Goal: Task Accomplishment & Management: Manage account settings

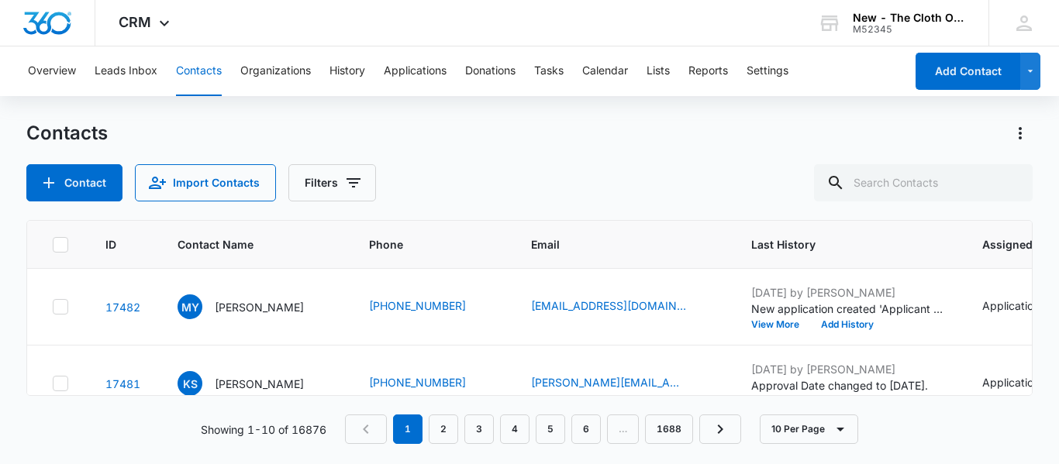
click at [494, 133] on div "Contacts" at bounding box center [529, 133] width 1006 height 25
click at [190, 85] on button "Contacts" at bounding box center [199, 71] width 46 height 50
click at [884, 190] on input "text" at bounding box center [923, 182] width 219 height 37
type input "[PERSON_NAME]"
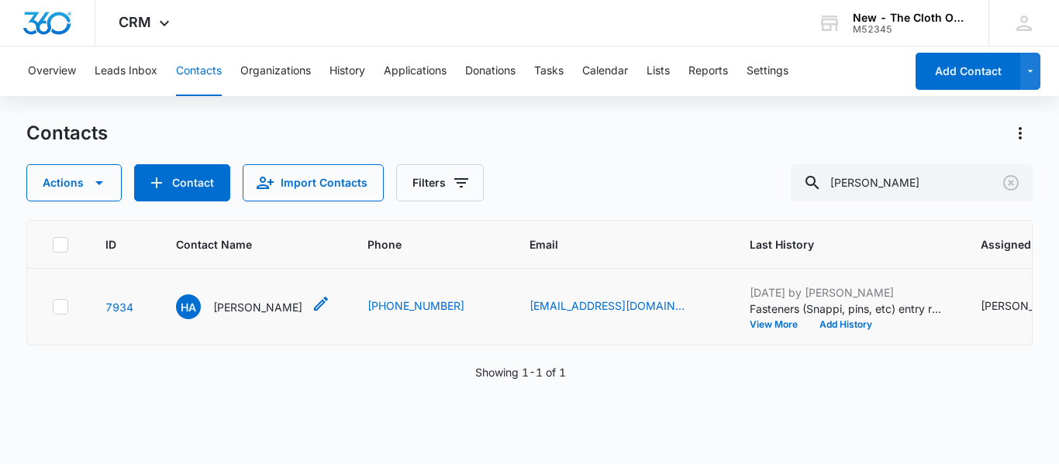
click at [237, 319] on div "HA Hilary Ashworth" at bounding box center [239, 306] width 126 height 25
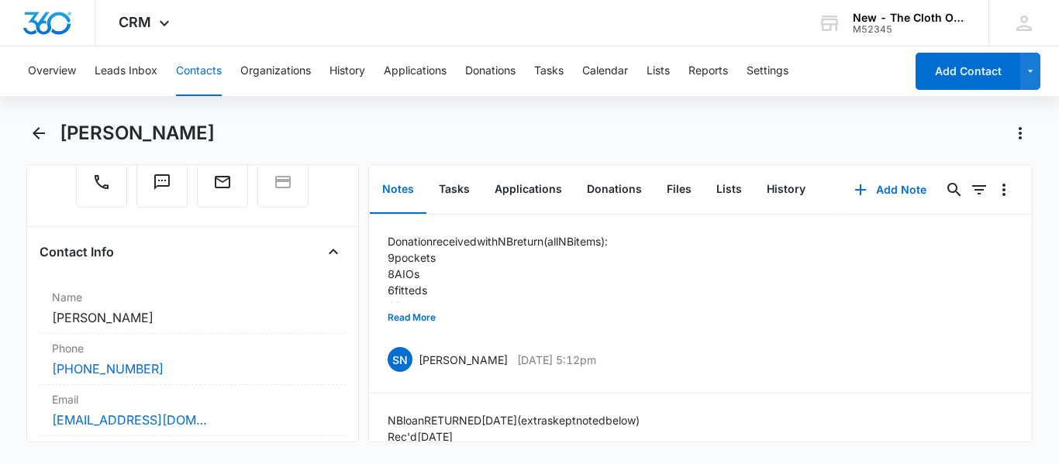
scroll to position [217, 0]
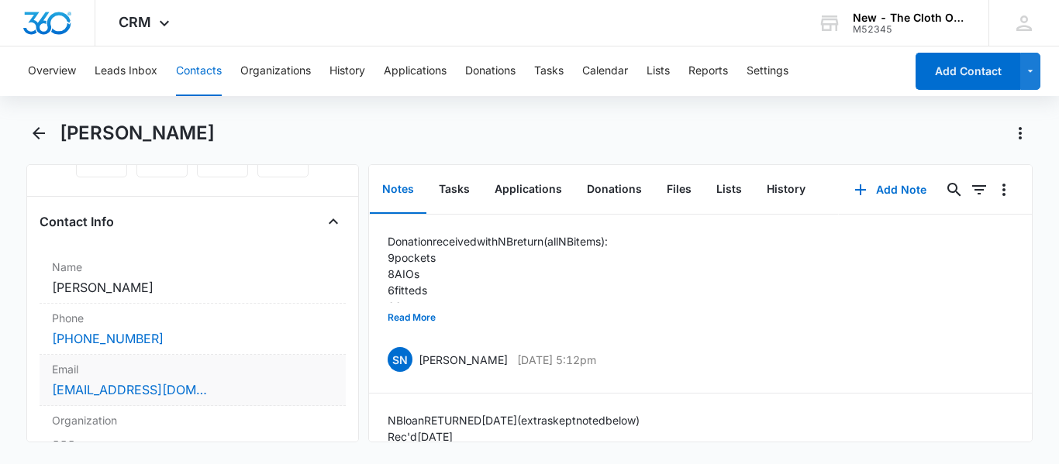
click at [256, 391] on div "[EMAIL_ADDRESS][DOMAIN_NAME]" at bounding box center [192, 389] width 281 height 19
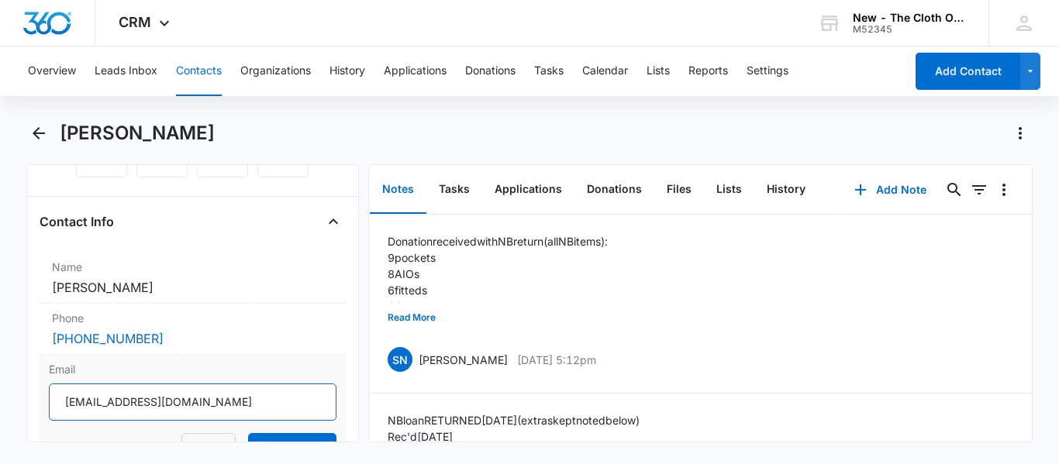
drag, startPoint x: 230, startPoint y: 401, endPoint x: 48, endPoint y: 408, distance: 182.2
click at [48, 408] on div "Email hilarydeanamarie@gmail.com Cancel Save Changes" at bounding box center [193, 412] width 306 height 115
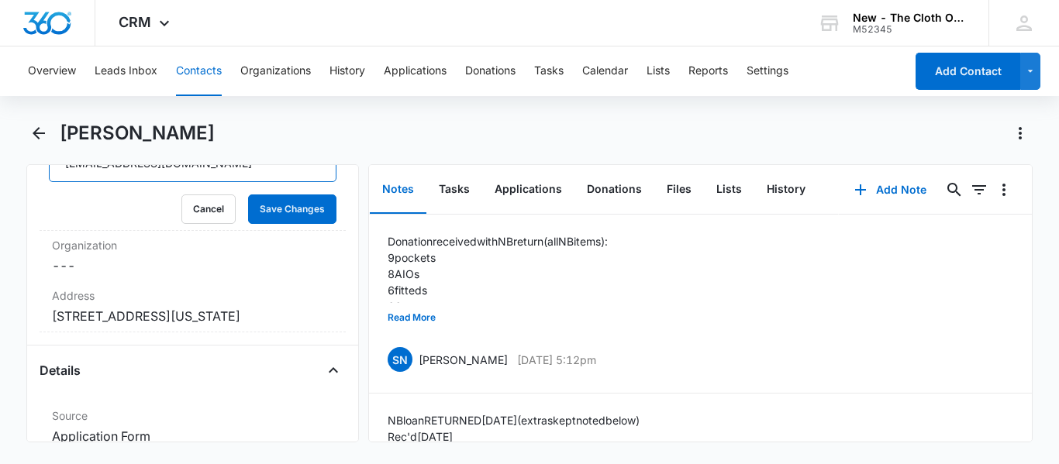
scroll to position [465, 0]
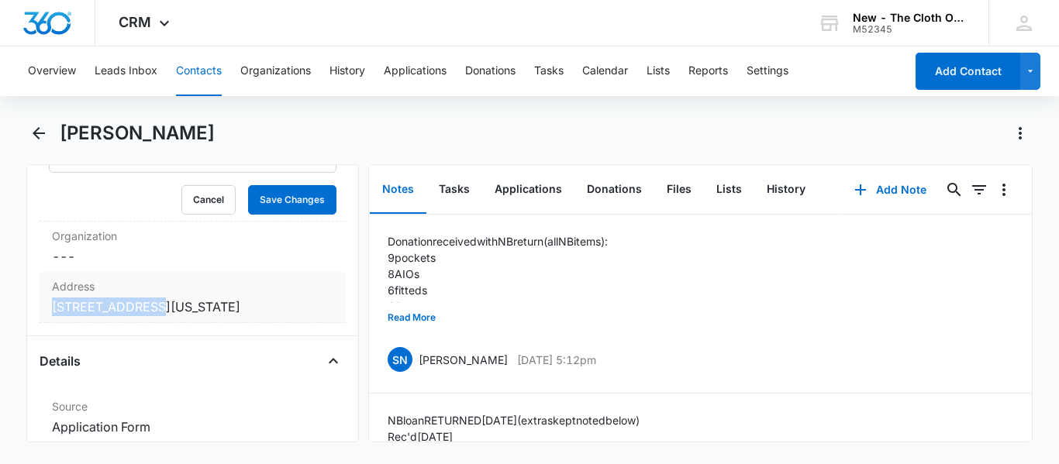
copy dd "116 Village Dr."
drag, startPoint x: 140, startPoint y: 310, endPoint x: 53, endPoint y: 307, distance: 87.6
click at [53, 307] on dd "Cancel Save Changes 116 Village Dr. Spring City Tennessee 37381" at bounding box center [192, 307] width 281 height 19
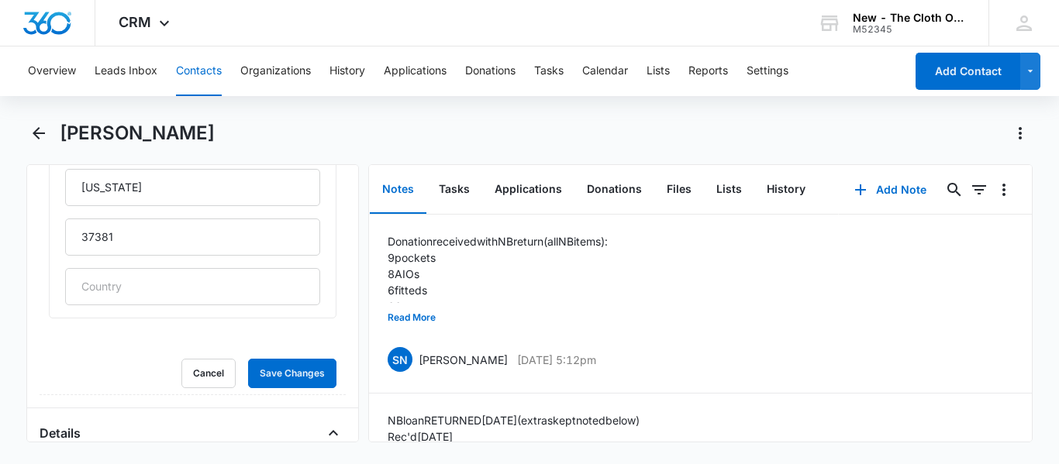
scroll to position [868, 0]
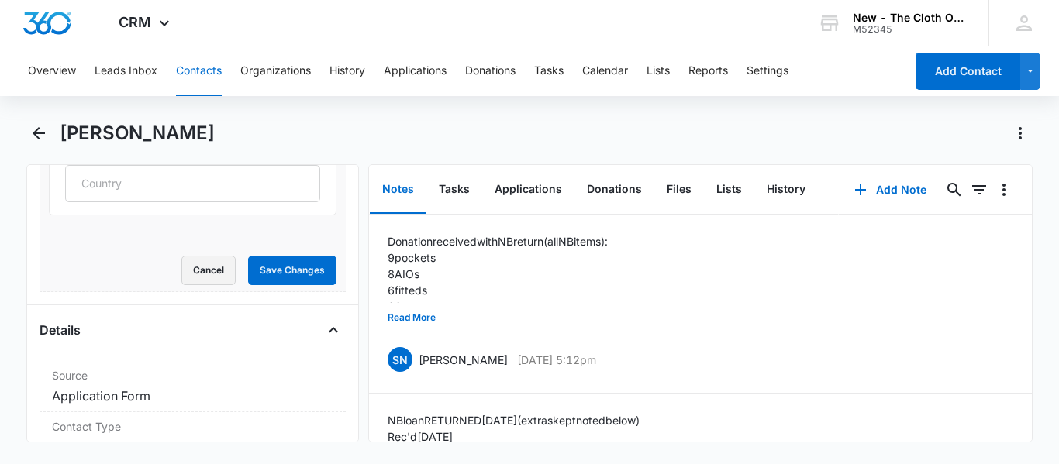
click at [191, 275] on button "Cancel" at bounding box center [208, 270] width 54 height 29
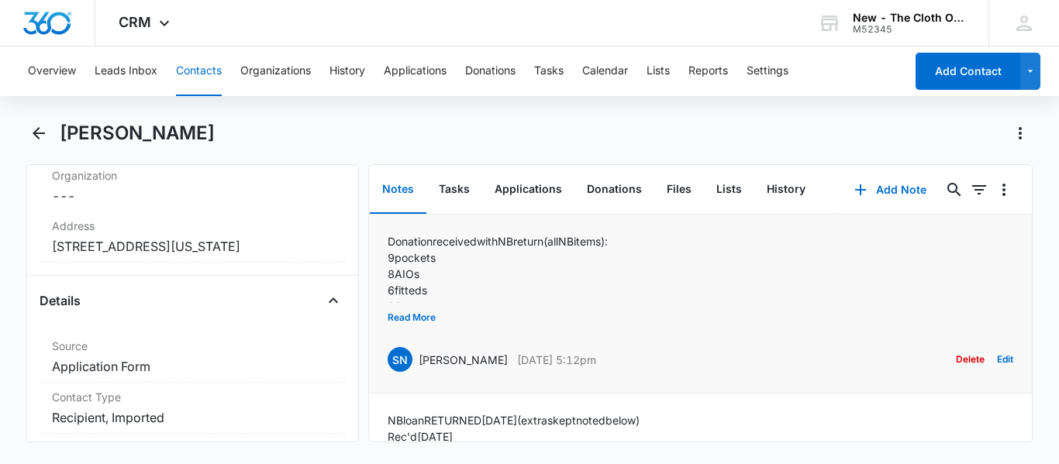
scroll to position [552, 0]
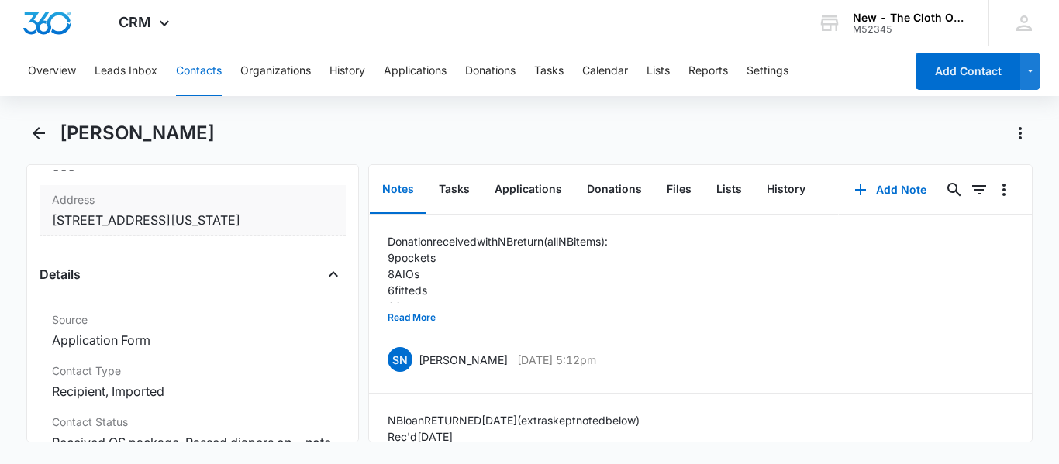
copy div "Cancel Save Changes 116 Village Dr. Spring City Tennessee 37381"
drag, startPoint x: 301, startPoint y: 215, endPoint x: 143, endPoint y: 198, distance: 159.1
click at [143, 198] on div "Address Cancel Save Changes 116 Village Dr. Spring City Tennessee 37381" at bounding box center [193, 210] width 306 height 51
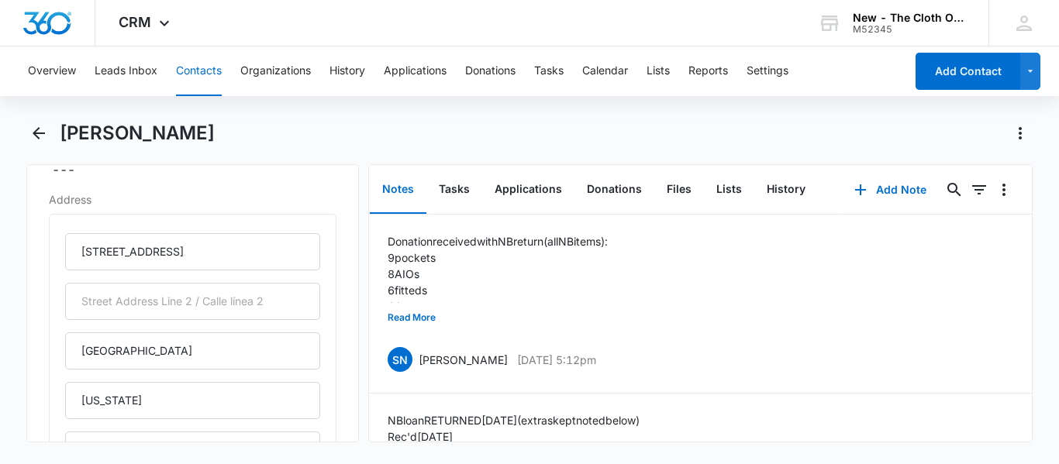
scroll to position [320, 0]
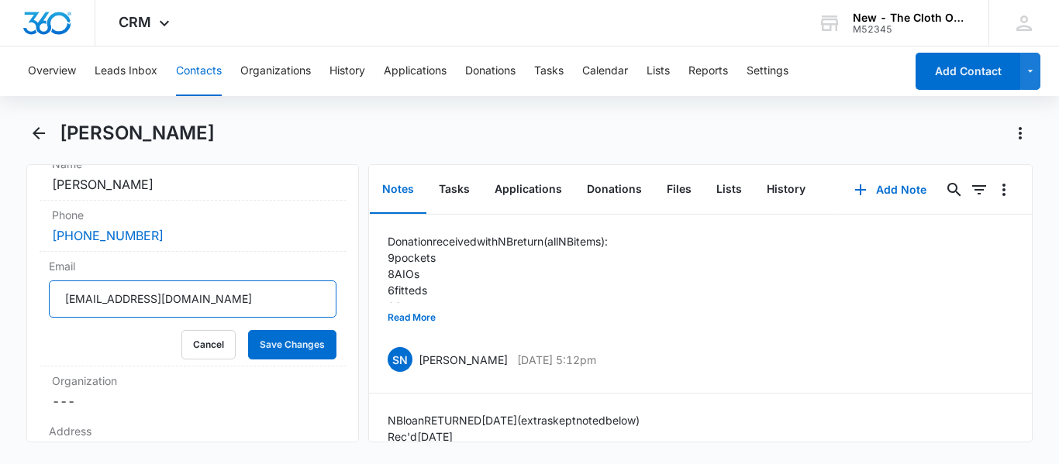
drag, startPoint x: 249, startPoint y: 294, endPoint x: 33, endPoint y: 315, distance: 216.4
click at [33, 315] on div "Remove HA Hilary Ashworth Contact Info Name Cancel Save Changes Hilary Ashworth…" at bounding box center [192, 303] width 332 height 278
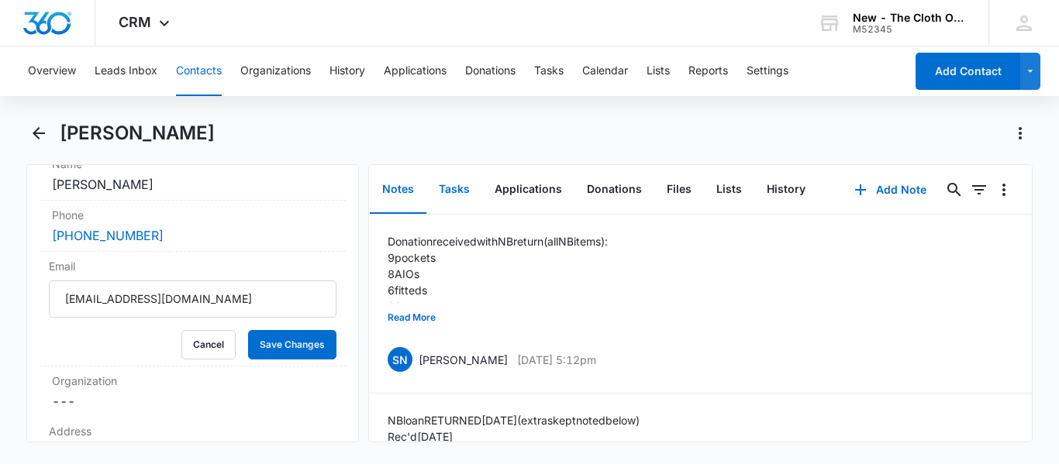
click at [456, 183] on button "Tasks" at bounding box center [454, 190] width 56 height 48
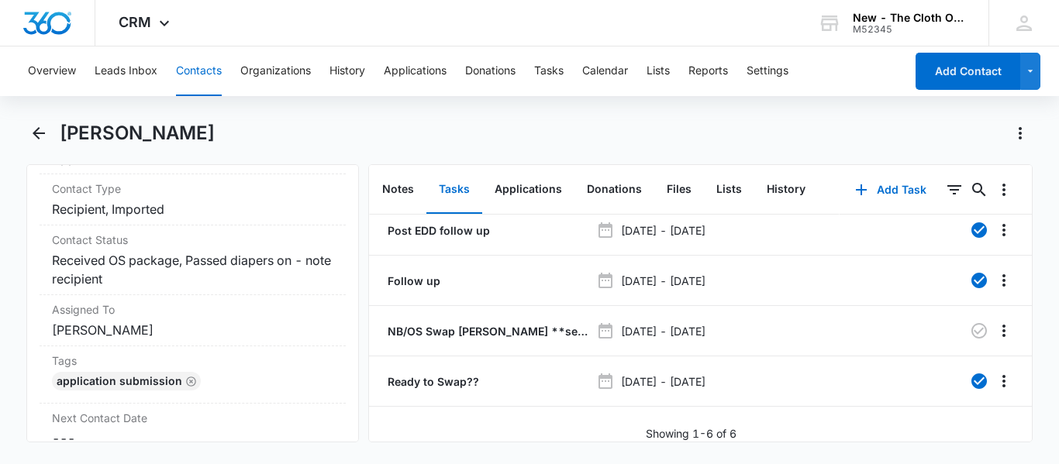
scroll to position [1109, 0]
click at [971, 323] on icon "button" at bounding box center [978, 330] width 15 height 15
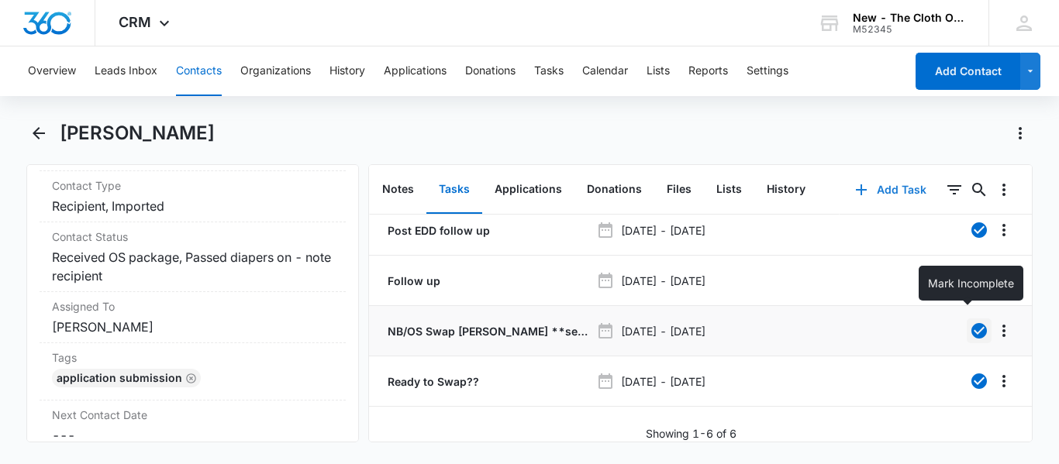
click at [862, 191] on button "Add Task" at bounding box center [890, 189] width 102 height 37
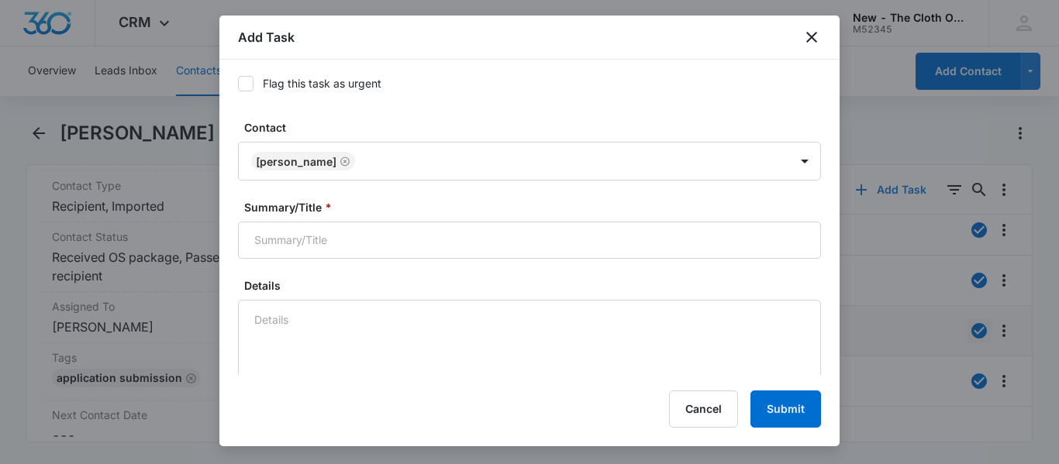
scroll to position [137, 0]
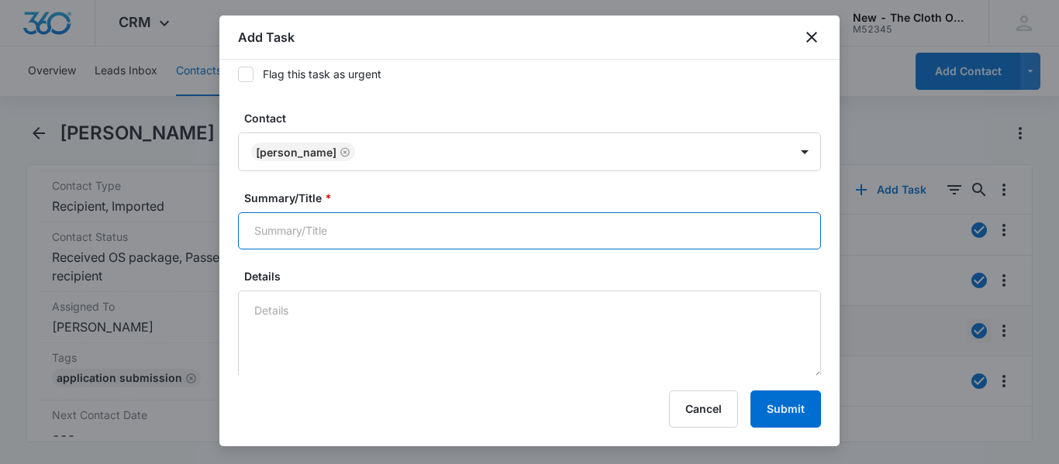
click at [415, 243] on input "Summary/Title *" at bounding box center [529, 230] width 583 height 37
click at [488, 232] on input "Summary/Title *" at bounding box center [529, 230] width 583 height 37
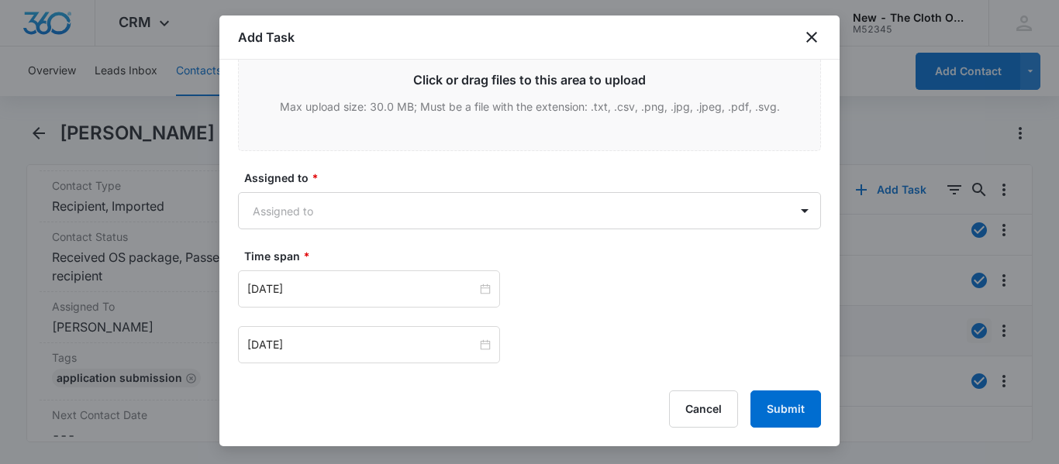
scroll to position [876, 0]
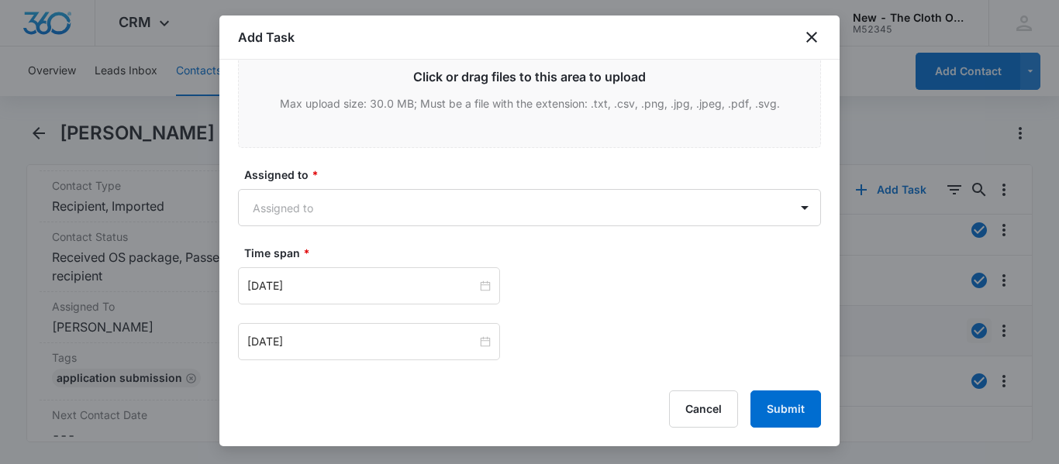
type input "Follow up on OS loan"
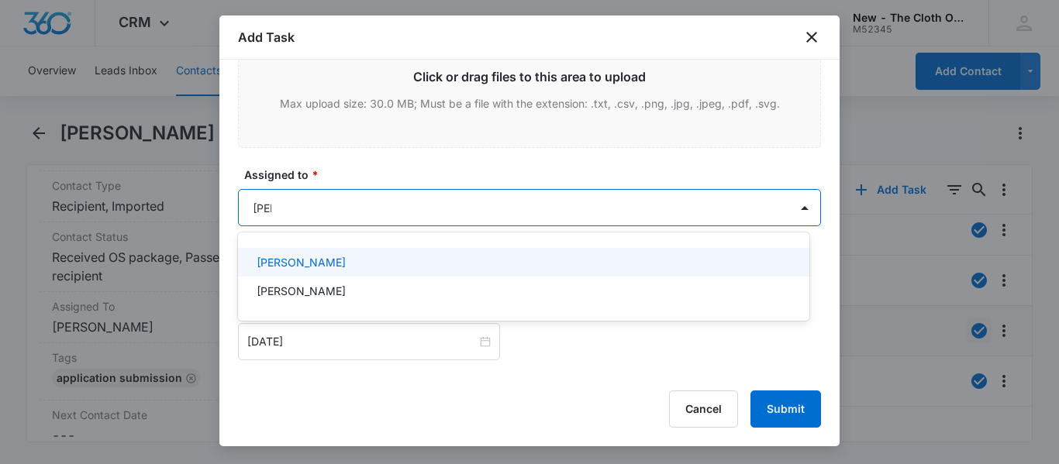
type input "[PERSON_NAME]"
click at [294, 256] on p "[PERSON_NAME]" at bounding box center [300, 262] width 89 height 16
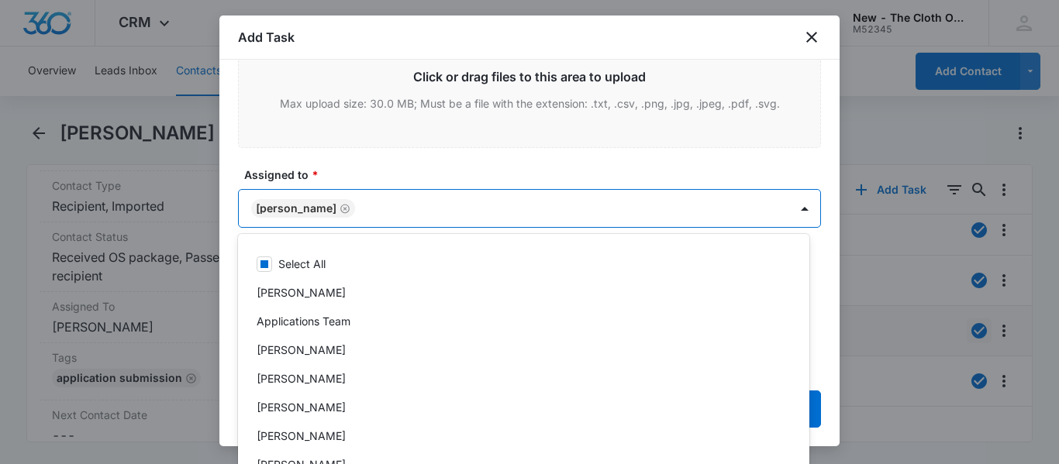
click at [426, 167] on label "Assigned to *" at bounding box center [535, 175] width 583 height 16
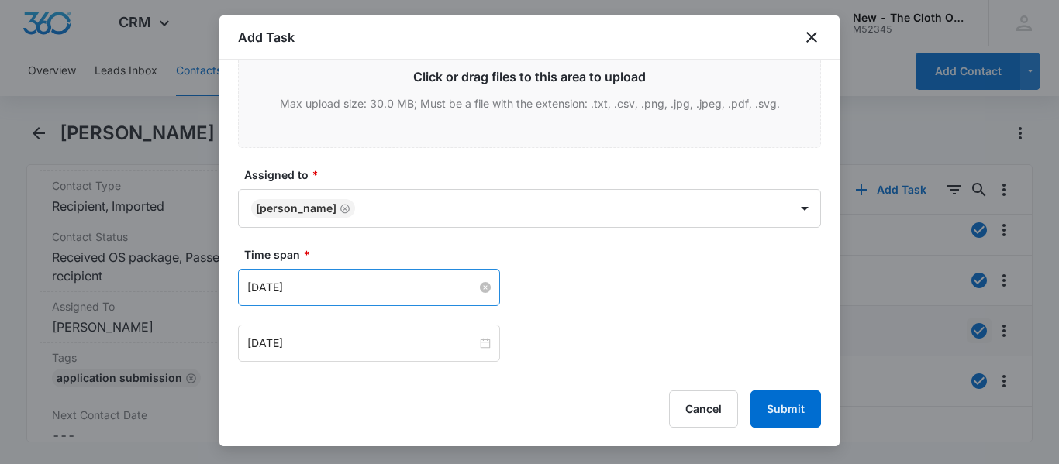
click at [321, 285] on input "[DATE]" at bounding box center [361, 287] width 229 height 17
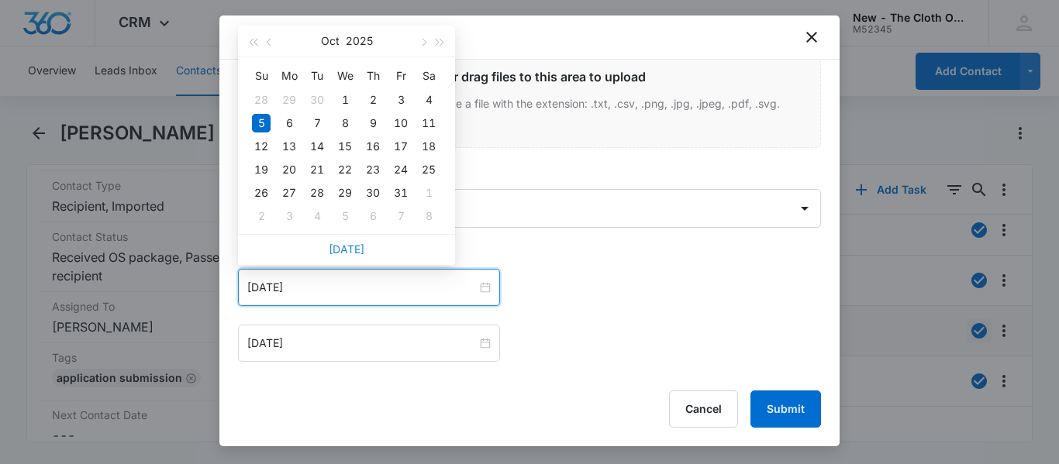
click at [352, 251] on link "[DATE]" at bounding box center [347, 249] width 36 height 13
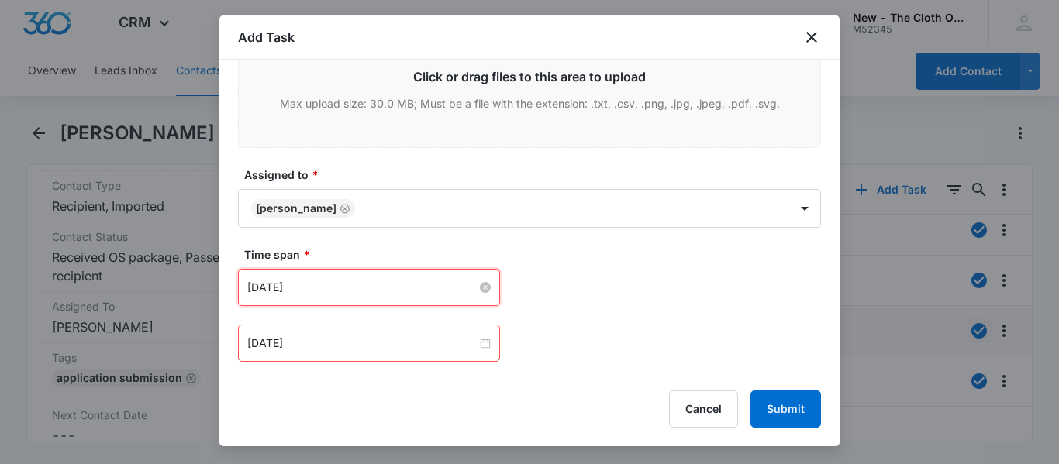
click at [376, 283] on input "[DATE]" at bounding box center [361, 287] width 229 height 17
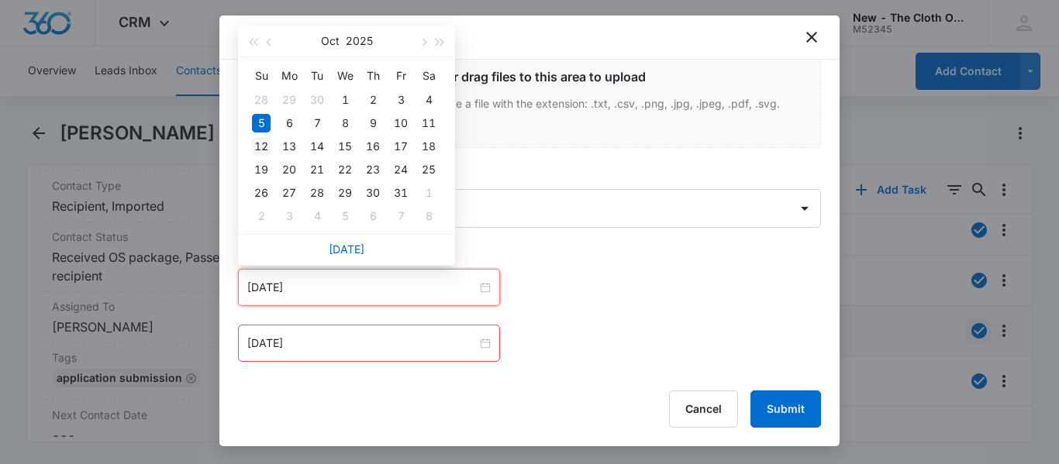
click at [265, 149] on div "12" at bounding box center [261, 146] width 19 height 19
type input "Oct 12, 2025"
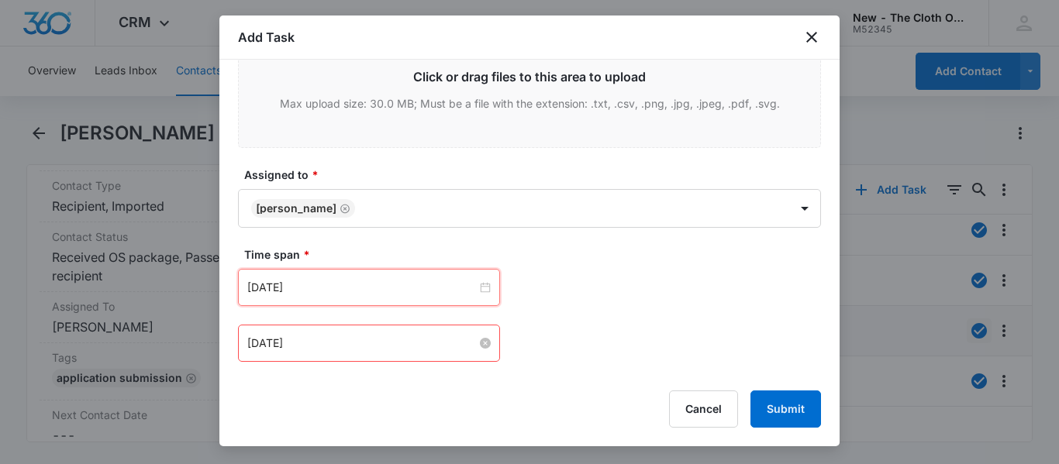
click at [394, 345] on input "[DATE]" at bounding box center [361, 343] width 229 height 17
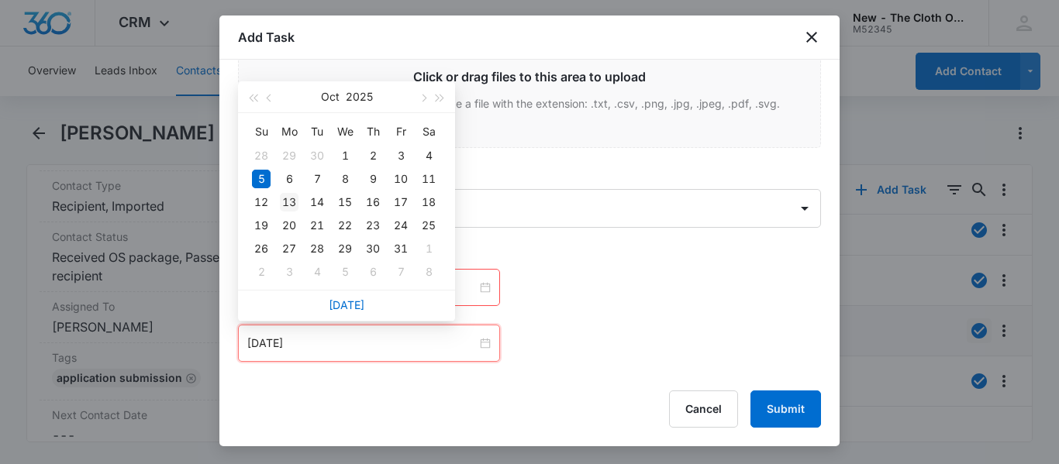
click at [291, 205] on div "13" at bounding box center [289, 202] width 19 height 19
type input "Oct 13, 2025"
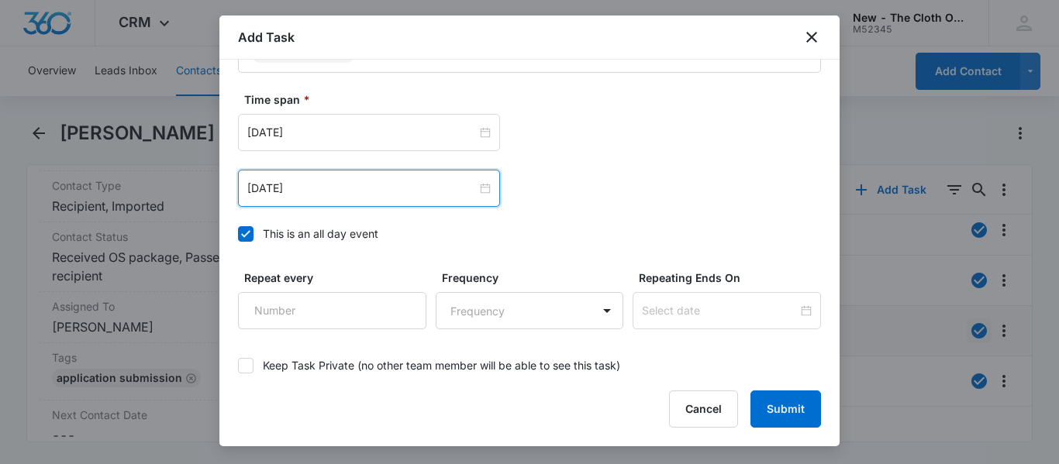
scroll to position [1117, 0]
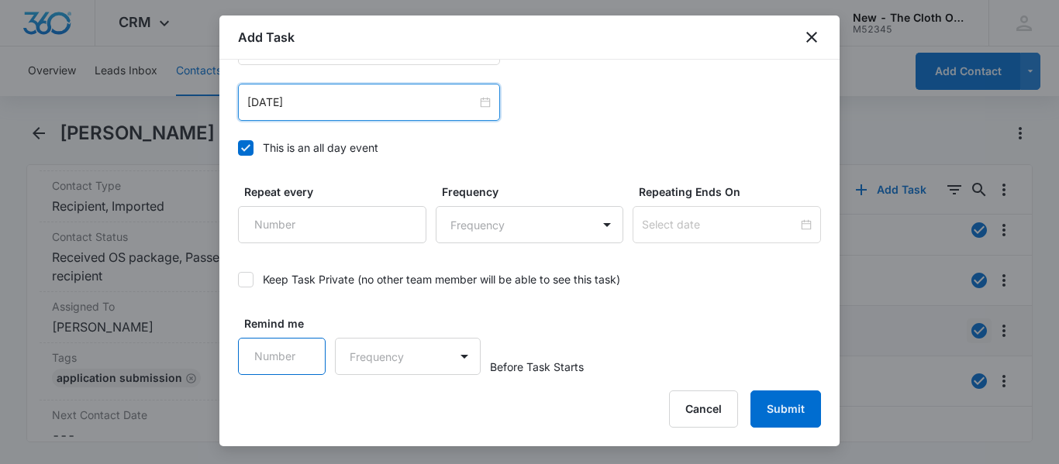
click at [292, 363] on input "Remind me" at bounding box center [282, 356] width 88 height 37
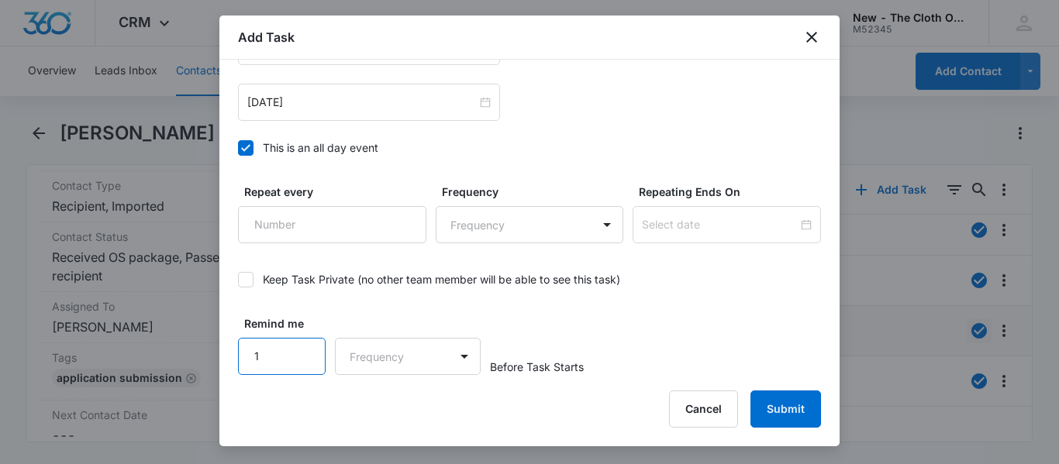
type input "1"
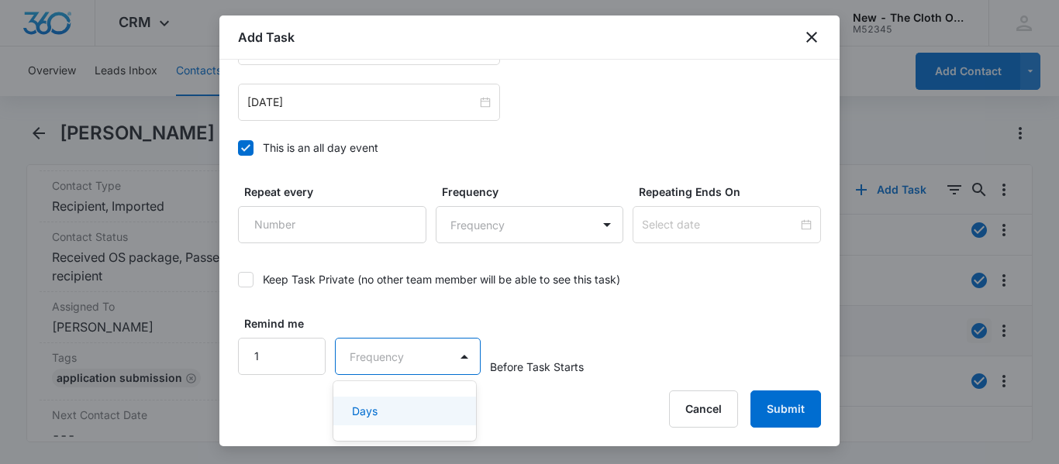
click at [371, 414] on p "Days" at bounding box center [365, 411] width 26 height 16
click at [782, 411] on button "Submit" at bounding box center [785, 409] width 71 height 37
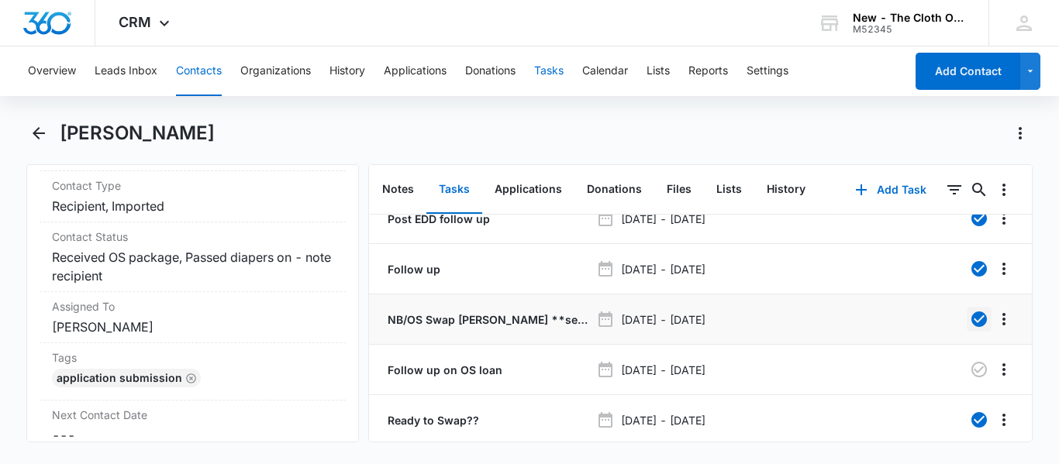
click at [557, 74] on button "Tasks" at bounding box center [548, 71] width 29 height 50
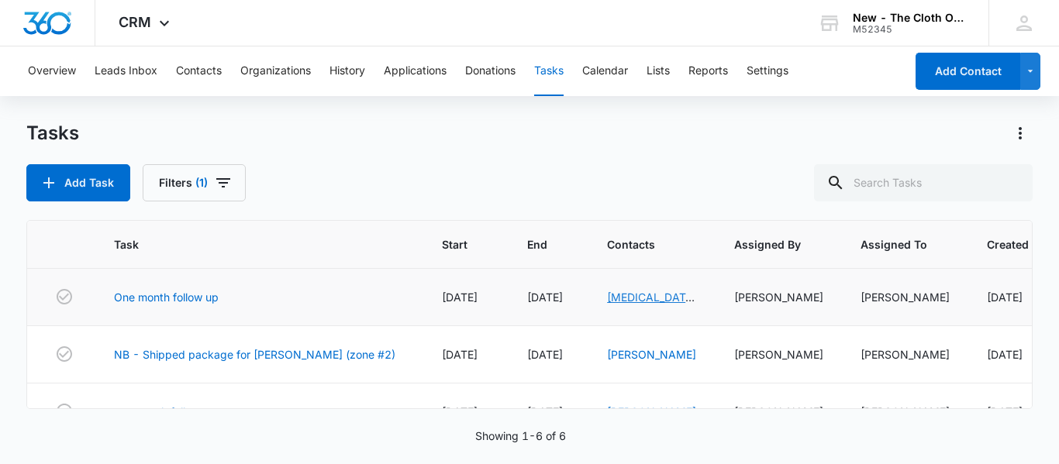
click at [639, 298] on link "[MEDICAL_DATA][PERSON_NAME]" at bounding box center [652, 305] width 90 height 29
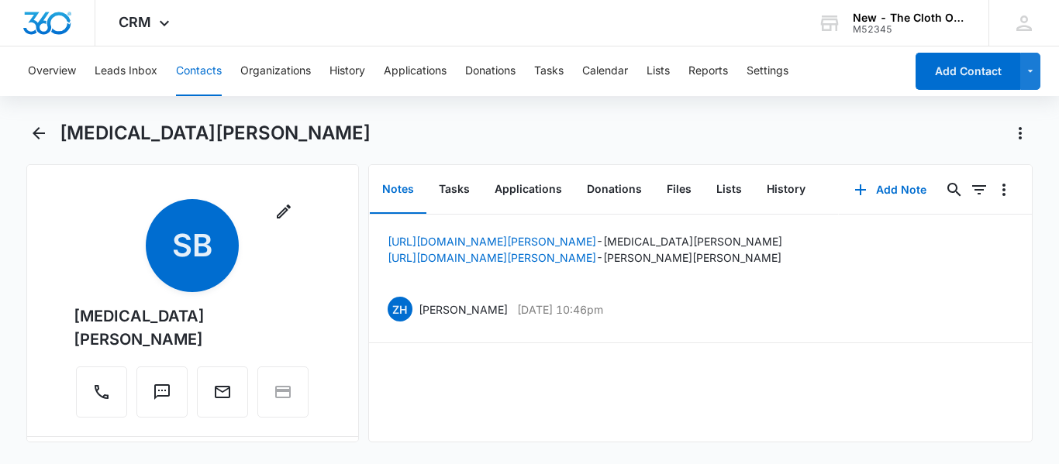
click at [346, 399] on div "Remove SB Skyla Barber Contact Info Name Cancel Save Changes Skyla Barber Phone…" at bounding box center [192, 303] width 332 height 278
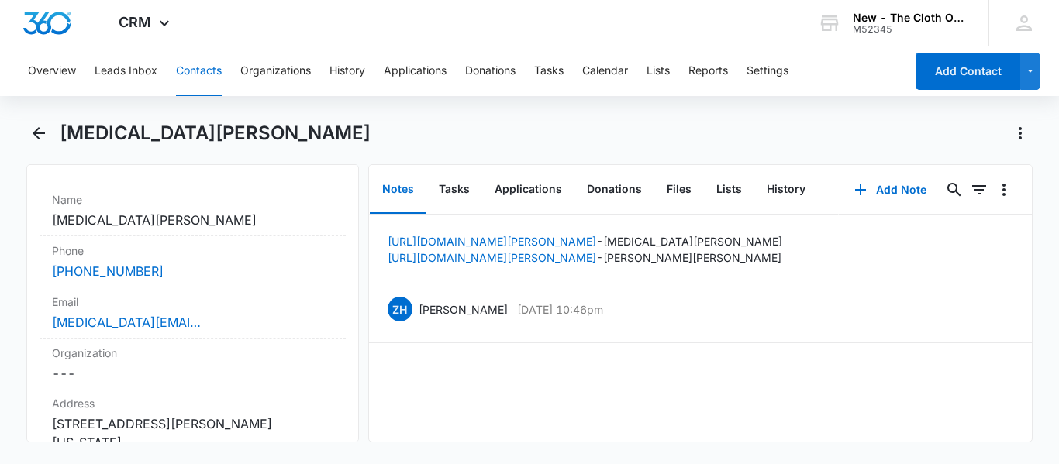
scroll to position [310, 0]
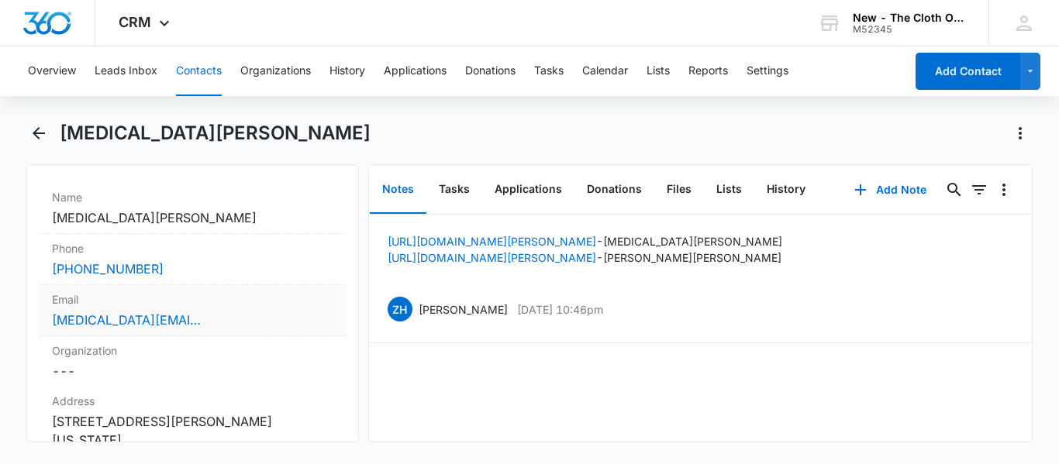
click at [229, 311] on div "[MEDICAL_DATA][EMAIL_ADDRESS][DOMAIN_NAME]" at bounding box center [192, 320] width 281 height 19
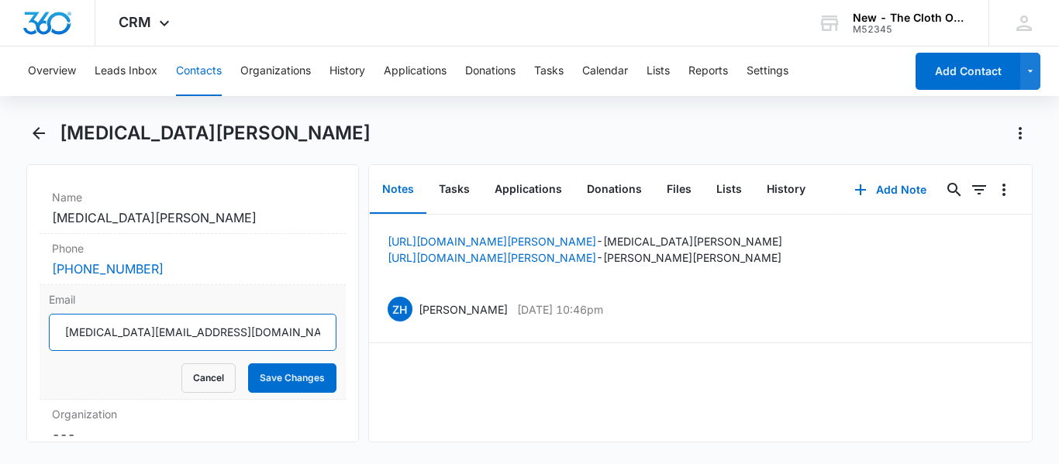
drag, startPoint x: 227, startPoint y: 306, endPoint x: 63, endPoint y: 325, distance: 165.3
click at [63, 325] on input "[MEDICAL_DATA][EMAIL_ADDRESS][DOMAIN_NAME]" at bounding box center [192, 332] width 287 height 37
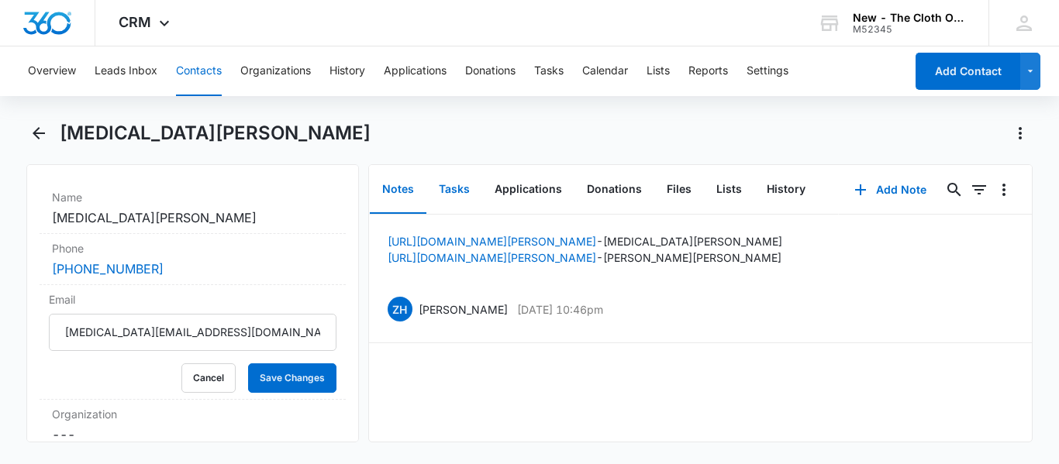
click at [432, 192] on button "Tasks" at bounding box center [454, 190] width 56 height 48
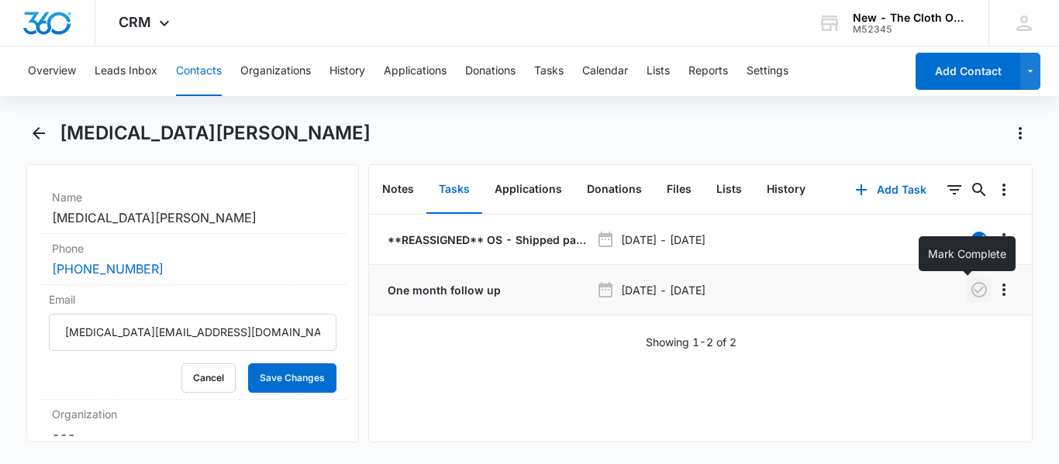
click at [969, 289] on icon "button" at bounding box center [978, 290] width 19 height 19
click at [551, 77] on button "Tasks" at bounding box center [548, 71] width 29 height 50
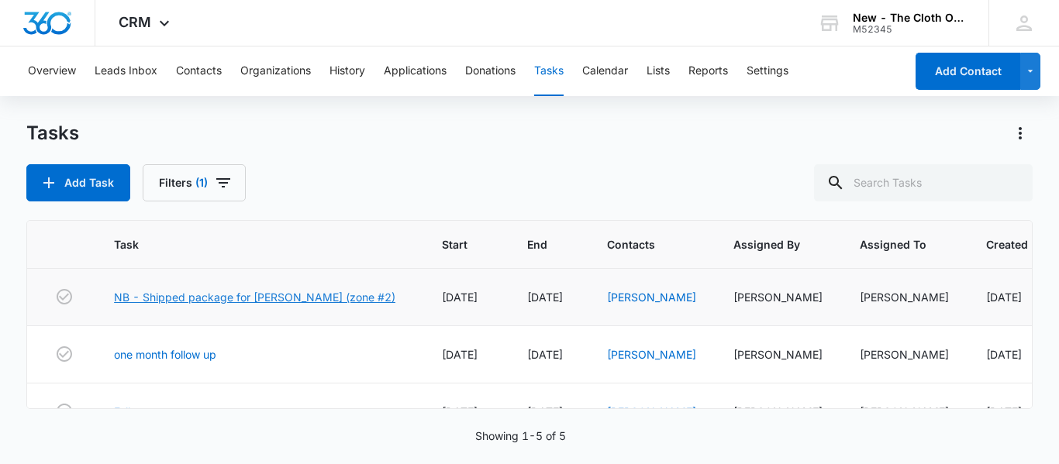
click at [317, 300] on link "NB - Shipped package for [PERSON_NAME] (zone #2)" at bounding box center [254, 297] width 281 height 16
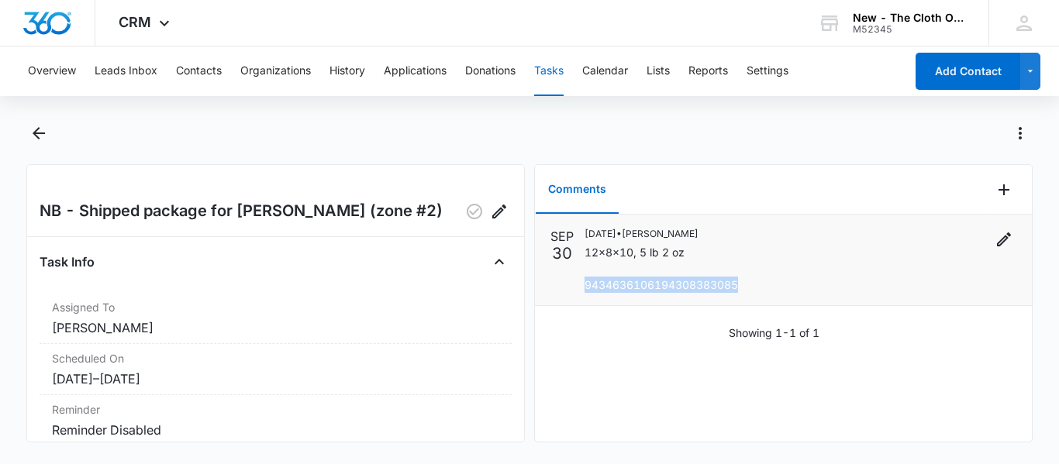
copy p "9434636106194308383085"
drag, startPoint x: 739, startPoint y: 286, endPoint x: 586, endPoint y: 279, distance: 153.6
click at [586, 279] on div "[DATE] • [PERSON_NAME] 12x8x10, 5 lb 2 oz 9434636106194308383085" at bounding box center [800, 260] width 432 height 66
click at [36, 126] on icon "Back" at bounding box center [38, 133] width 19 height 19
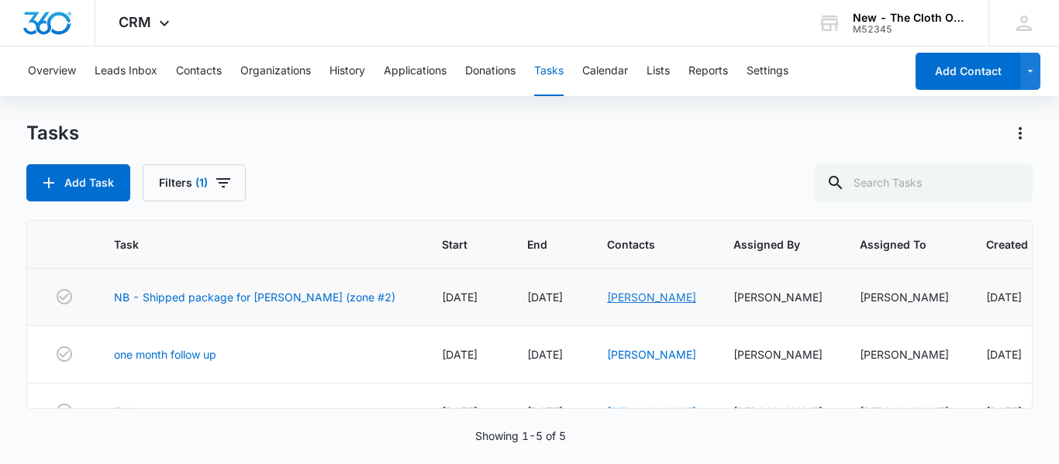
click at [640, 291] on link "[PERSON_NAME]" at bounding box center [651, 297] width 89 height 13
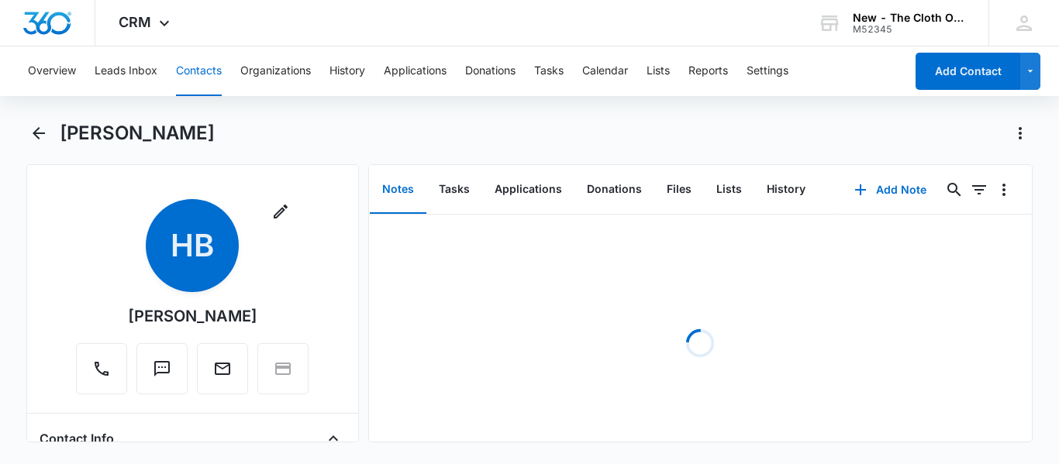
scroll to position [232, 0]
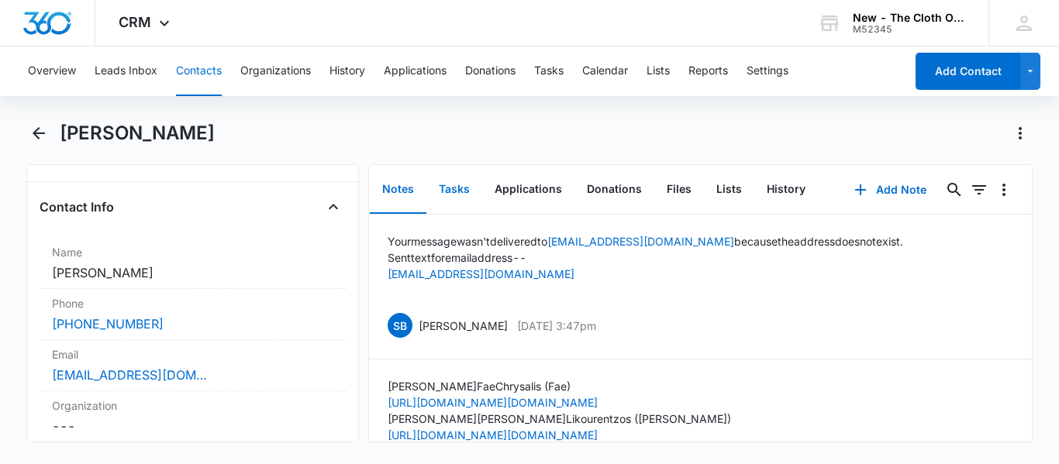
click at [456, 184] on button "Tasks" at bounding box center [454, 190] width 56 height 48
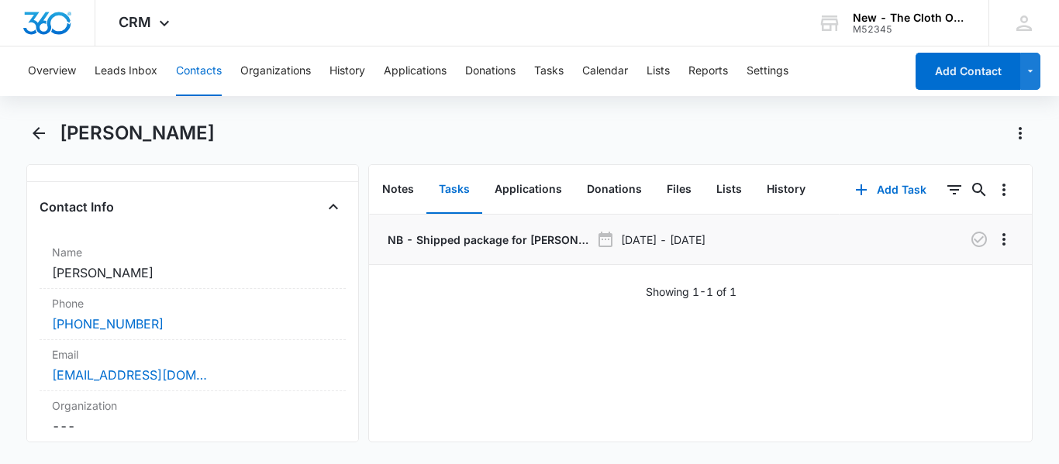
click at [464, 236] on p "NB - Shipped package for [PERSON_NAME] (zone #2)" at bounding box center [486, 240] width 205 height 16
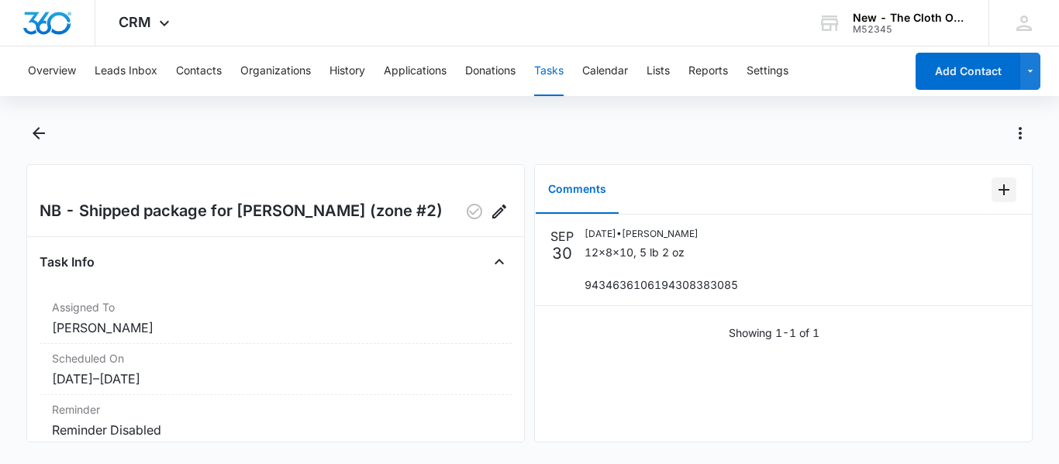
click at [998, 190] on icon "Add Comment" at bounding box center [1003, 189] width 11 height 11
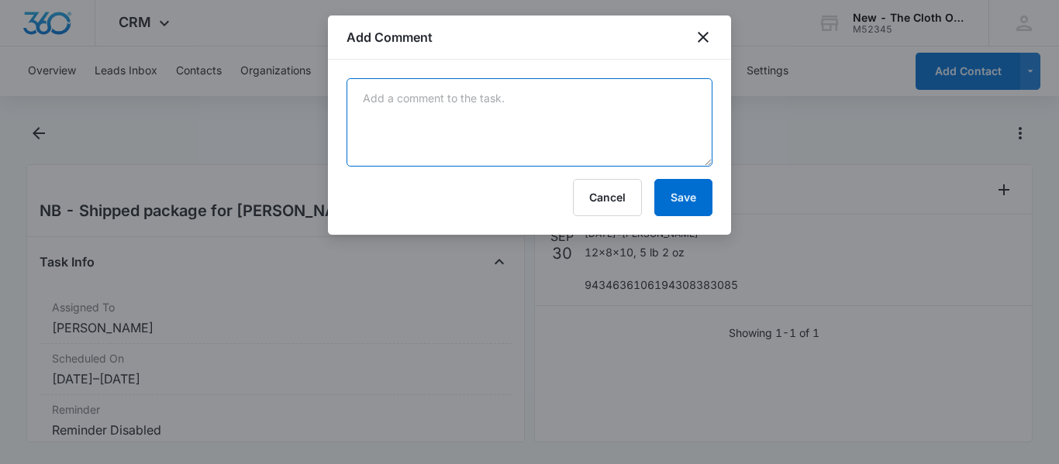
click at [507, 109] on textarea at bounding box center [529, 122] width 366 height 88
paste textarea "Your item was delivered to a parcel locker at 3:26 pm on [DATE] in [GEOGRAPHIC_…"
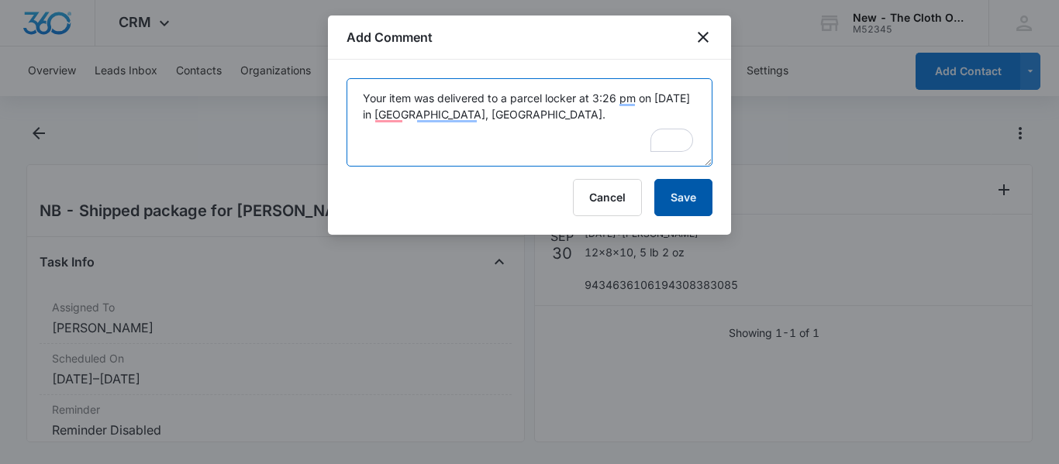
type textarea "Your item was delivered to a parcel locker at 3:26 pm on [DATE] in [GEOGRAPHIC_…"
click at [686, 203] on button "Save" at bounding box center [683, 197] width 58 height 37
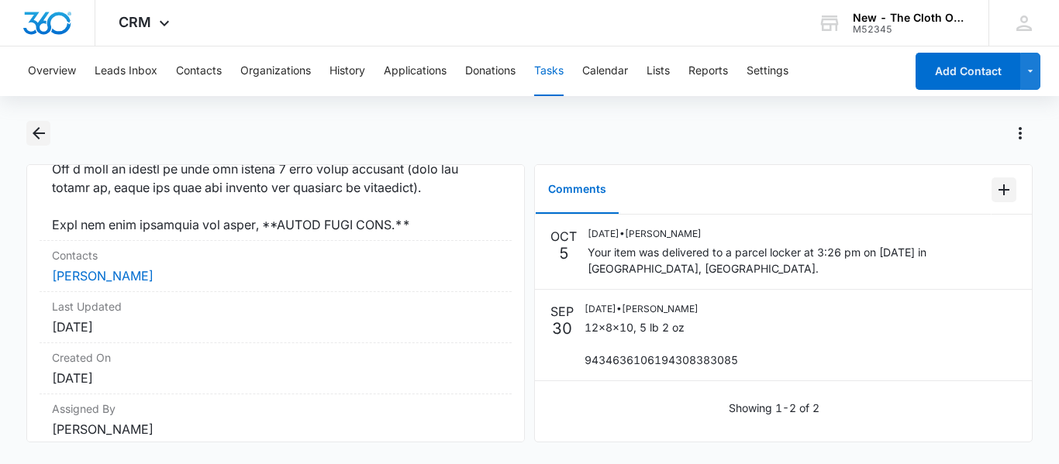
scroll to position [1468, 0]
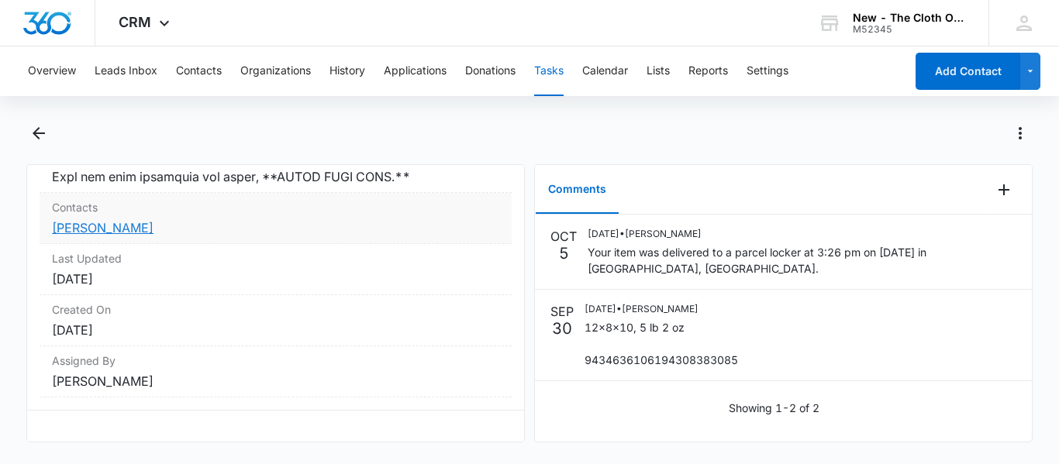
click at [129, 220] on link "[PERSON_NAME]" at bounding box center [103, 227] width 102 height 15
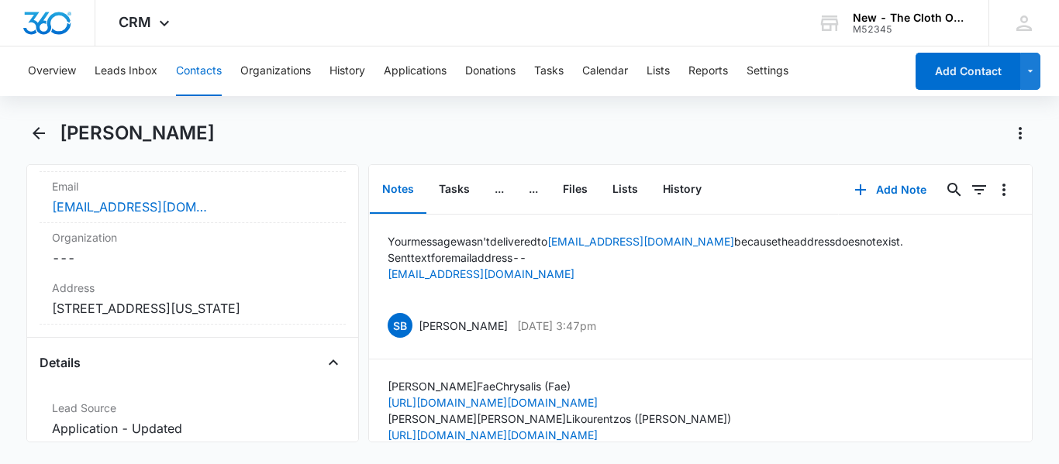
scroll to position [397, 0]
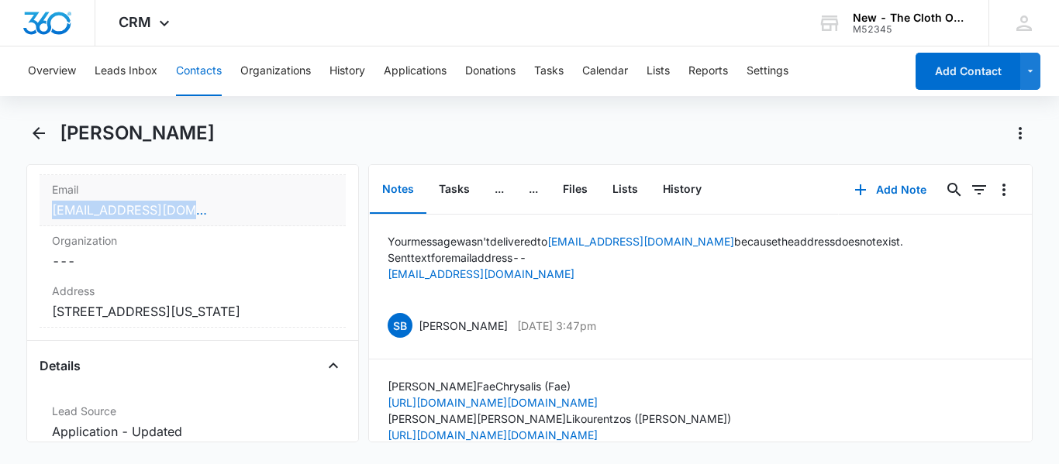
copy link "[EMAIL_ADDRESS][DOMAIN_NAME]"
drag, startPoint x: 203, startPoint y: 213, endPoint x: 49, endPoint y: 219, distance: 154.3
click at [49, 219] on div "Email Cancel Save Changes [EMAIL_ADDRESS][DOMAIN_NAME]" at bounding box center [193, 200] width 306 height 51
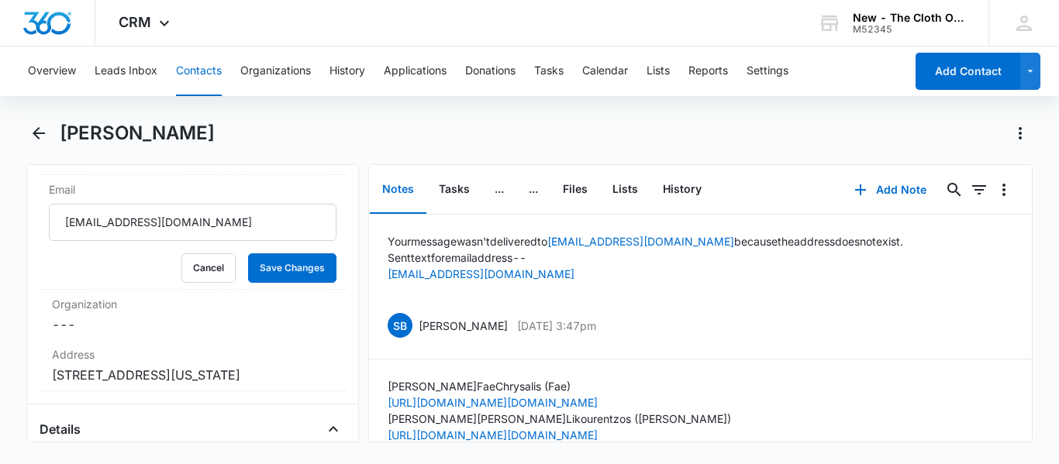
scroll to position [628, 0]
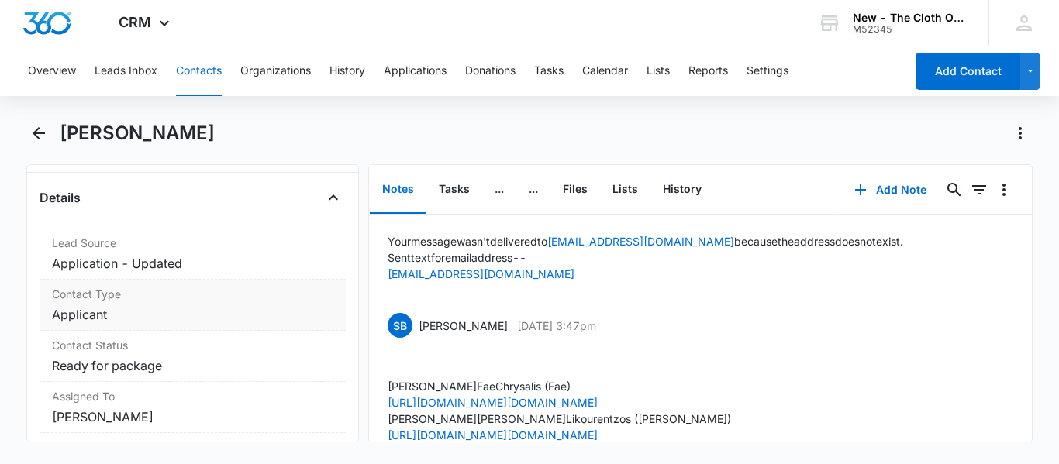
click at [181, 324] on dd "Cancel Save Changes Applicant" at bounding box center [192, 314] width 281 height 19
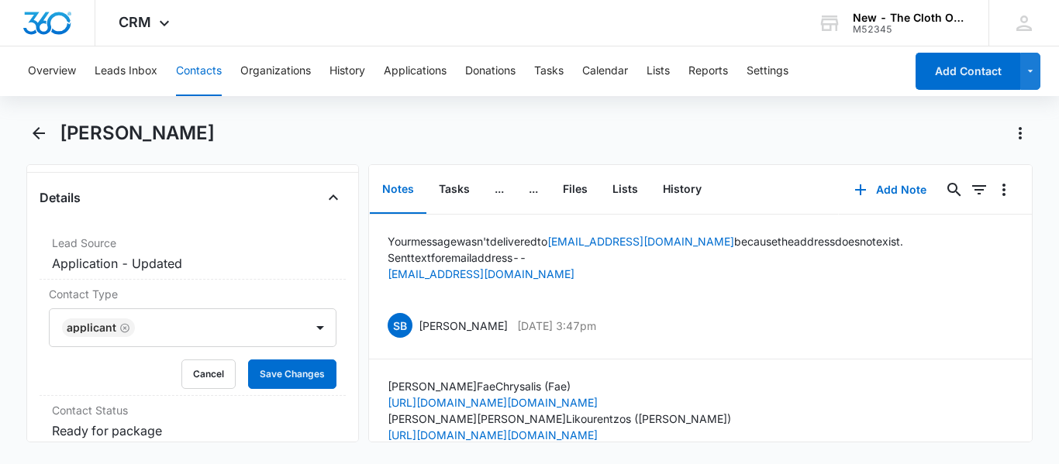
click at [121, 334] on icon "Remove Applicant" at bounding box center [124, 328] width 11 height 12
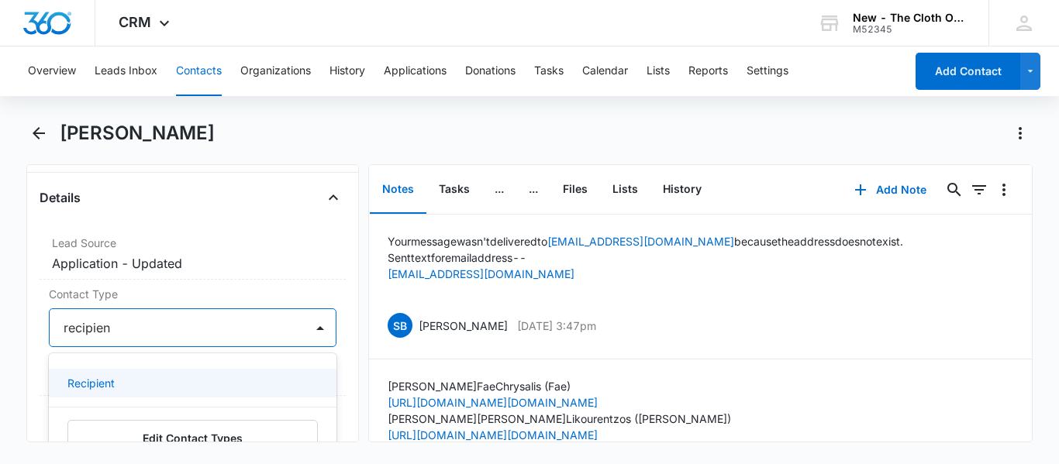
type input "recipient"
click at [102, 391] on p "Recipient" at bounding box center [90, 383] width 47 height 16
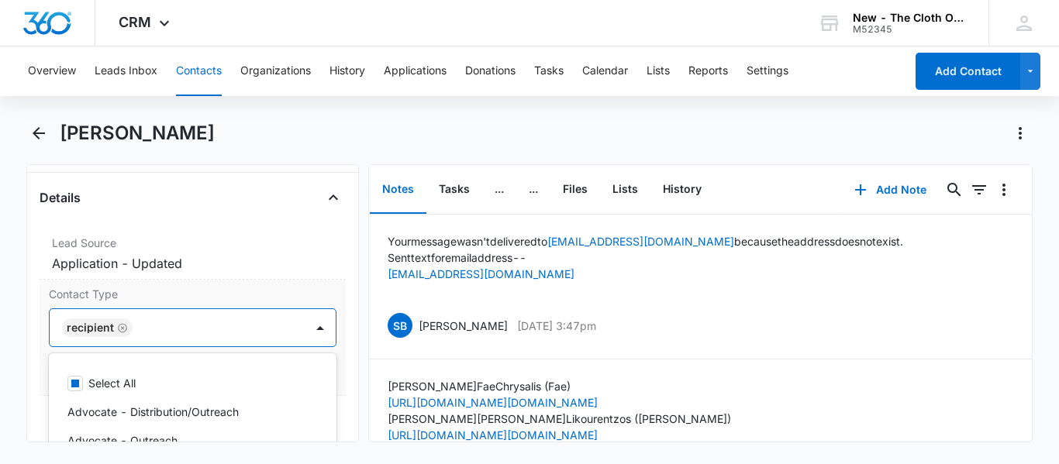
click at [283, 302] on label "Contact Type" at bounding box center [192, 294] width 287 height 16
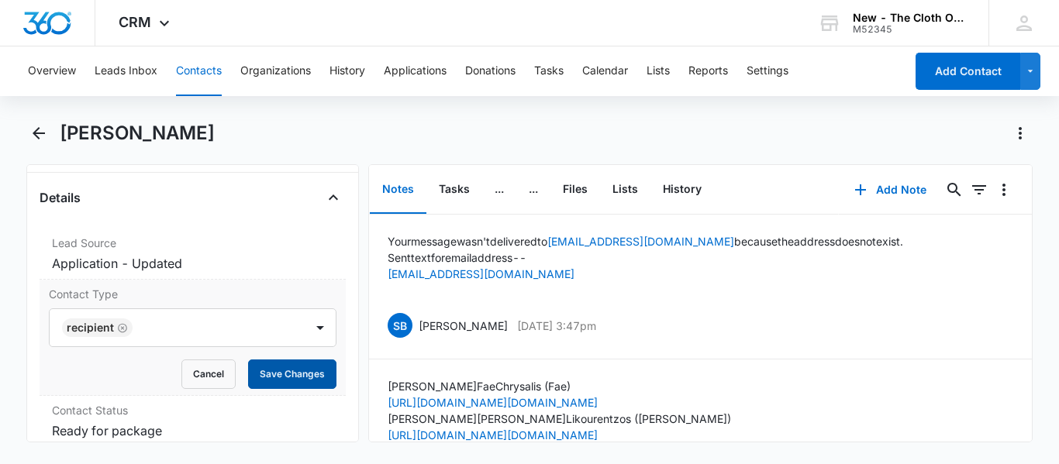
click at [289, 389] on button "Save Changes" at bounding box center [292, 374] width 88 height 29
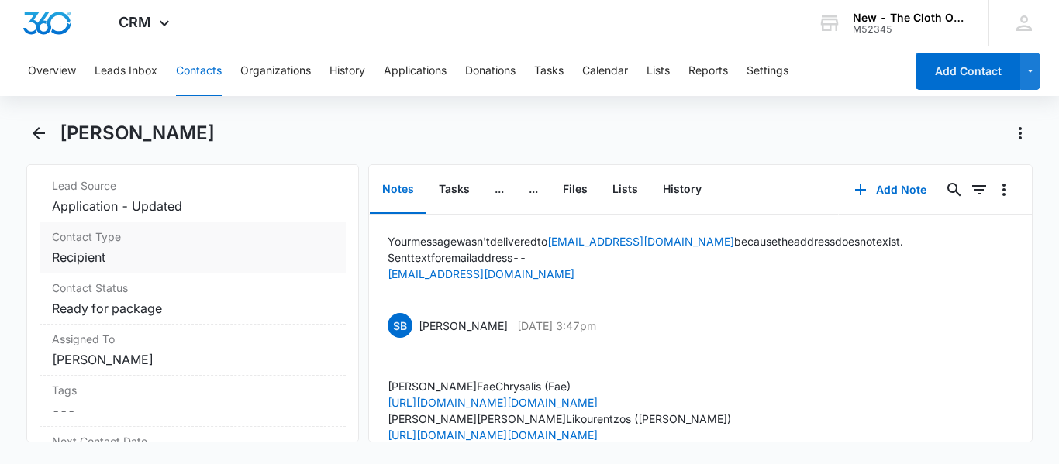
scroll to position [698, 0]
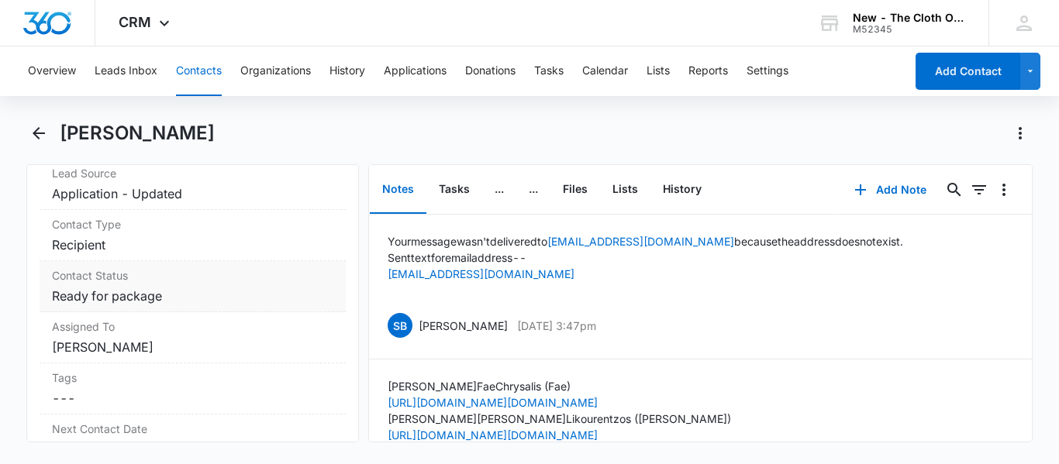
click at [209, 305] on dd "Cancel Save Changes Ready for package" at bounding box center [192, 296] width 281 height 19
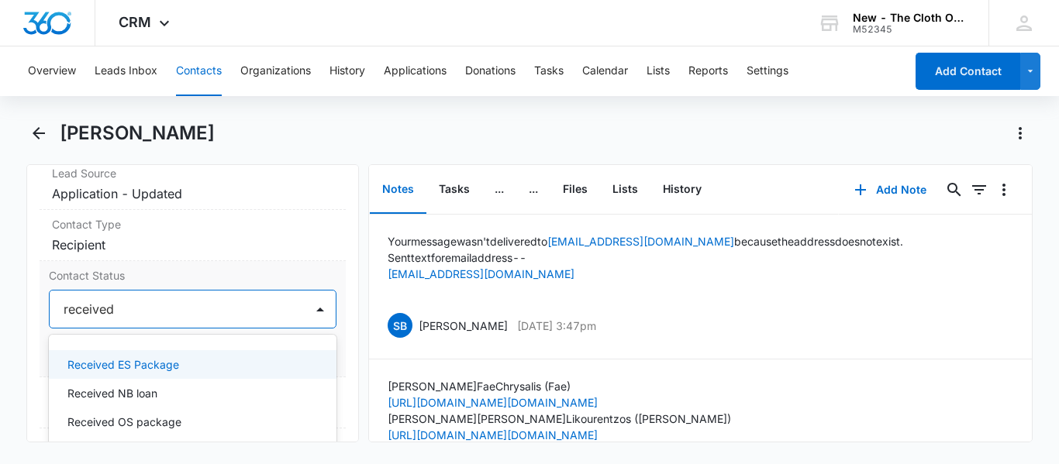
type input "received"
click at [146, 401] on p "Received NB loan" at bounding box center [112, 393] width 90 height 16
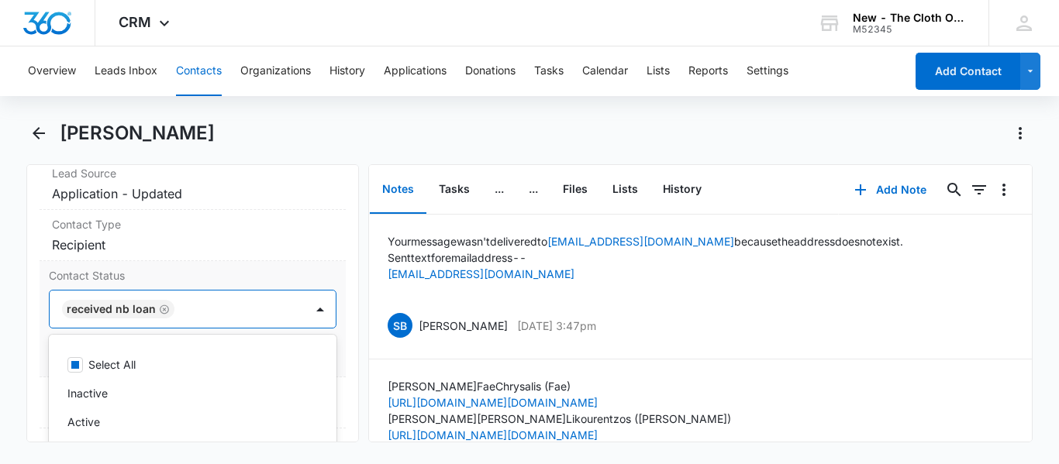
click at [270, 282] on div "Contact Status option Received NB loan, selected. 23 results available. Use Up …" at bounding box center [193, 319] width 306 height 116
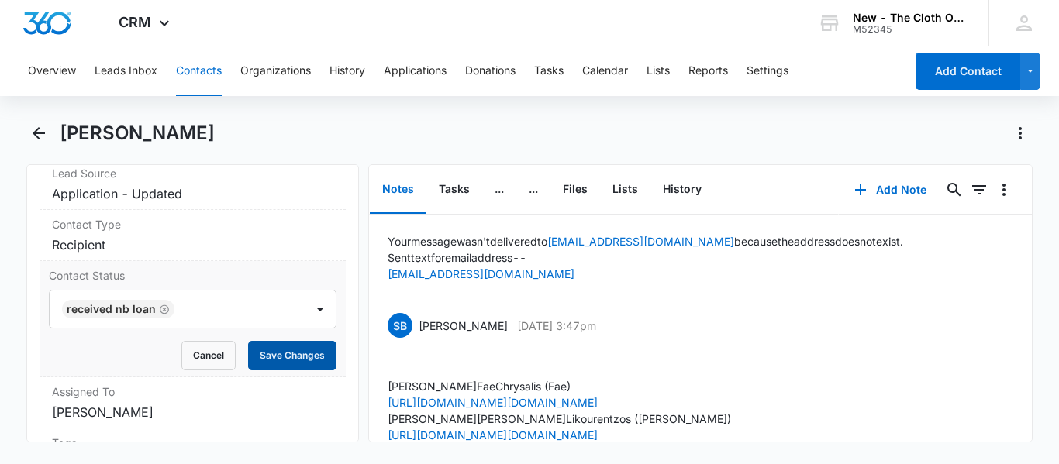
click at [307, 370] on button "Save Changes" at bounding box center [292, 355] width 88 height 29
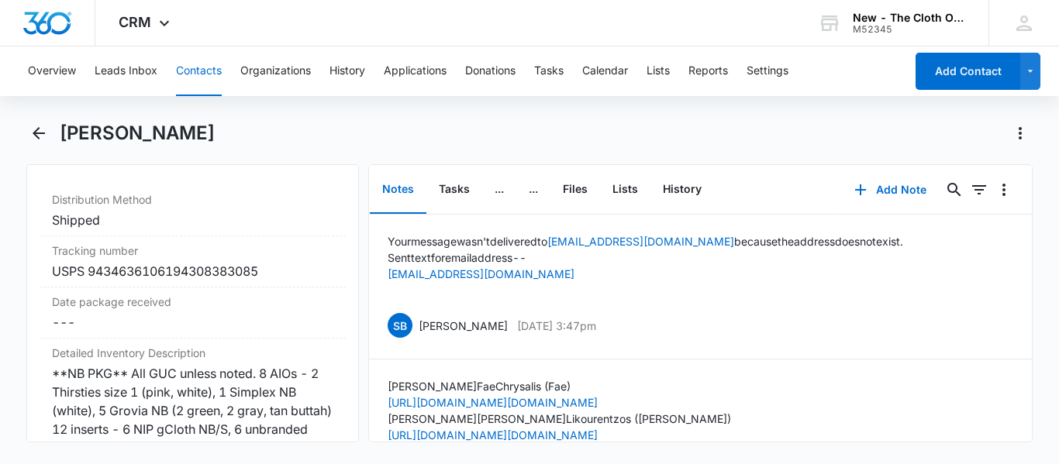
scroll to position [3772, 0]
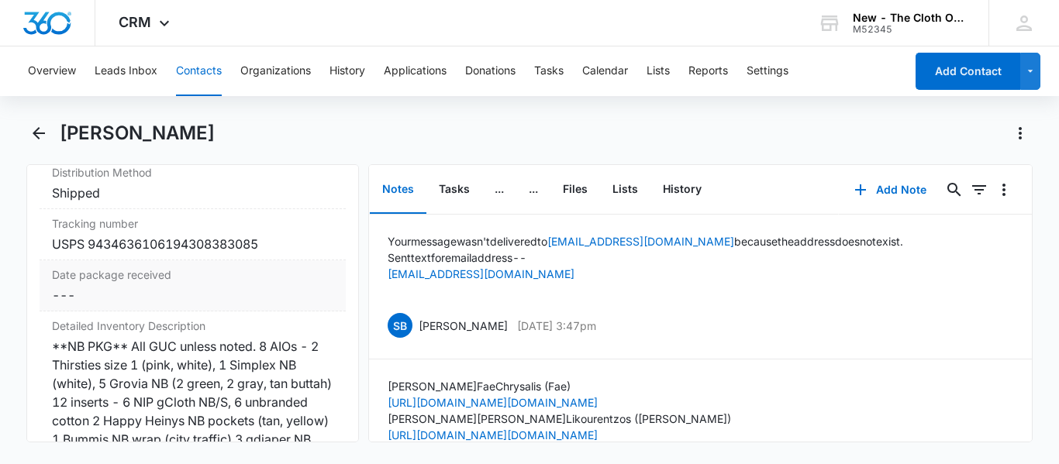
click at [119, 305] on dd "Cancel Save Changes ---" at bounding box center [192, 295] width 281 height 19
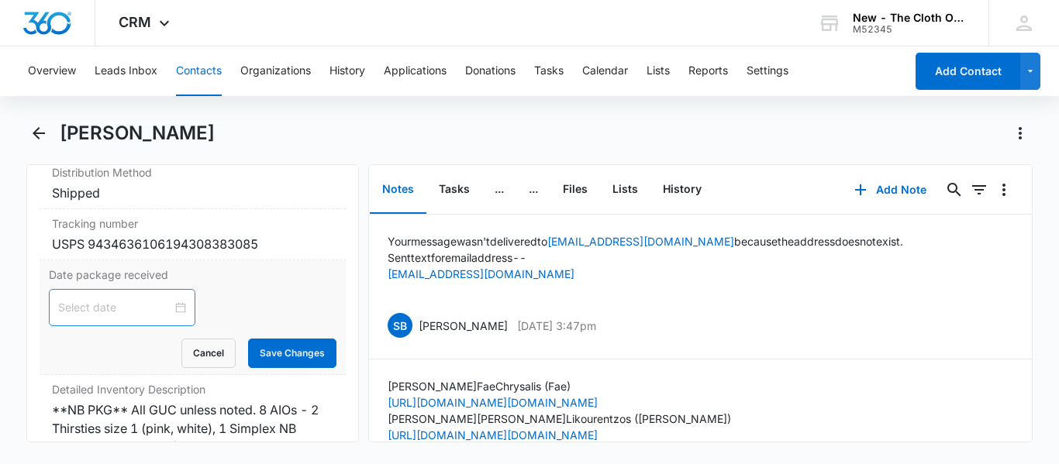
click at [112, 316] on input at bounding box center [115, 307] width 114 height 17
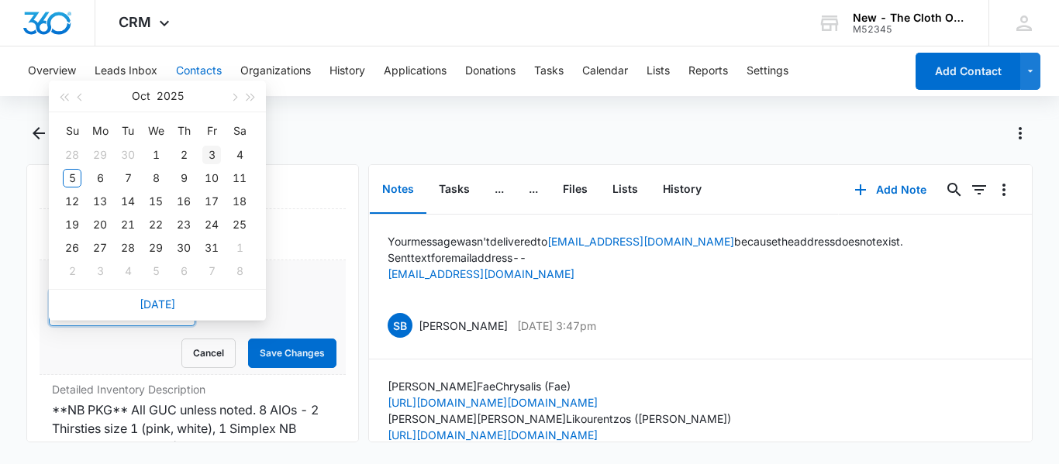
click at [208, 150] on div "3" at bounding box center [211, 155] width 19 height 19
type input "[DATE]"
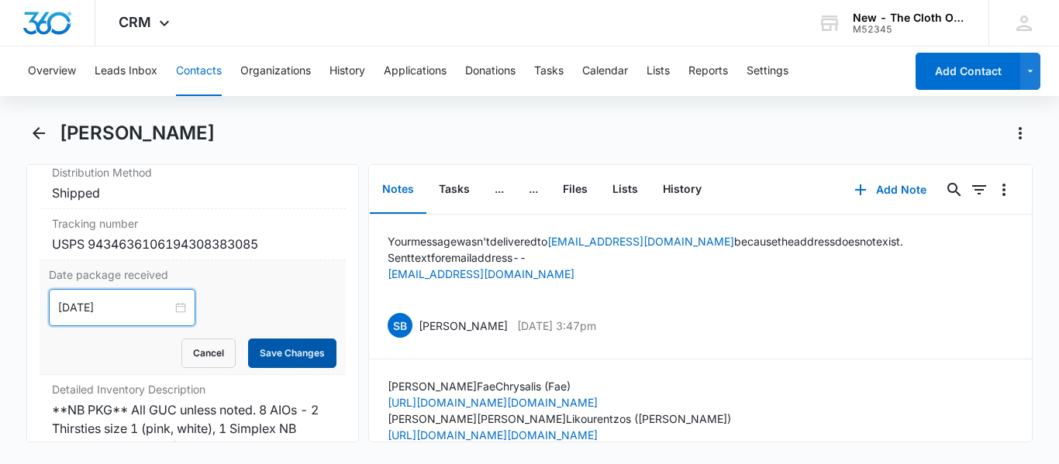
click at [291, 368] on button "Save Changes" at bounding box center [292, 353] width 88 height 29
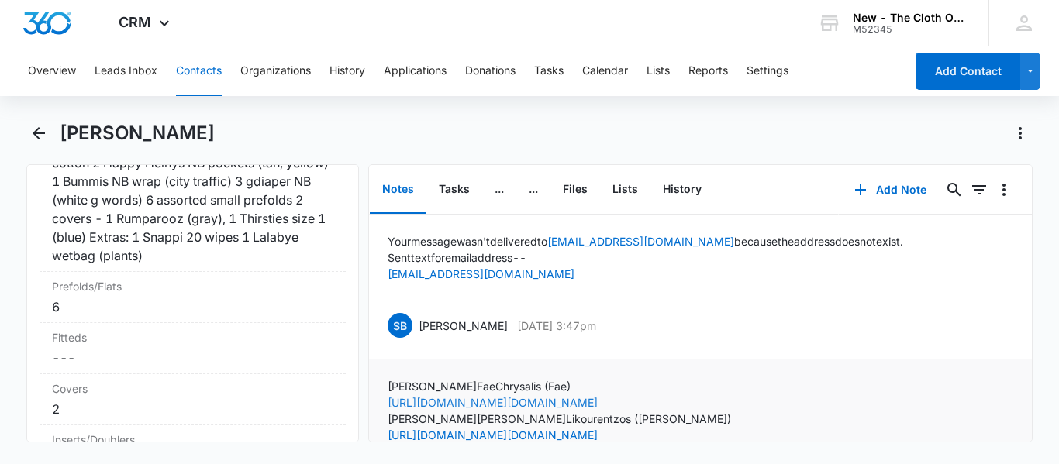
scroll to position [4084, 0]
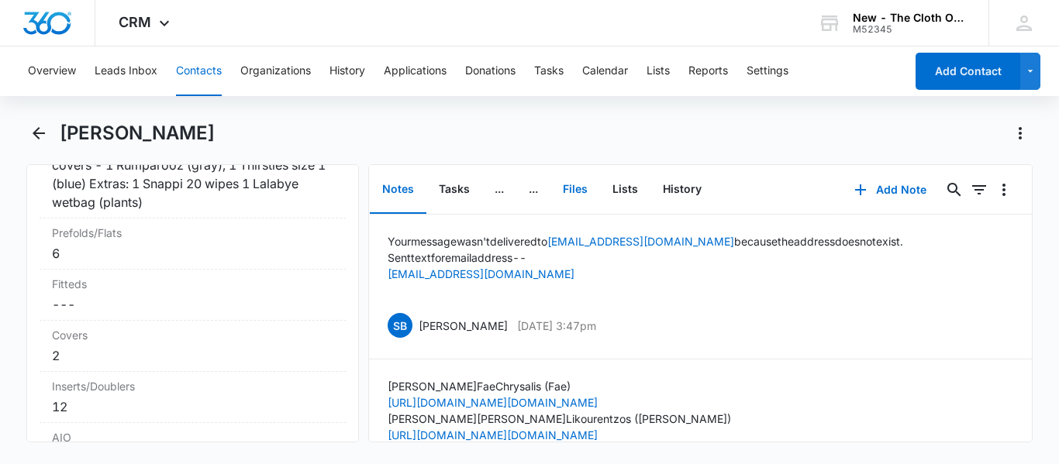
click at [570, 187] on button "Files" at bounding box center [575, 190] width 50 height 48
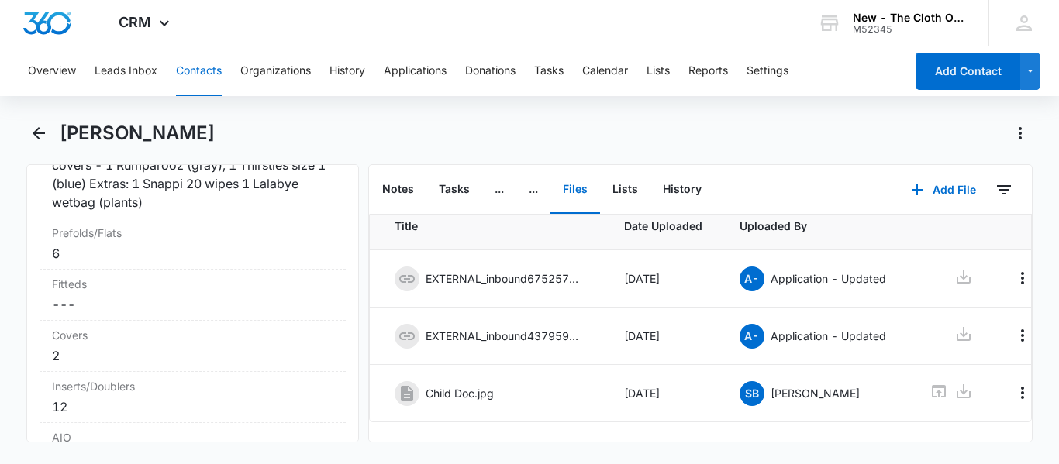
scroll to position [102, 0]
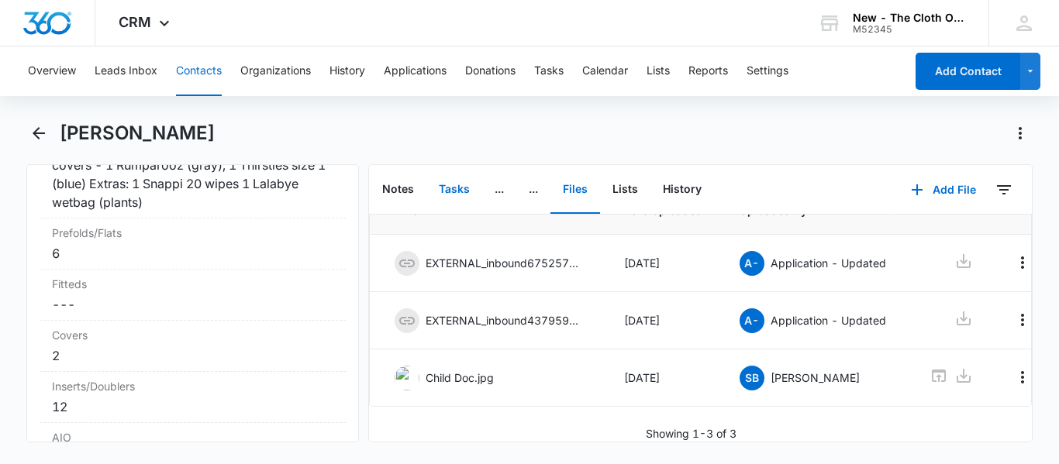
click at [445, 180] on button "Tasks" at bounding box center [454, 190] width 56 height 48
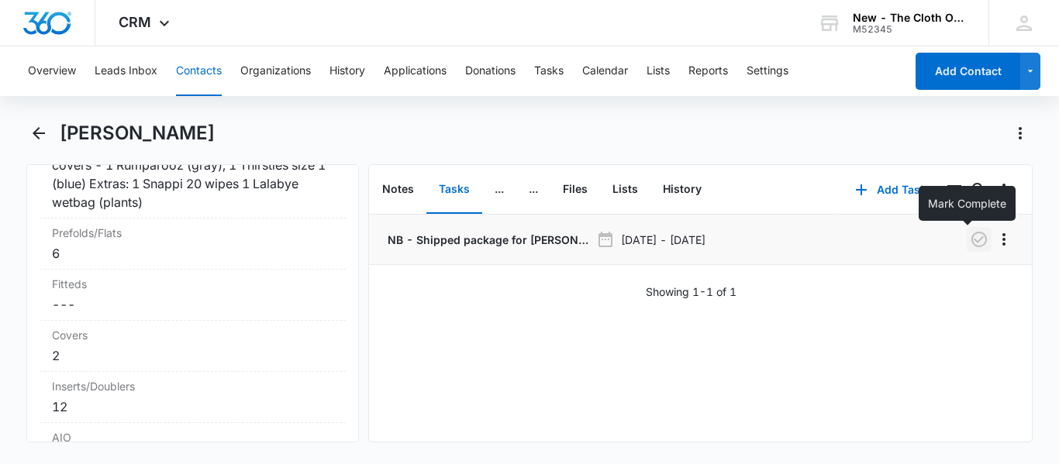
click at [972, 238] on icon "button" at bounding box center [978, 239] width 19 height 19
click at [839, 185] on button "Add Task" at bounding box center [890, 189] width 102 height 37
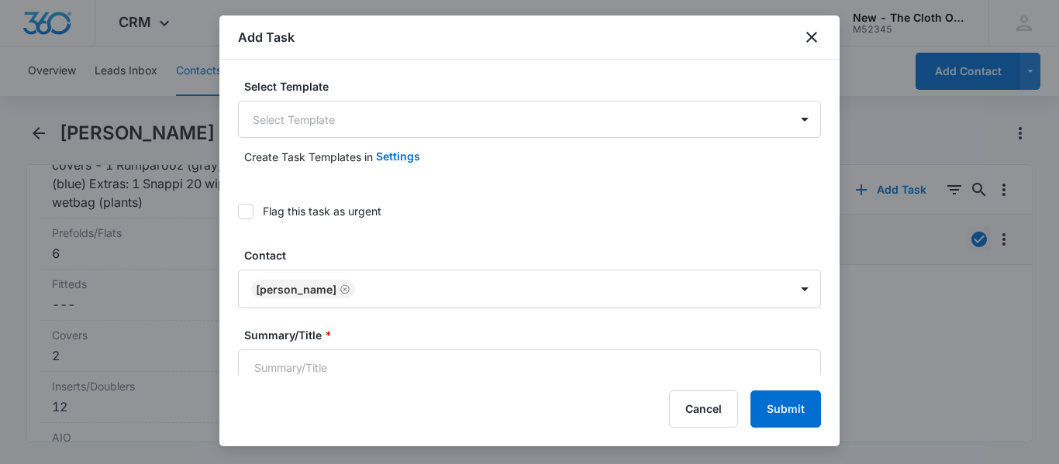
click at [336, 378] on div "Add Task Select Template Select Template Create Task Templates in Settings Flag…" at bounding box center [529, 230] width 620 height 431
click at [366, 356] on input "Summary/Title *" at bounding box center [529, 367] width 583 height 37
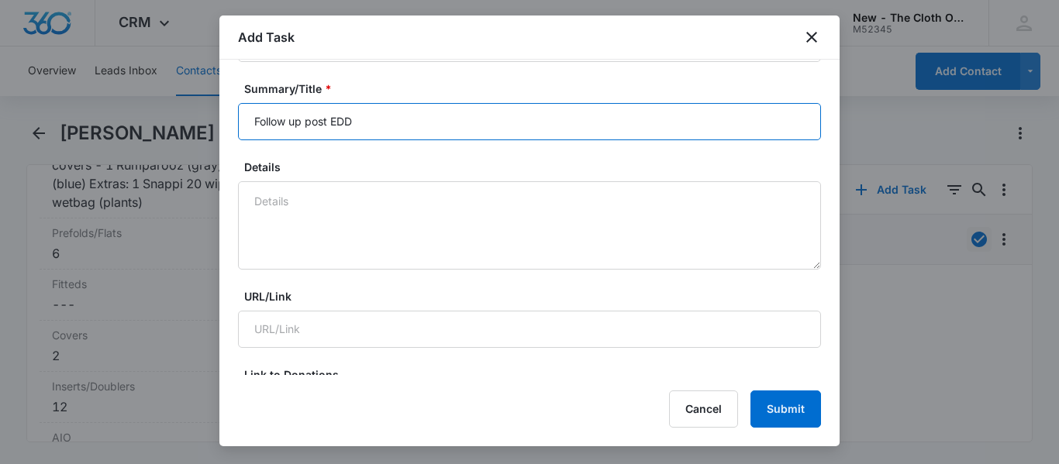
scroll to position [253, 0]
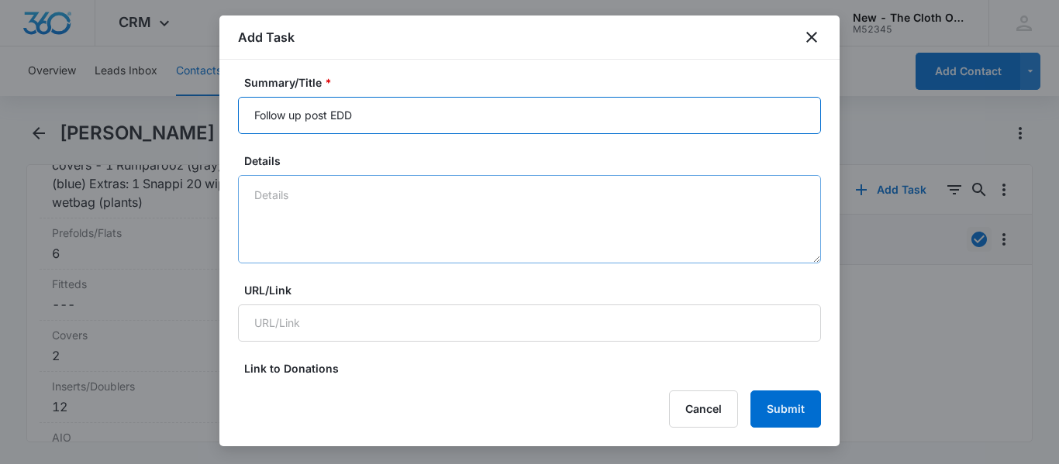
type input "Follow up post EDD"
click at [509, 202] on textarea "Details" at bounding box center [529, 219] width 583 height 88
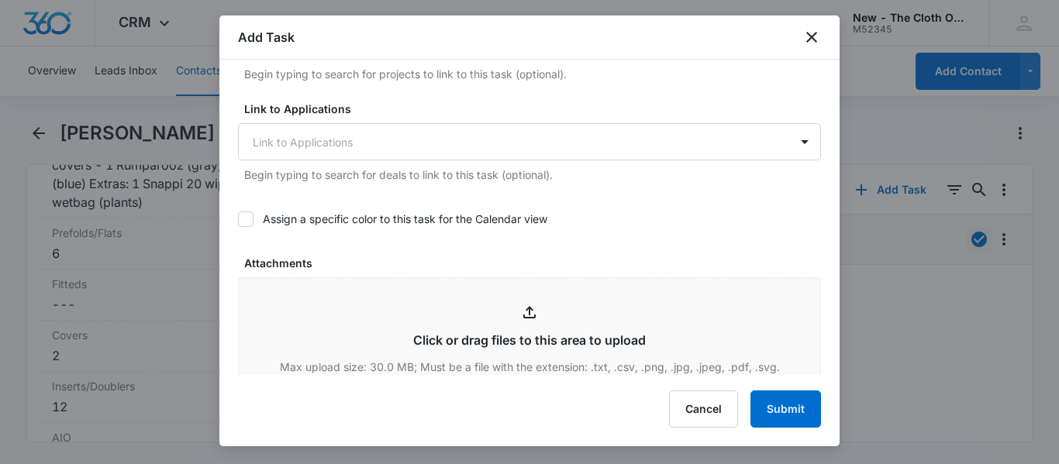
scroll to position [0, 0]
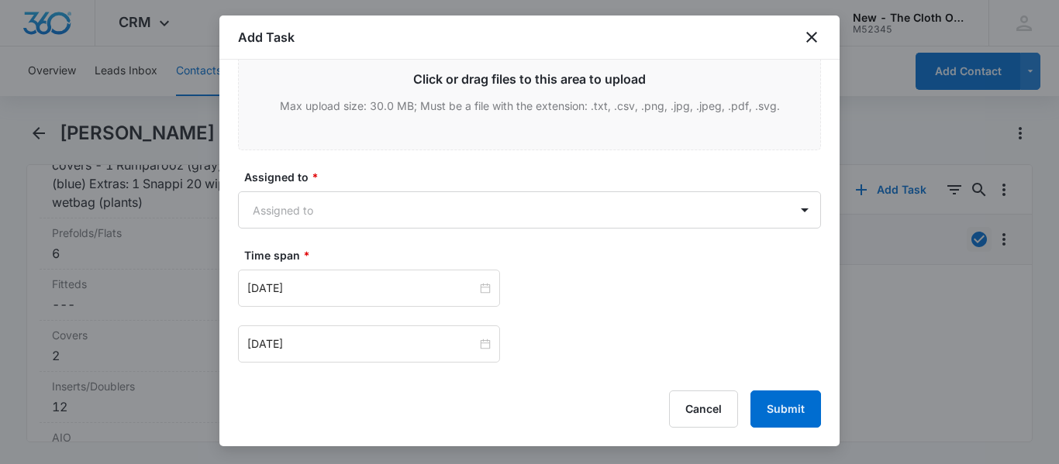
type textarea "EDD 11/3"
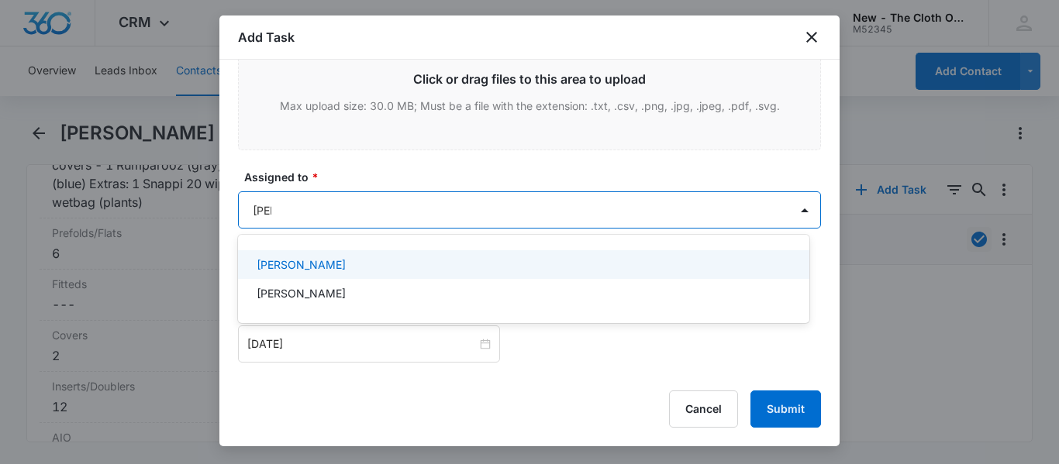
type input "[PERSON_NAME]"
click at [302, 259] on p "[PERSON_NAME]" at bounding box center [300, 264] width 89 height 16
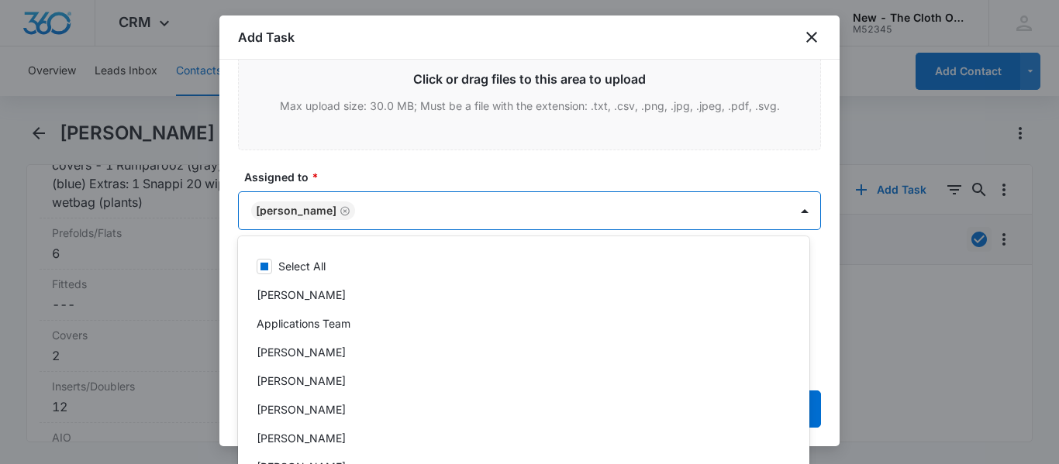
click at [460, 187] on div "Assigned to * option [PERSON_NAME], selected. 47 results available. Use Up and …" at bounding box center [529, 199] width 583 height 61
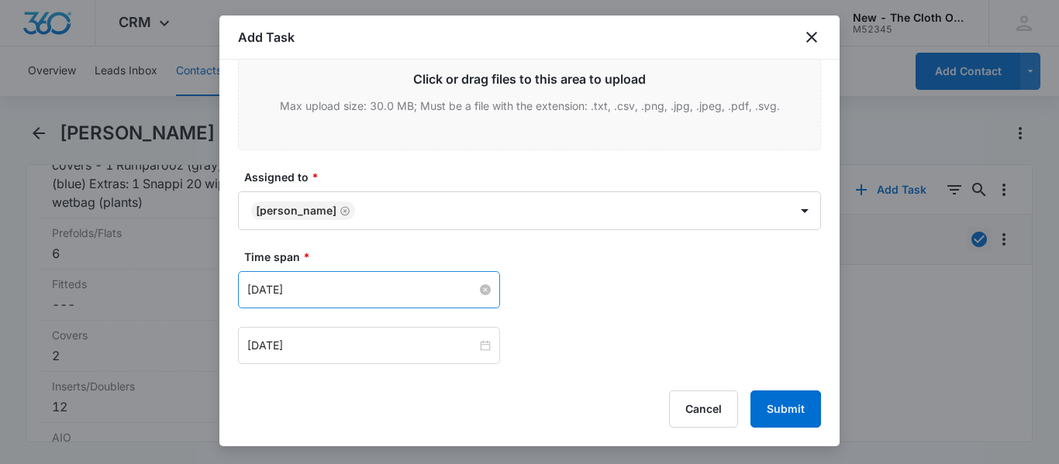
click at [363, 284] on input "[DATE]" at bounding box center [361, 289] width 229 height 17
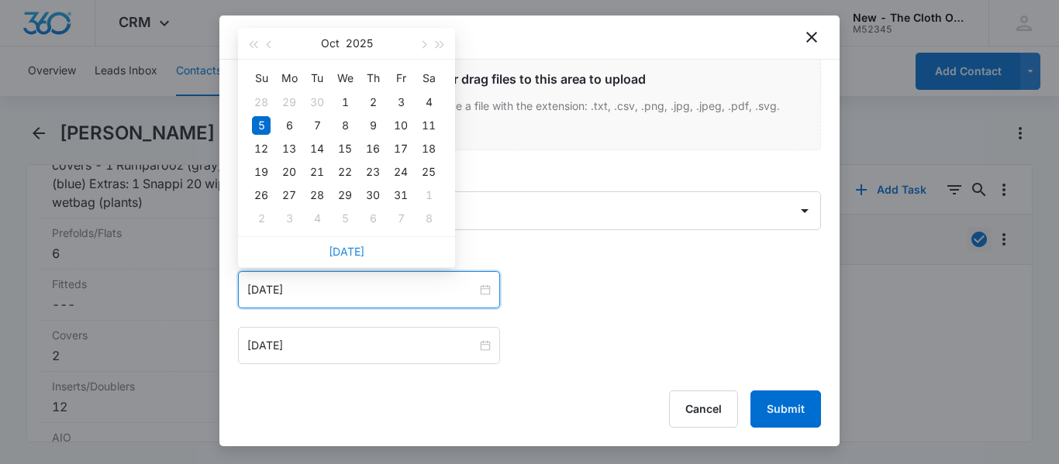
click at [353, 253] on link "[DATE]" at bounding box center [347, 251] width 36 height 13
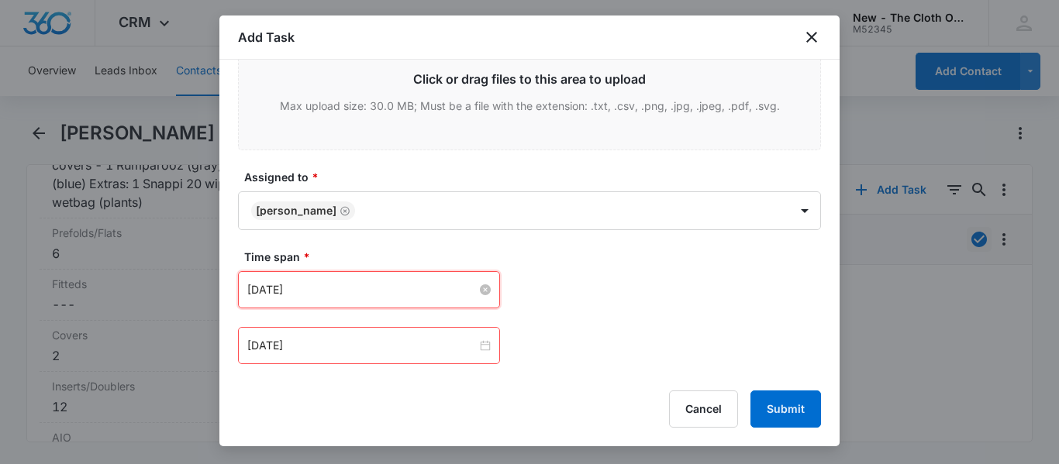
click at [363, 285] on input "[DATE]" at bounding box center [361, 289] width 229 height 17
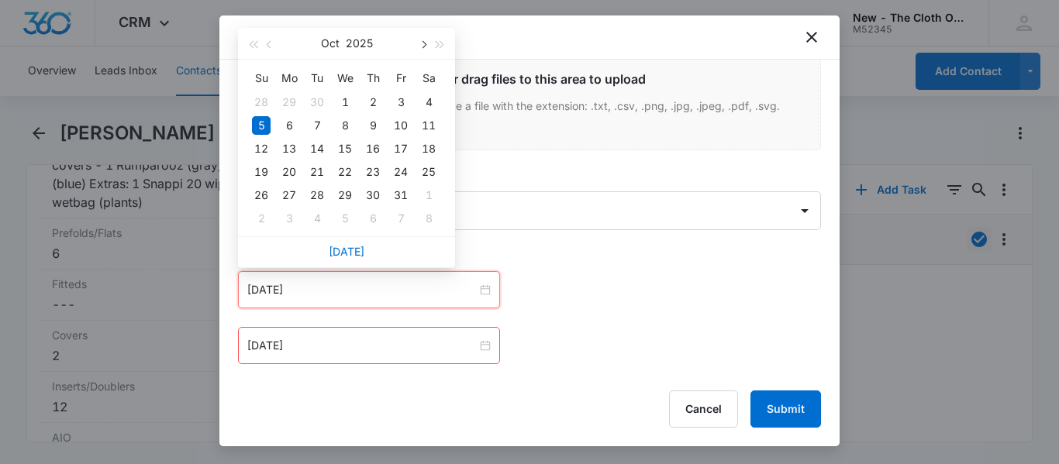
click at [422, 45] on span "button" at bounding box center [422, 45] width 8 height 8
click at [291, 171] on div "17" at bounding box center [289, 172] width 19 height 19
type input "[DATE]"
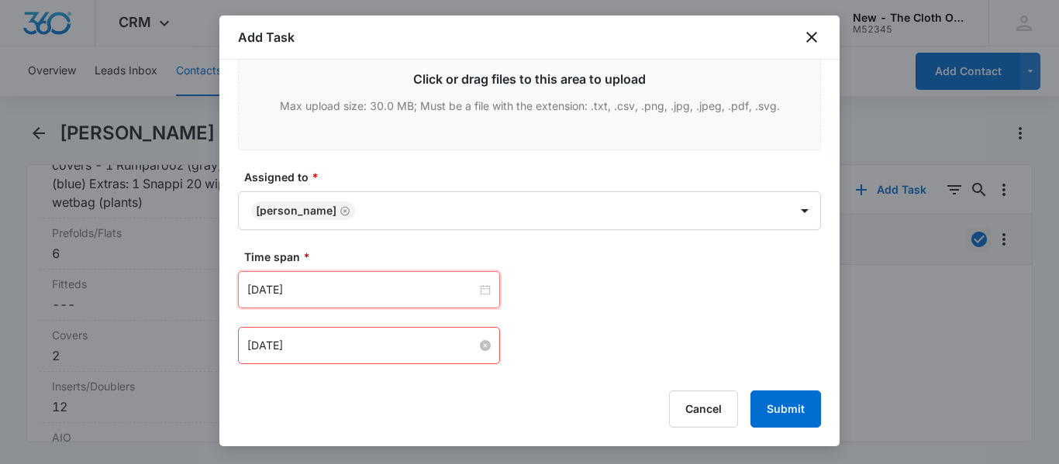
click at [404, 342] on input "[DATE]" at bounding box center [361, 345] width 229 height 17
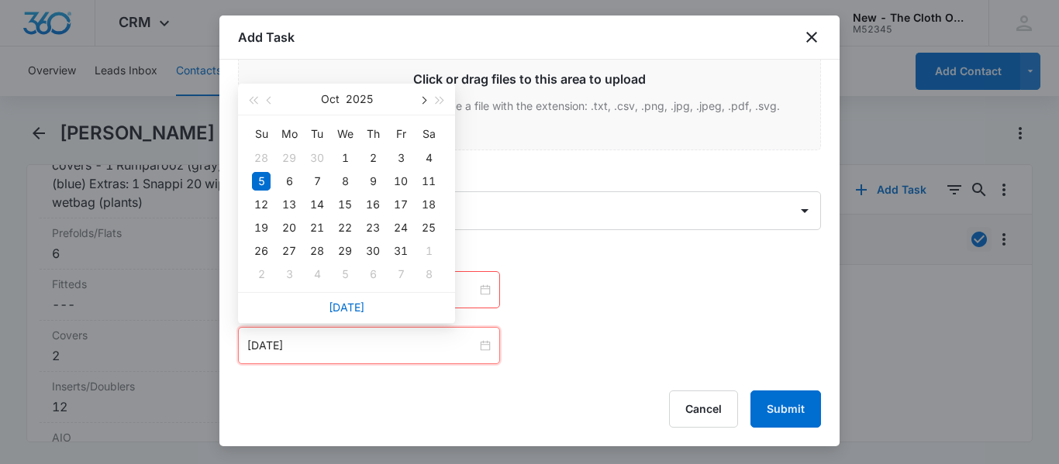
click at [422, 101] on span "button" at bounding box center [422, 101] width 8 height 8
click at [322, 223] on div "18" at bounding box center [317, 228] width 19 height 19
type input "[DATE]"
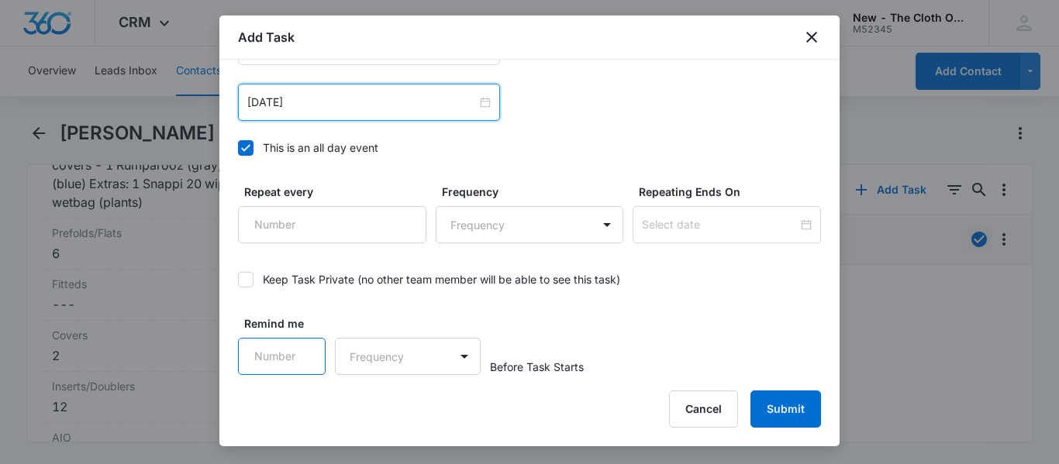
click at [289, 351] on input "Remind me" at bounding box center [282, 356] width 88 height 37
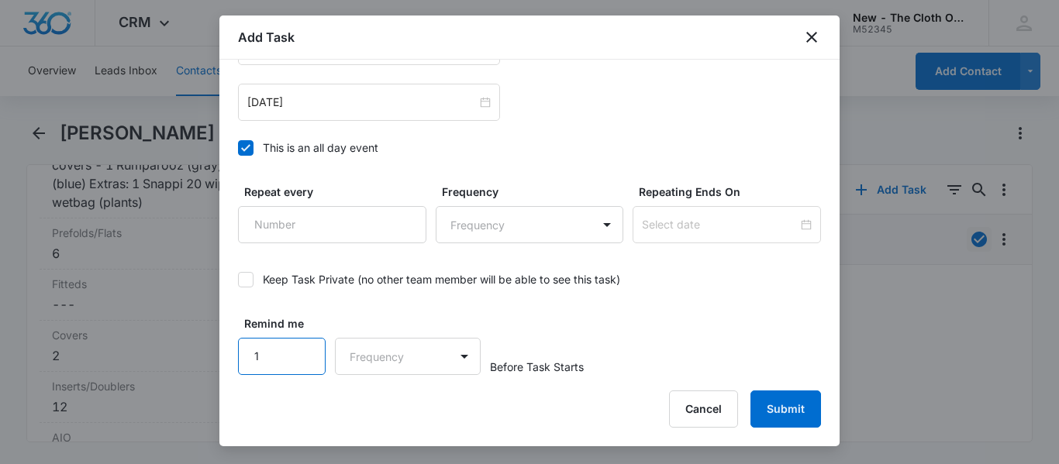
type input "1"
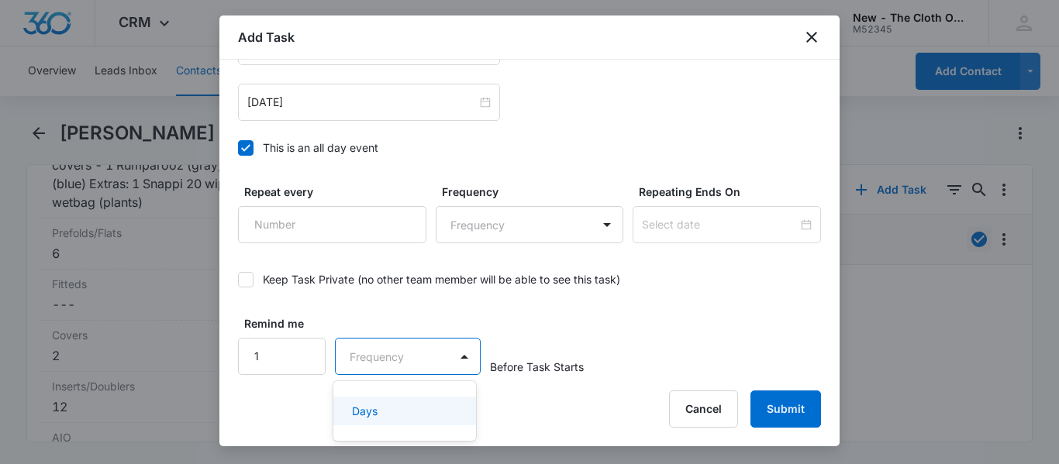
click at [396, 408] on div "Days" at bounding box center [403, 411] width 102 height 16
click at [791, 400] on button "Submit" at bounding box center [785, 409] width 71 height 37
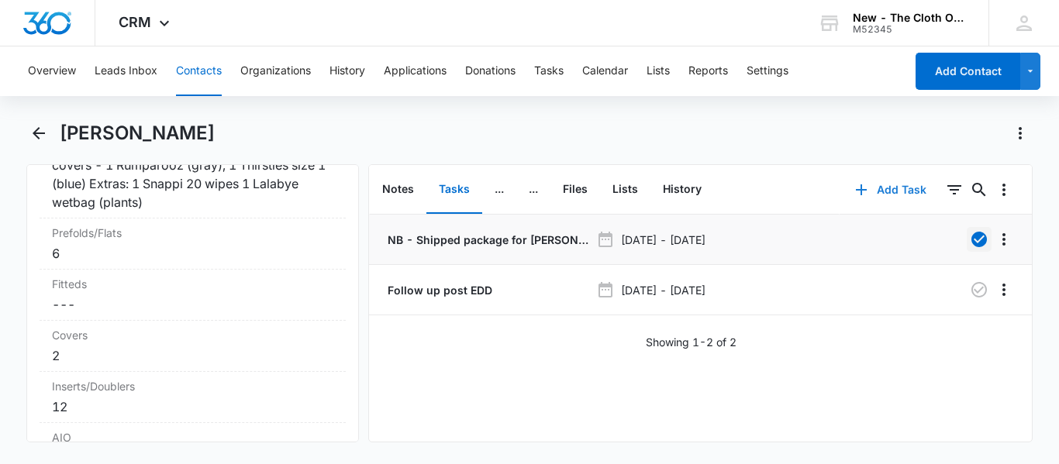
click at [855, 188] on icon "button" at bounding box center [860, 189] width 11 height 11
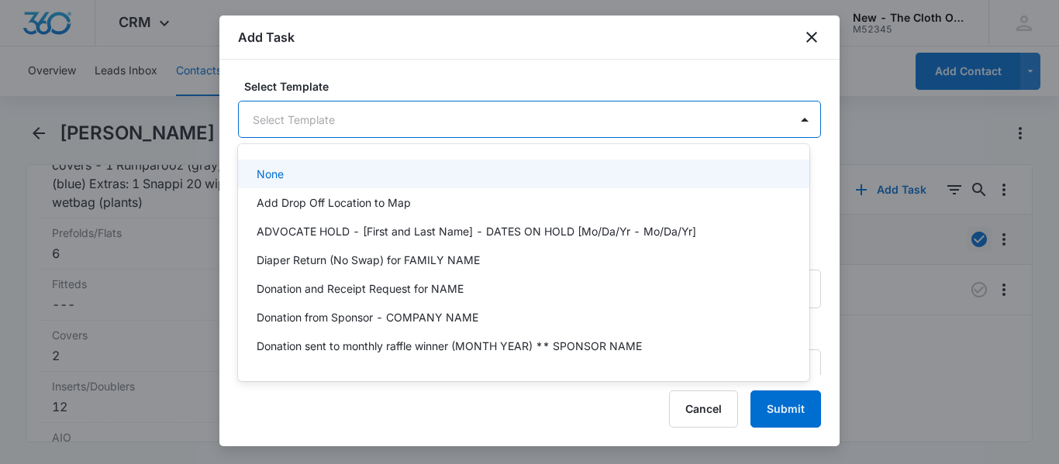
click at [332, 119] on body "CRM Apps Reputation CRM Email Social Ads Intelligence Brand Settings New - The …" at bounding box center [529, 232] width 1059 height 464
click at [392, 88] on div at bounding box center [529, 232] width 1059 height 464
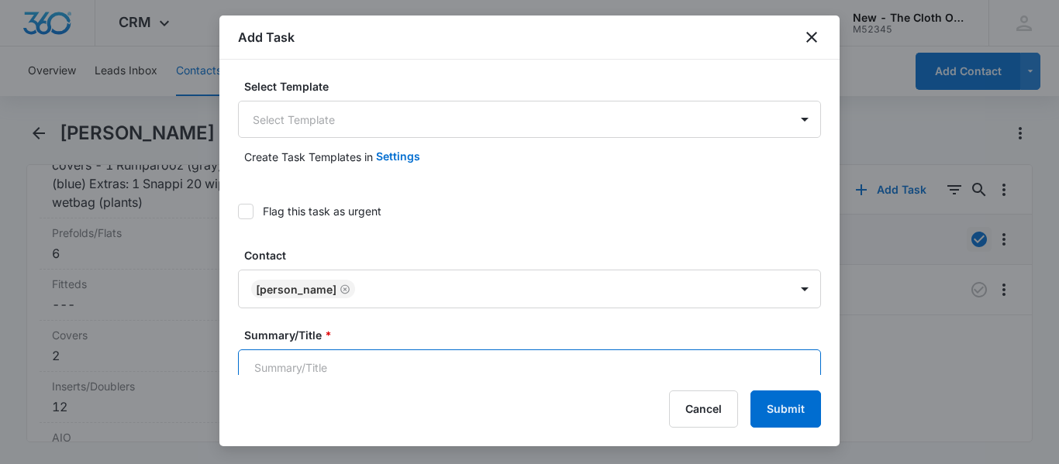
click at [339, 362] on input "Summary/Title *" at bounding box center [529, 367] width 583 height 37
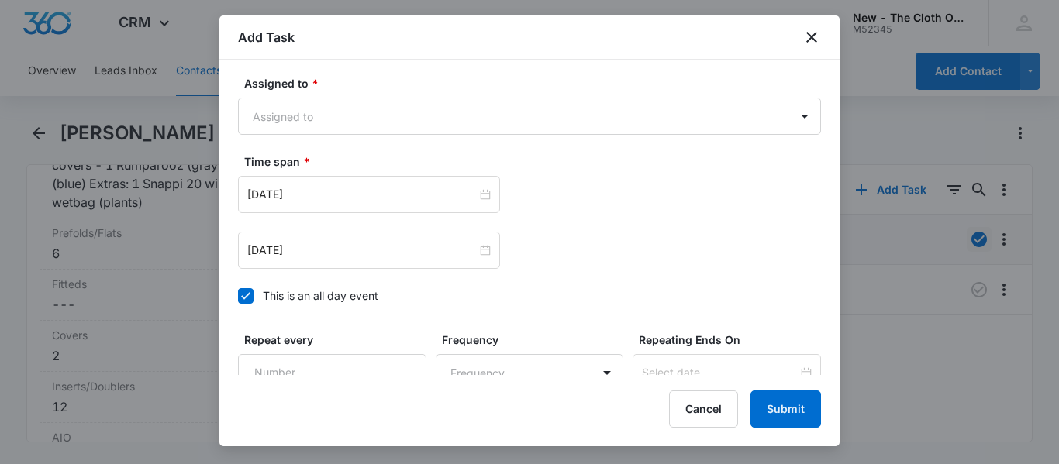
type input "Ready to swap??"
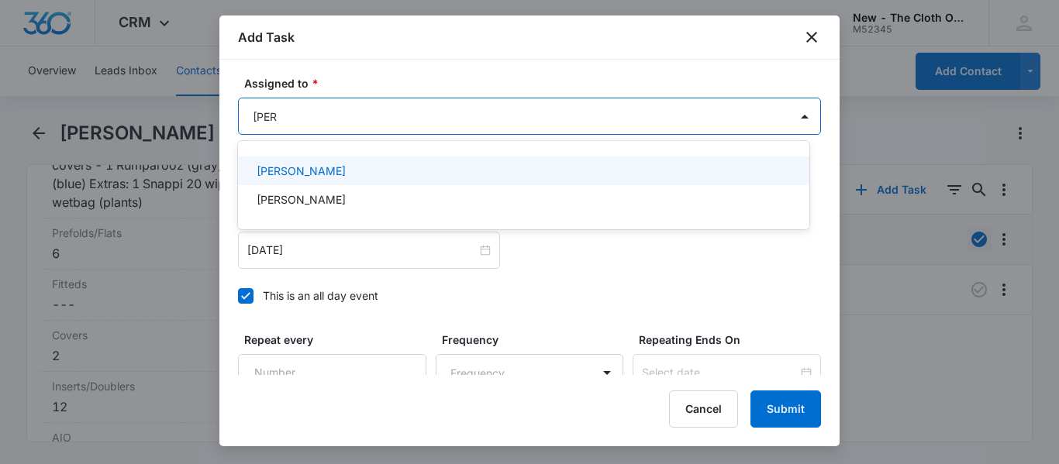
type input "[PERSON_NAME]"
click at [305, 163] on p "[PERSON_NAME]" at bounding box center [300, 171] width 89 height 16
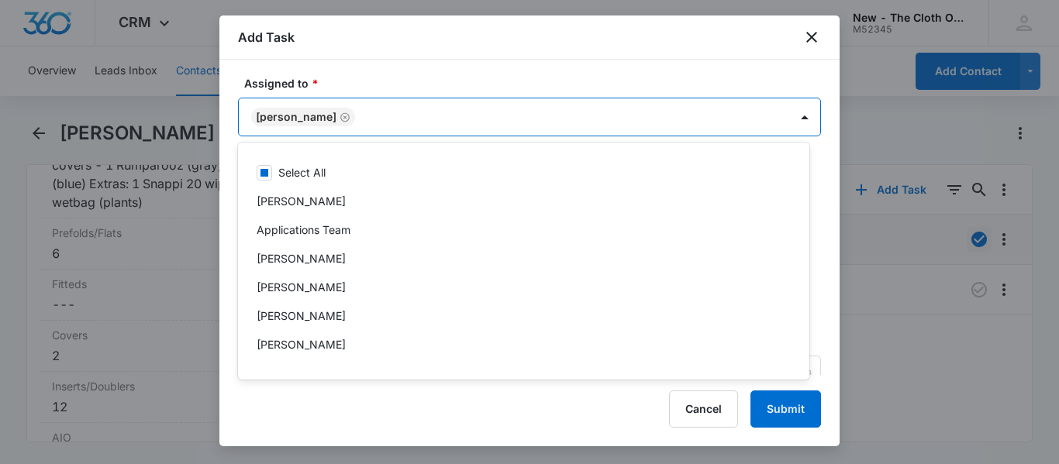
click at [449, 86] on label "Assigned to *" at bounding box center [535, 83] width 583 height 16
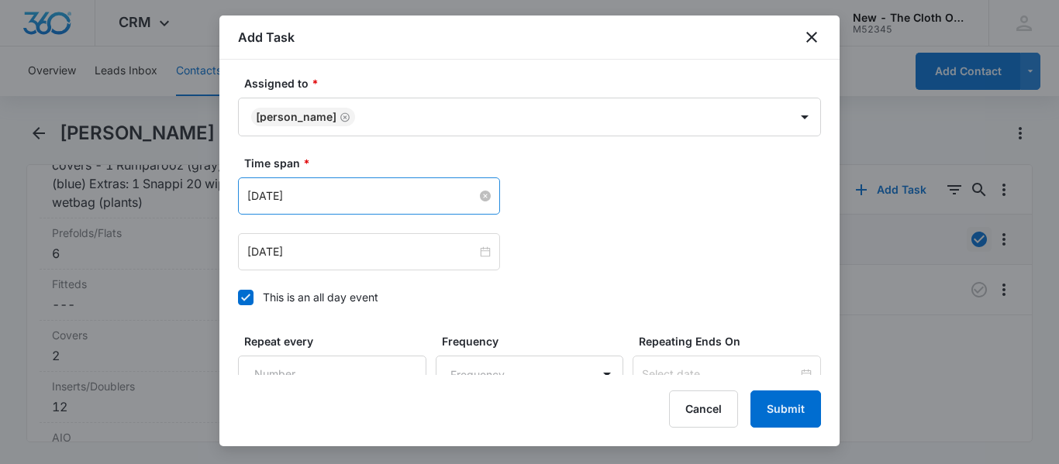
click at [360, 202] on input "[DATE]" at bounding box center [361, 196] width 229 height 17
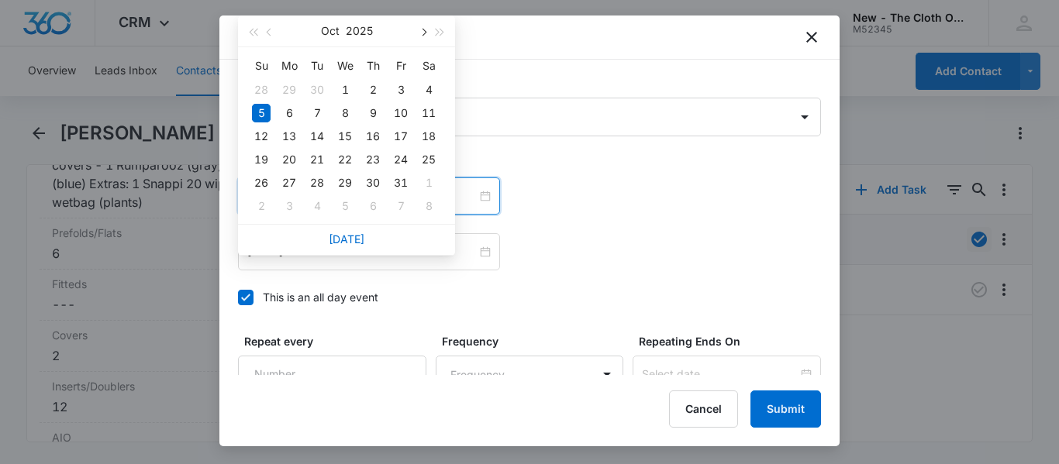
click at [422, 33] on span "button" at bounding box center [422, 33] width 8 height 8
click at [436, 33] on span "button" at bounding box center [440, 33] width 8 height 8
click at [270, 33] on span "button" at bounding box center [271, 33] width 8 height 8
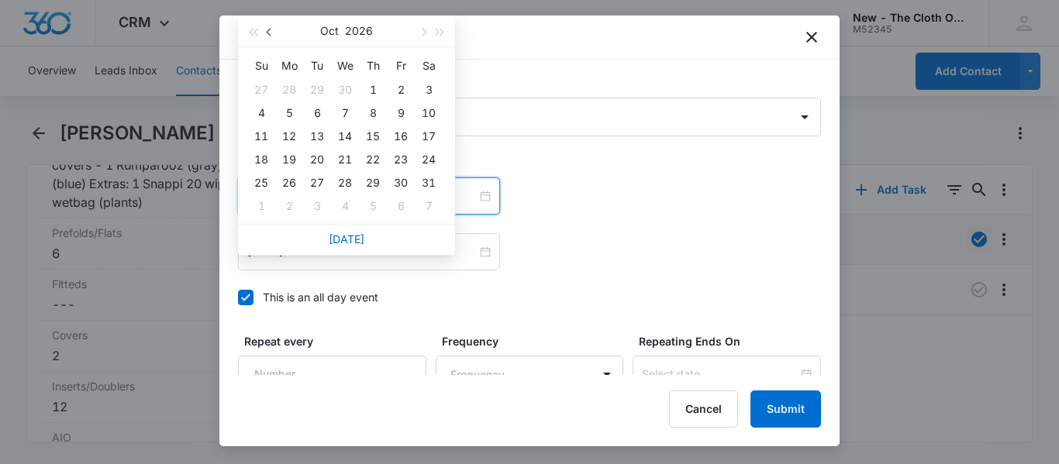
click at [270, 33] on span "button" at bounding box center [271, 33] width 8 height 8
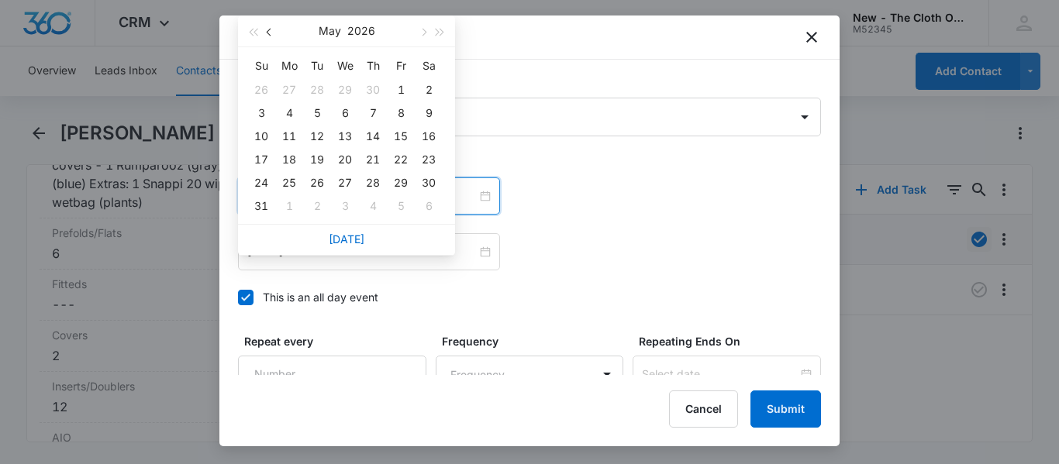
click at [270, 33] on span "button" at bounding box center [271, 33] width 8 height 8
click at [320, 95] on div "3" at bounding box center [317, 90] width 19 height 19
type input "[DATE]"
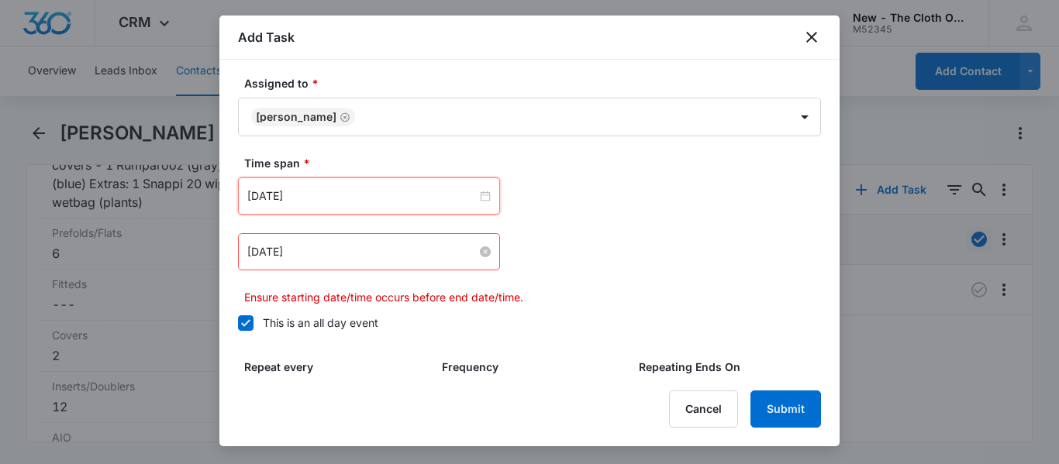
click at [394, 248] on input "[DATE]" at bounding box center [361, 251] width 229 height 17
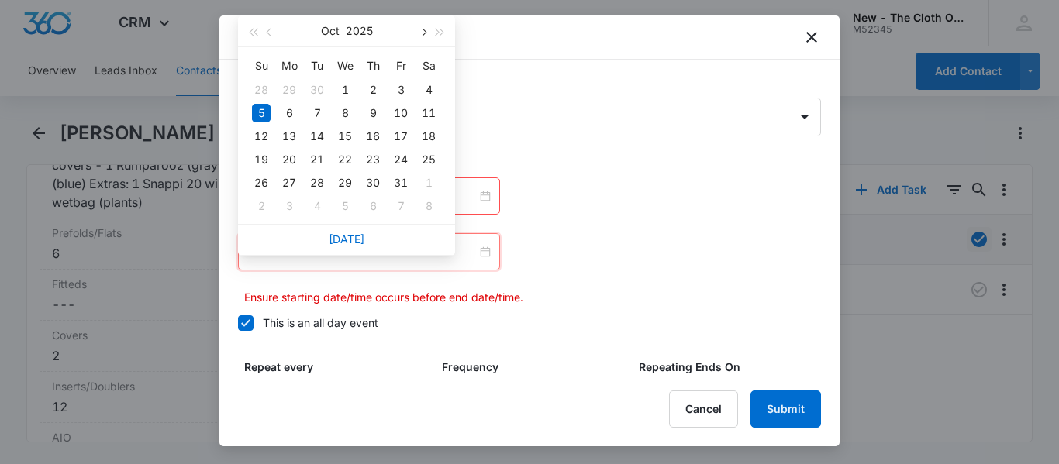
click at [422, 33] on span "button" at bounding box center [422, 33] width 8 height 8
click at [348, 90] on div "4" at bounding box center [345, 90] width 19 height 19
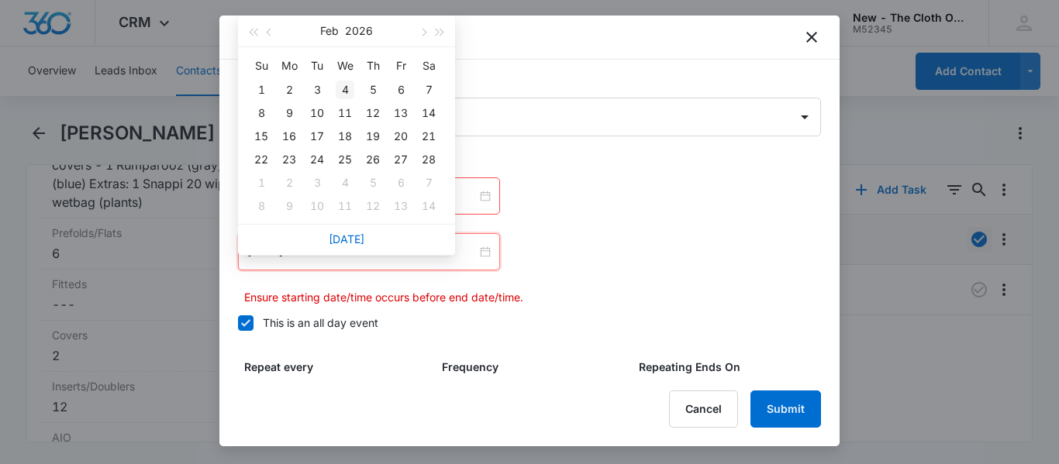
type input "[DATE]"
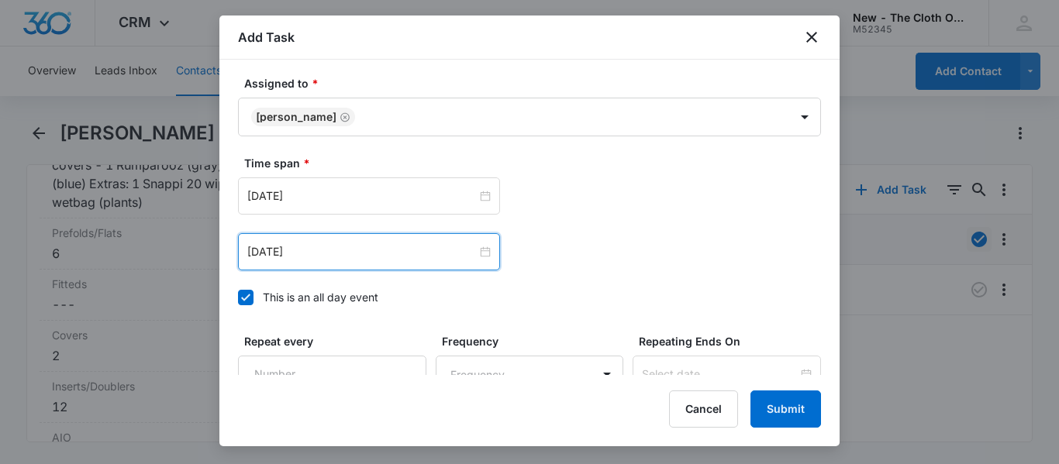
scroll to position [1117, 0]
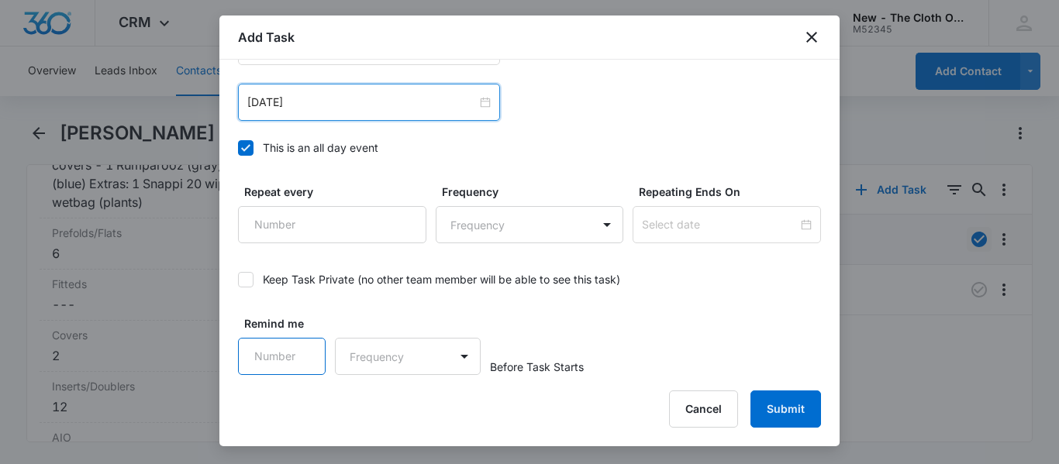
click at [289, 363] on input "Remind me" at bounding box center [282, 356] width 88 height 37
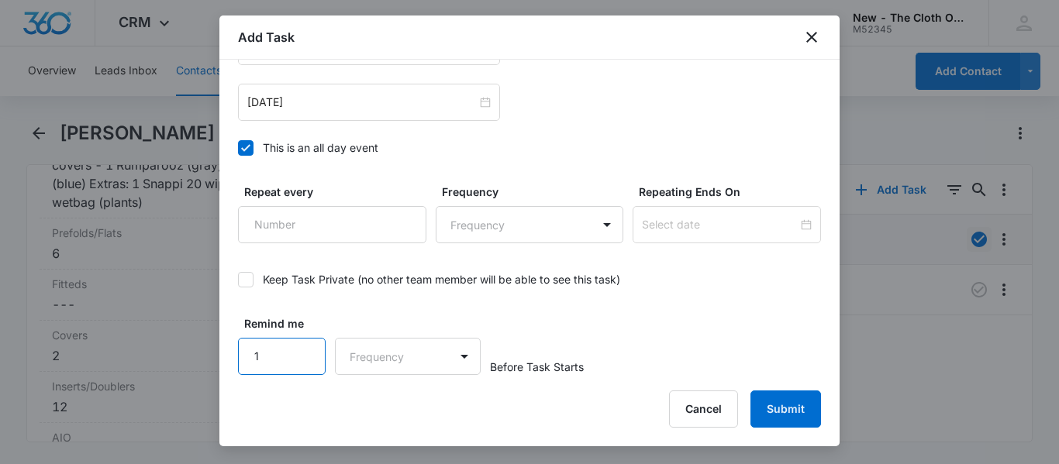
type input "1"
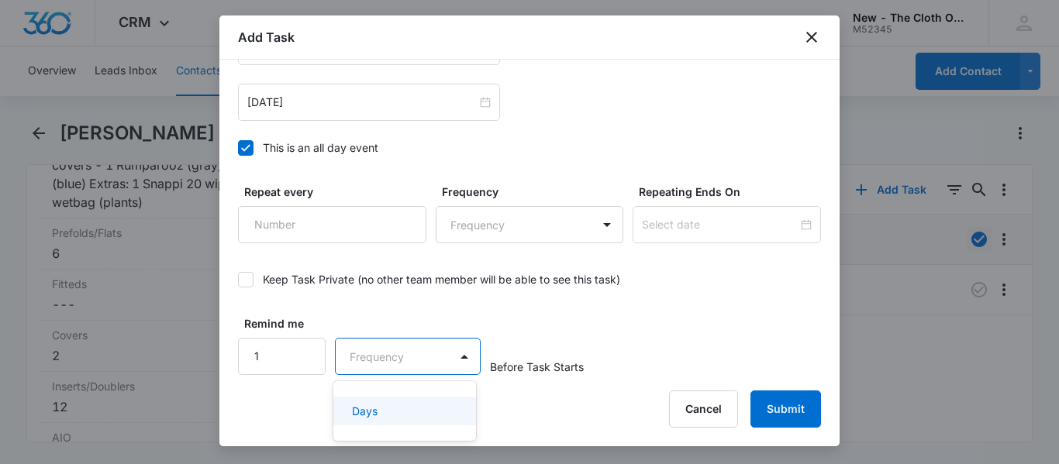
click at [380, 413] on div "Days" at bounding box center [403, 411] width 102 height 16
click at [778, 415] on button "Submit" at bounding box center [785, 409] width 71 height 37
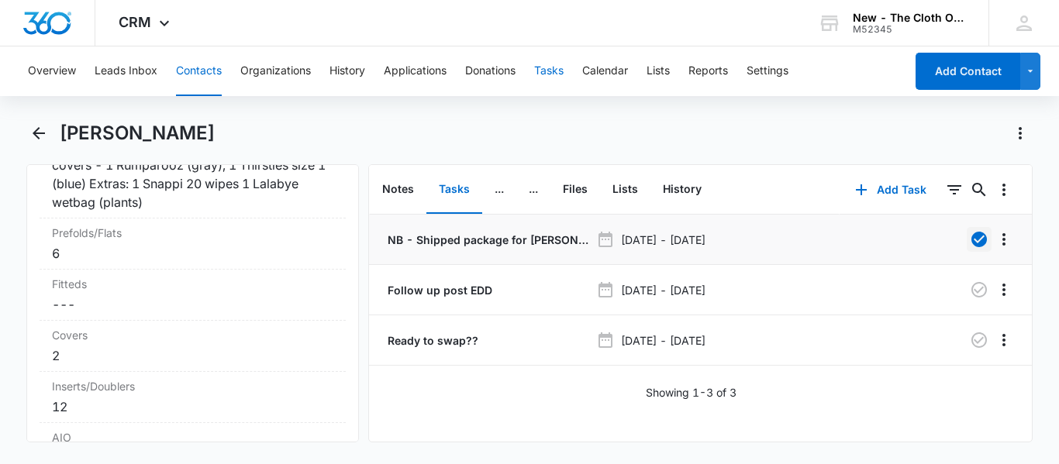
click at [541, 72] on button "Tasks" at bounding box center [548, 71] width 29 height 50
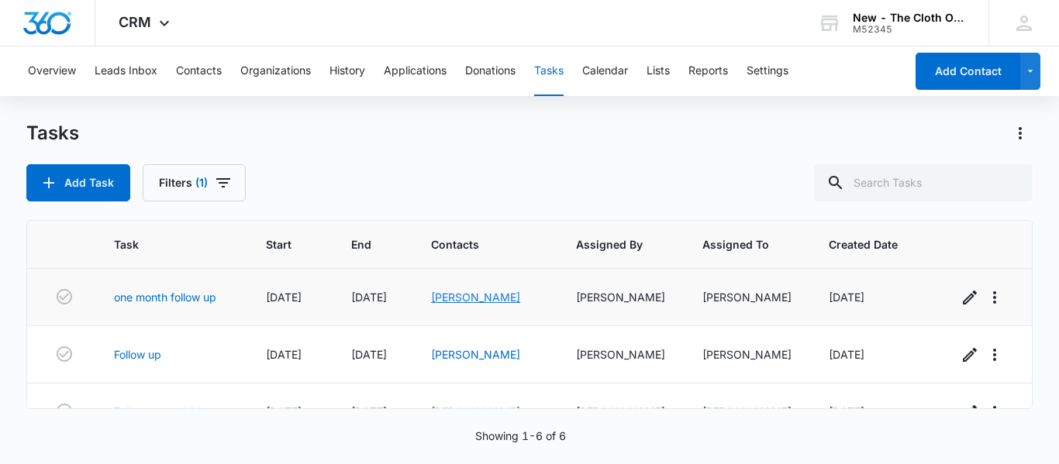
click at [487, 294] on link "[PERSON_NAME]" at bounding box center [475, 297] width 89 height 13
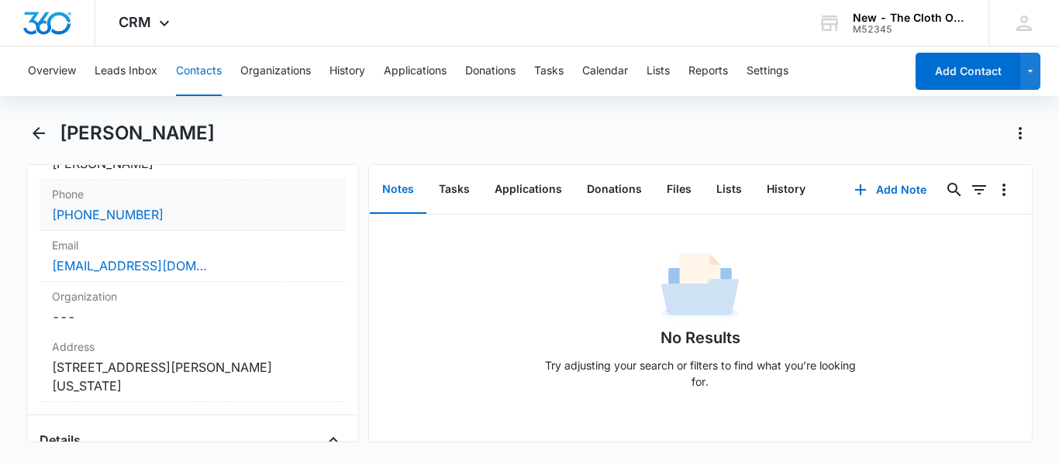
scroll to position [340, 0]
click at [263, 268] on div "[EMAIL_ADDRESS][DOMAIN_NAME]" at bounding box center [192, 266] width 281 height 19
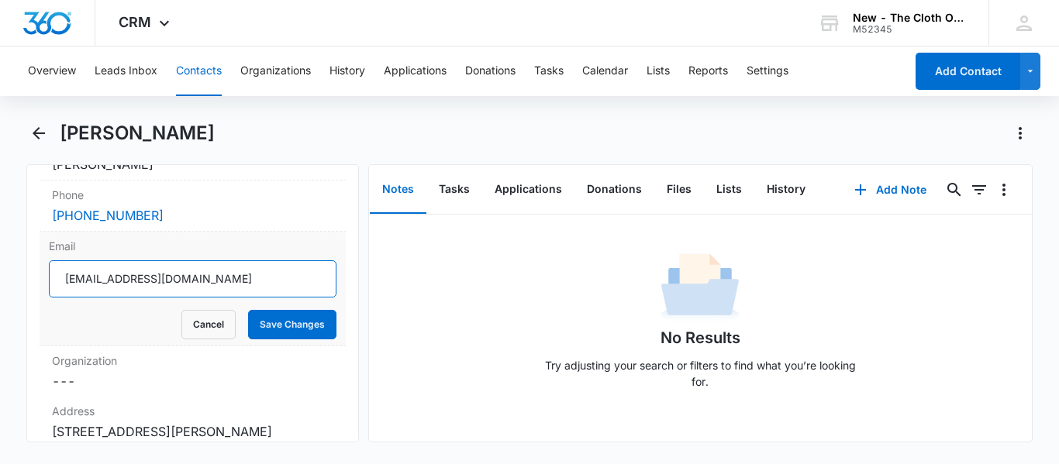
drag, startPoint x: 243, startPoint y: 281, endPoint x: 42, endPoint y: 277, distance: 200.7
click at [42, 277] on div "Email [EMAIL_ADDRESS][DOMAIN_NAME] Cancel Save Changes" at bounding box center [193, 289] width 306 height 115
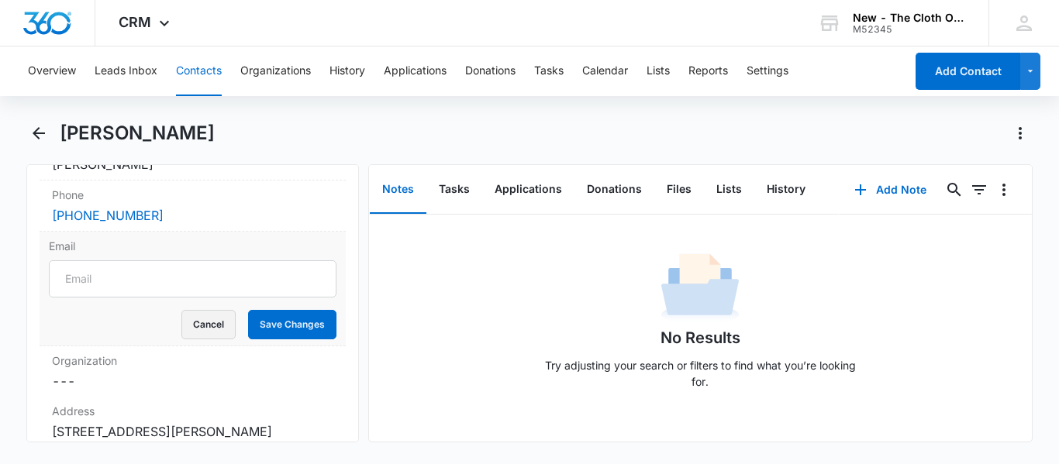
click at [200, 321] on button "Cancel" at bounding box center [208, 324] width 54 height 29
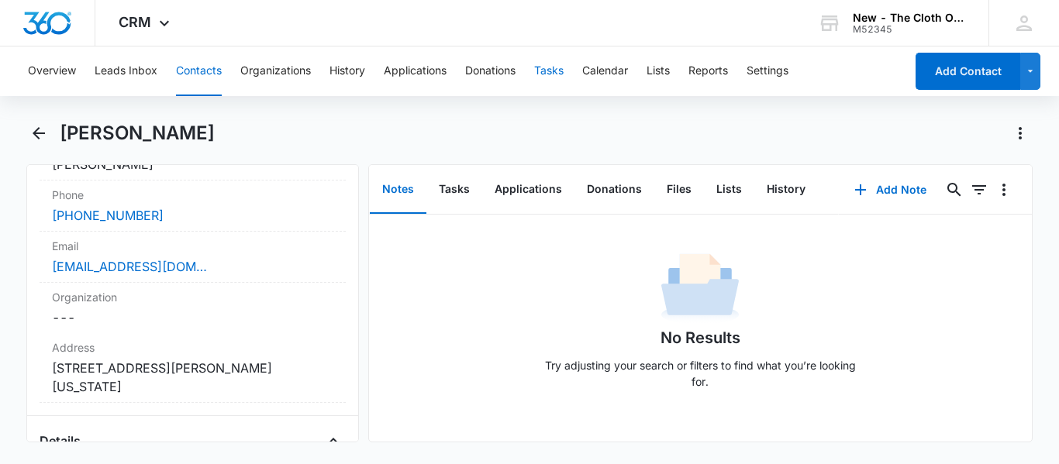
click at [545, 68] on button "Tasks" at bounding box center [548, 71] width 29 height 50
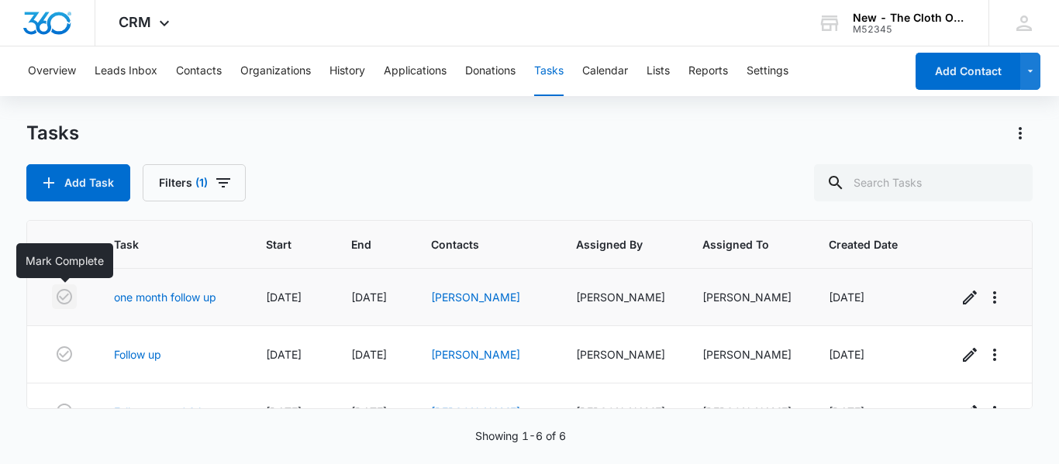
click at [64, 292] on icon "button" at bounding box center [64, 296] width 19 height 19
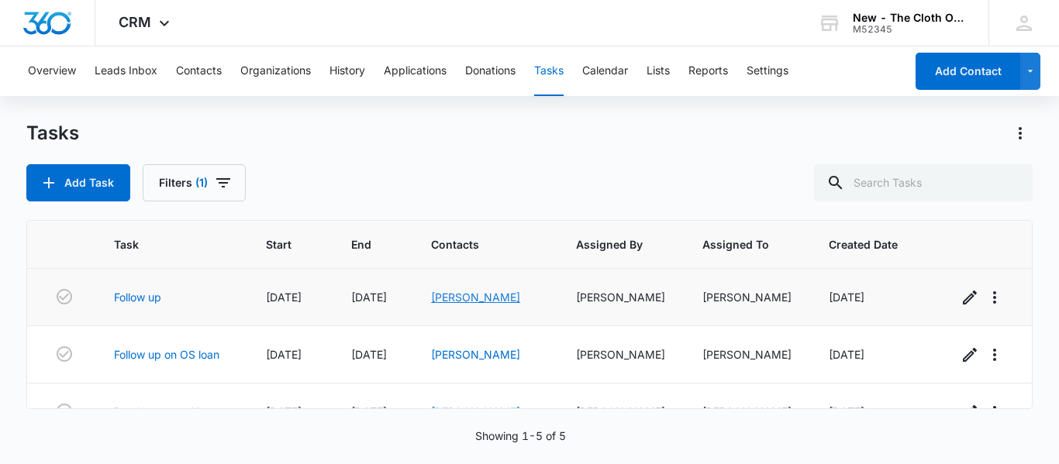
click at [471, 298] on link "[PERSON_NAME]" at bounding box center [475, 297] width 89 height 13
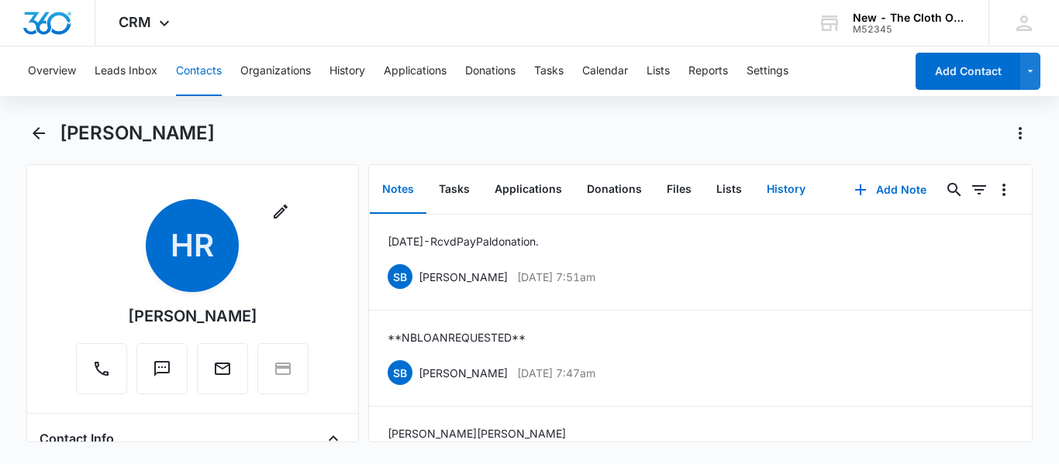
click at [770, 178] on button "History" at bounding box center [786, 190] width 64 height 48
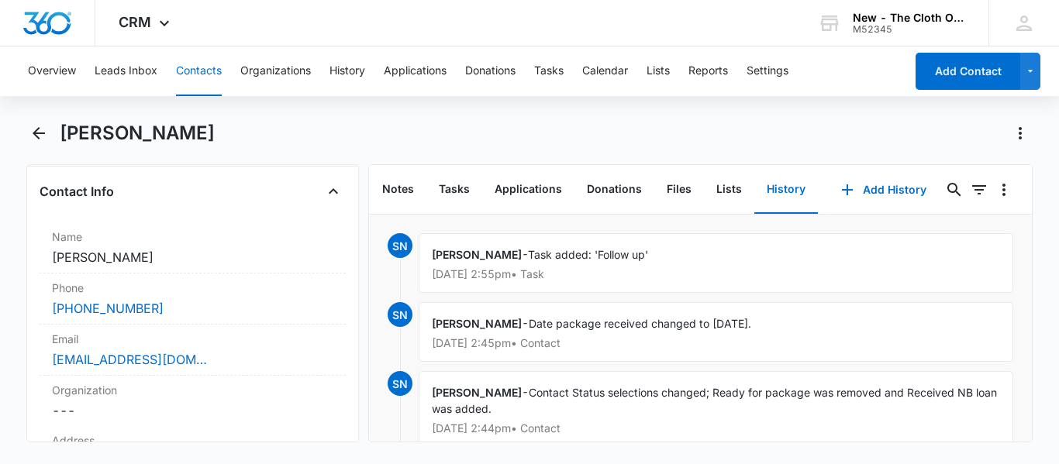
scroll to position [232, 0]
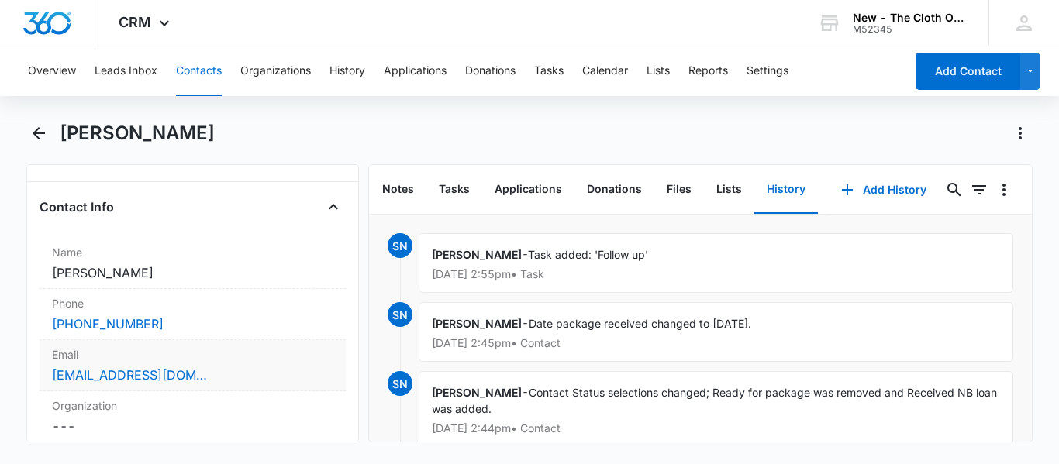
click at [219, 382] on div "[EMAIL_ADDRESS][DOMAIN_NAME]" at bounding box center [192, 375] width 281 height 19
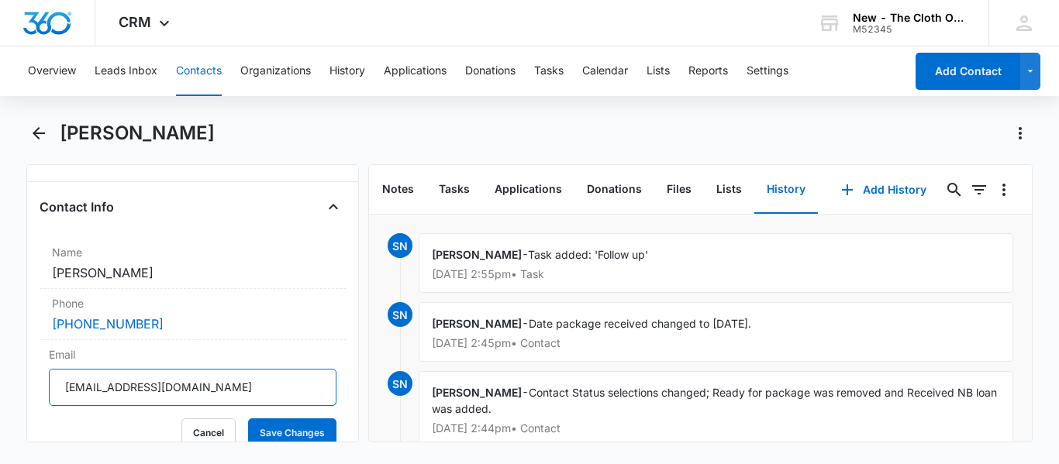
drag, startPoint x: 230, startPoint y: 387, endPoint x: 20, endPoint y: 389, distance: 210.0
click at [20, 389] on main "[PERSON_NAME] Remove HR [PERSON_NAME] Contact Info Name Cancel Save Changes [PE…" at bounding box center [529, 291] width 1059 height 340
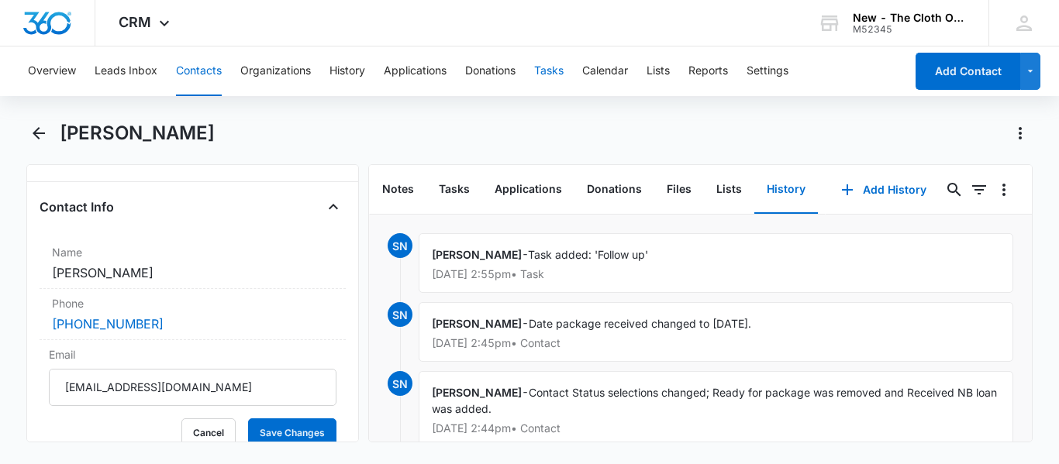
click at [556, 82] on button "Tasks" at bounding box center [548, 71] width 29 height 50
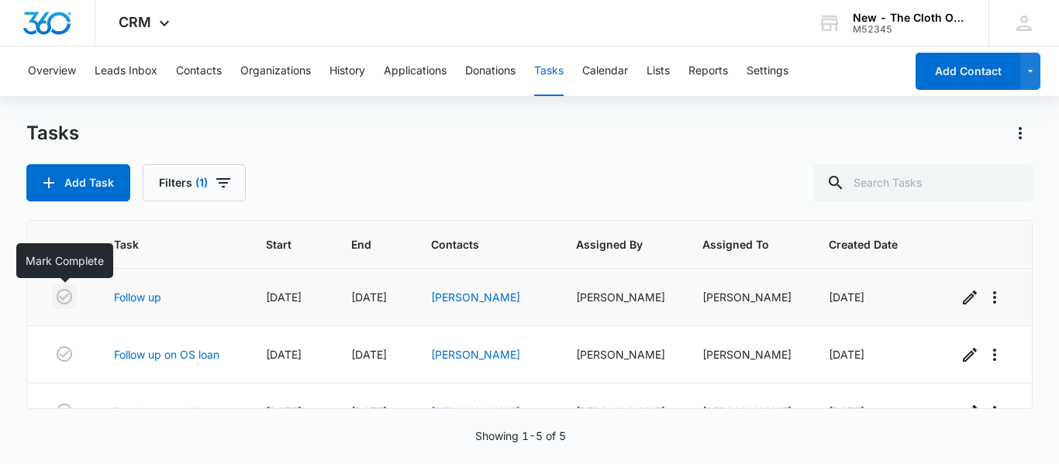
click at [60, 300] on icon "button" at bounding box center [64, 296] width 19 height 19
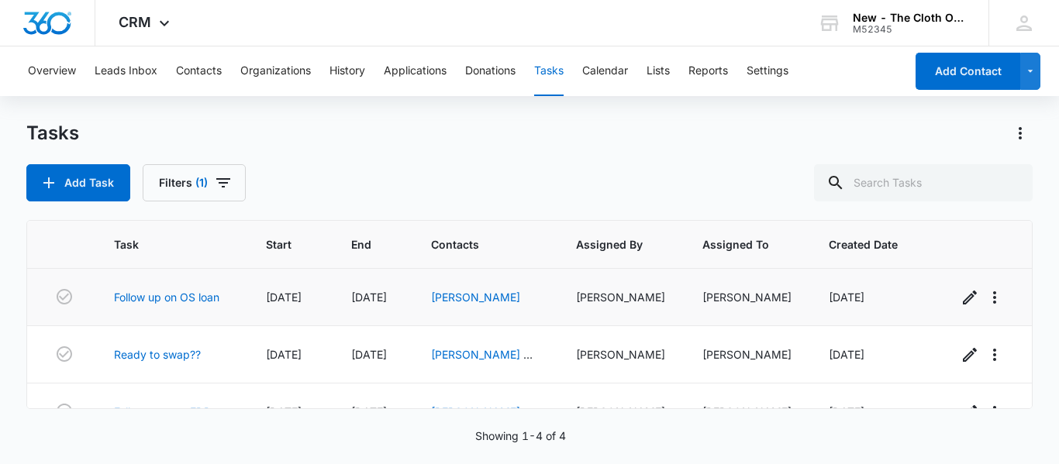
click at [622, 136] on div "Tasks" at bounding box center [529, 133] width 1006 height 25
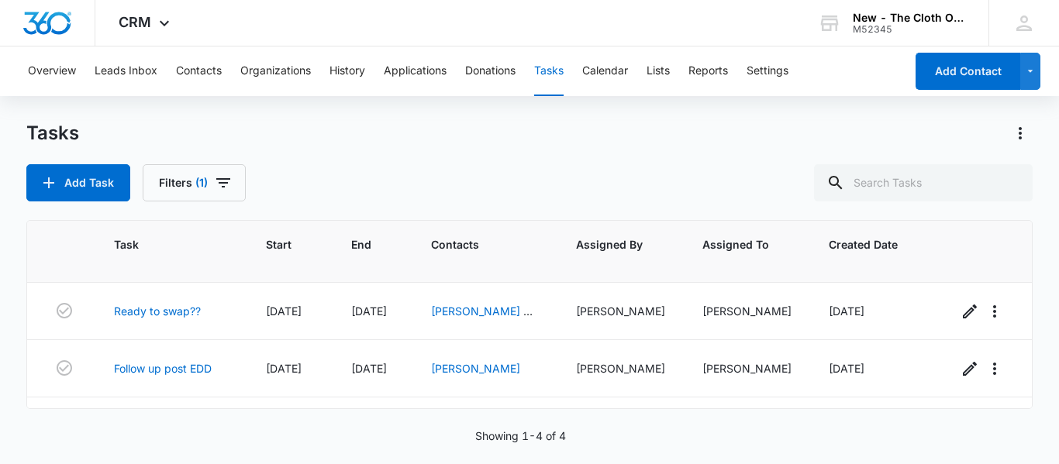
scroll to position [43, 0]
click at [195, 68] on button "Contacts" at bounding box center [199, 71] width 46 height 50
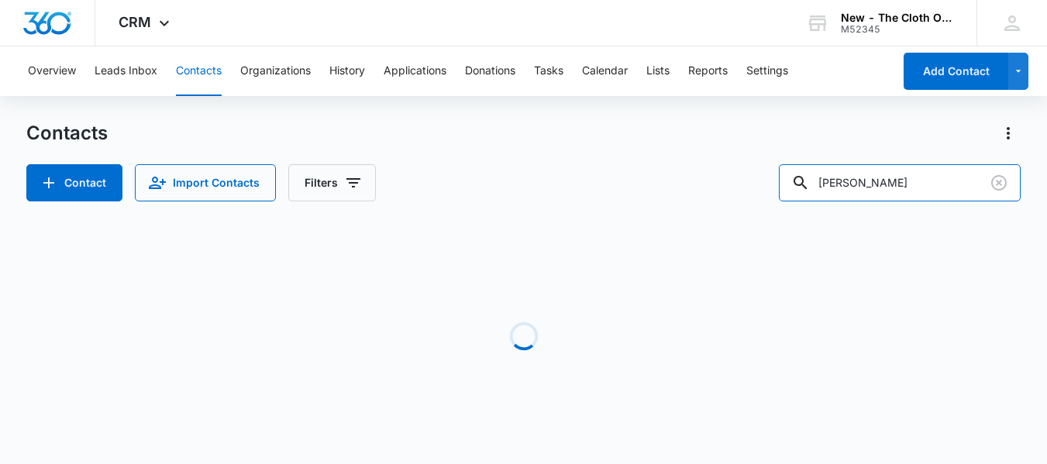
drag, startPoint x: 936, startPoint y: 188, endPoint x: 481, endPoint y: 239, distance: 457.6
click at [481, 239] on div "Contacts Contact Import Contacts Filters [PERSON_NAME] Loading No Results" at bounding box center [523, 296] width 994 height 350
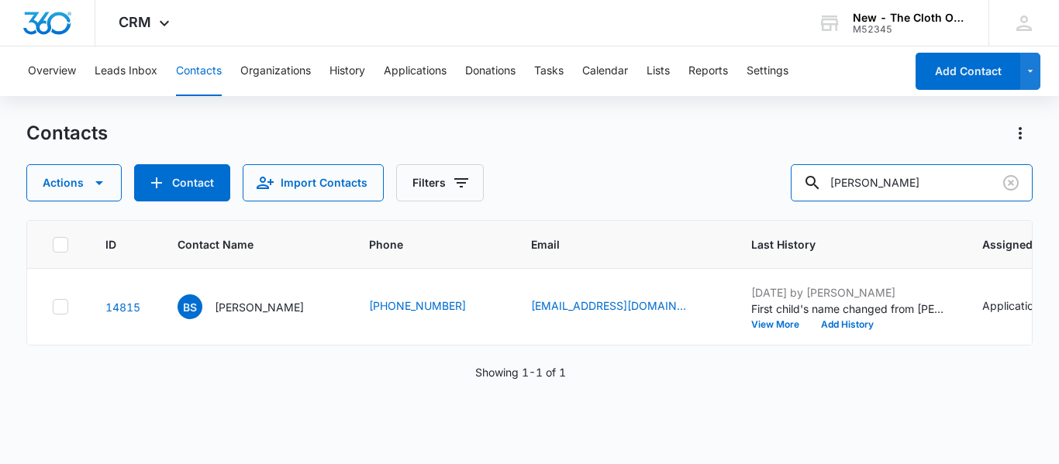
drag, startPoint x: 900, startPoint y: 183, endPoint x: 670, endPoint y: 190, distance: 230.3
click at [670, 190] on div "Actions Contact Import Contacts Filters [PERSON_NAME]" at bounding box center [529, 182] width 1006 height 37
paste input "[EMAIL_ADDRESS][DOMAIN_NAME]"
type input "[EMAIL_ADDRESS][DOMAIN_NAME]"
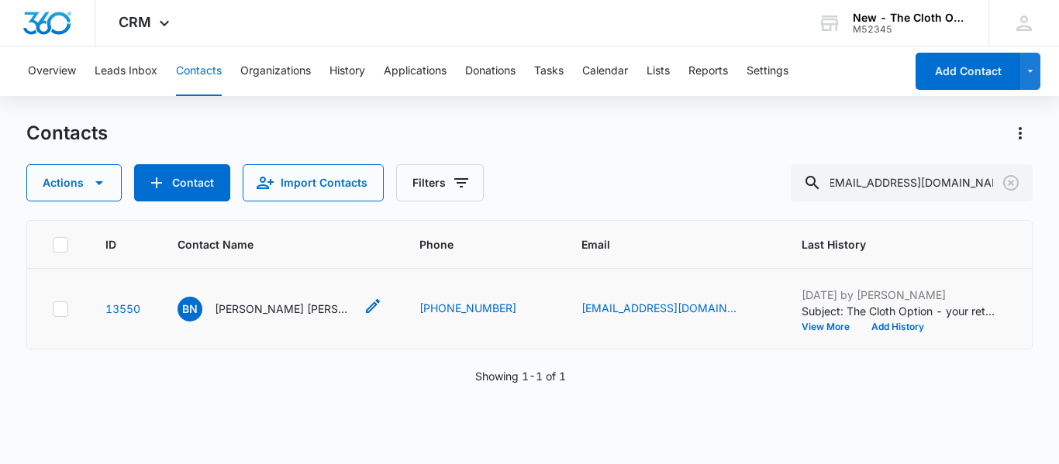
scroll to position [0, 0]
click at [260, 317] on p "[PERSON_NAME] [PERSON_NAME]" at bounding box center [284, 309] width 139 height 16
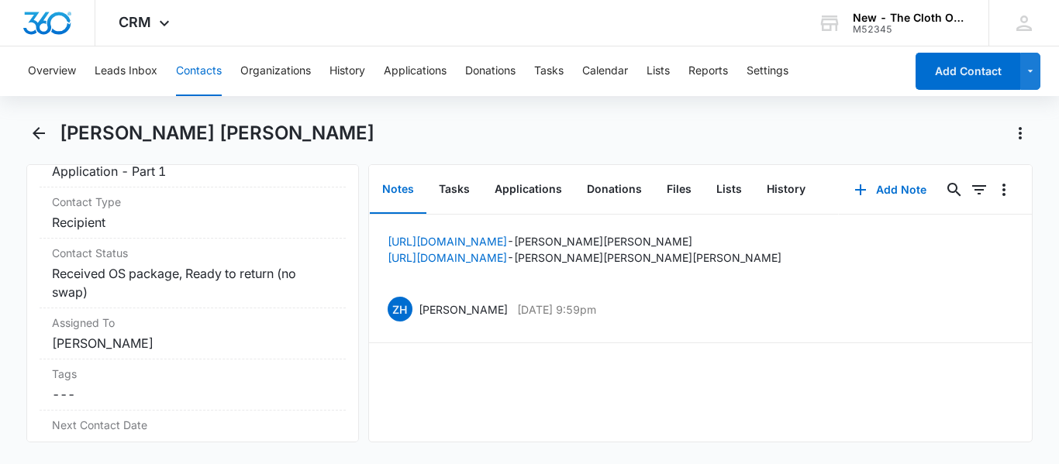
scroll to position [713, 0]
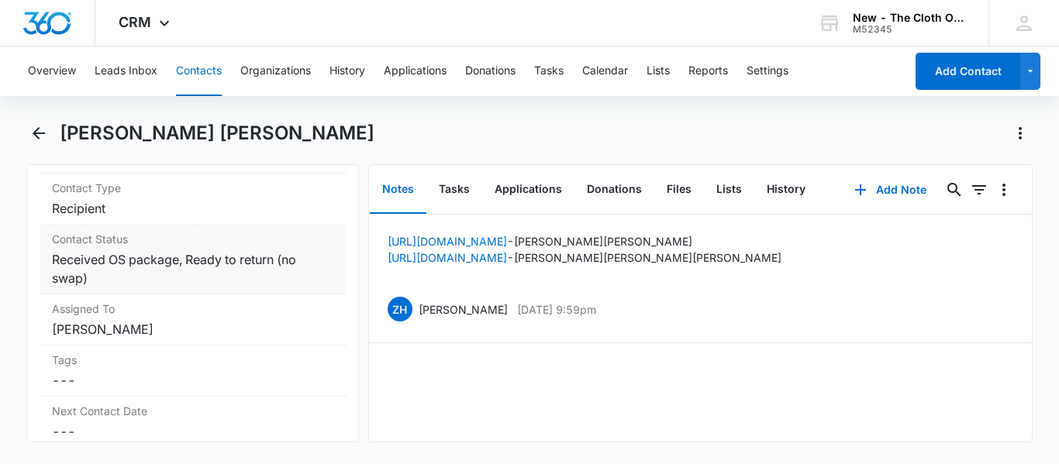
click at [94, 257] on dd "Cancel Save Changes Received OS package, Ready to return (no swap)" at bounding box center [192, 268] width 281 height 37
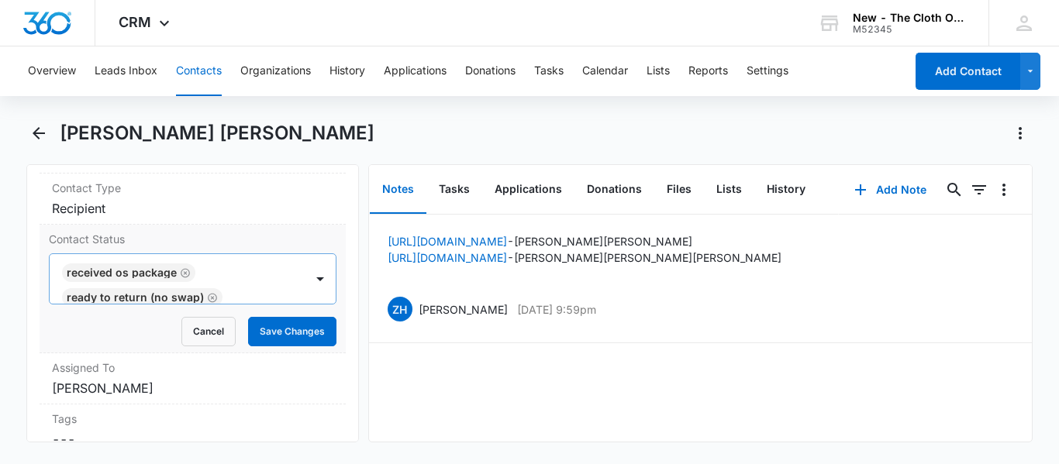
click at [181, 267] on icon "Remove Received OS package" at bounding box center [185, 273] width 11 height 12
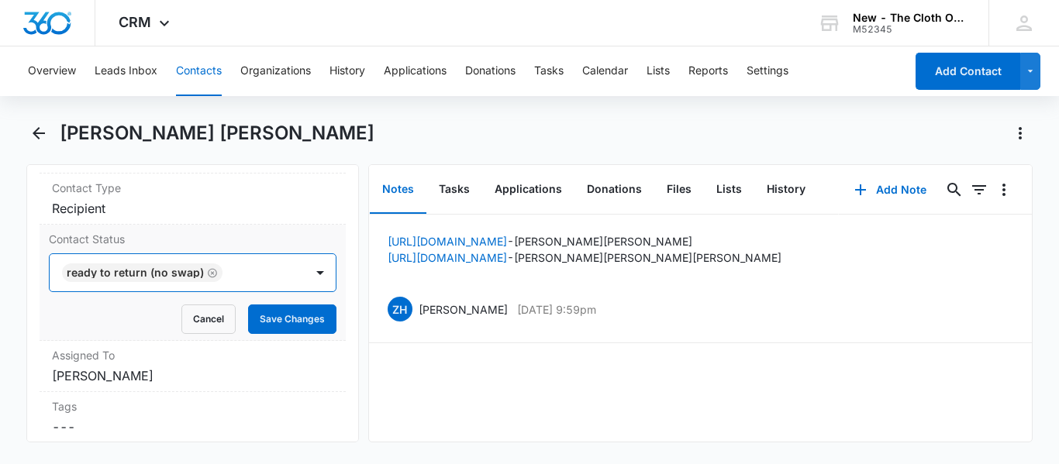
scroll to position [0, 0]
click at [211, 267] on icon "Remove Ready to return (no swap)" at bounding box center [212, 273] width 11 height 12
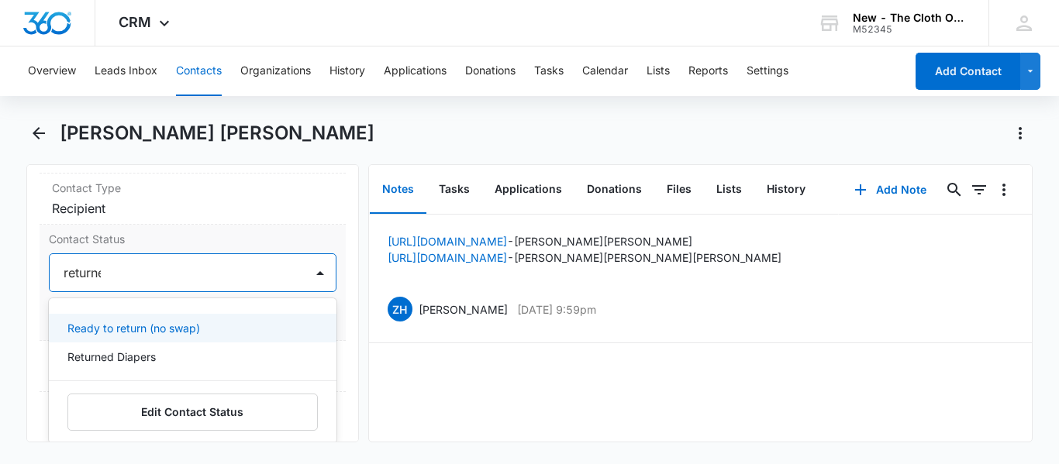
type input "returned"
click at [124, 320] on p "Returned Diapers" at bounding box center [111, 328] width 88 height 16
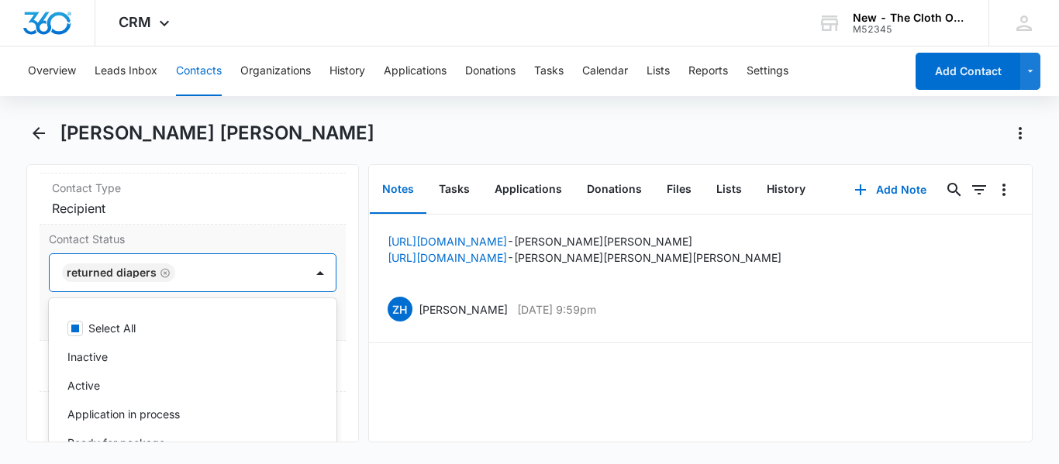
click at [332, 284] on div "Contact Status option Returned Diapers, selected. 23 results available. Use Up …" at bounding box center [193, 283] width 306 height 116
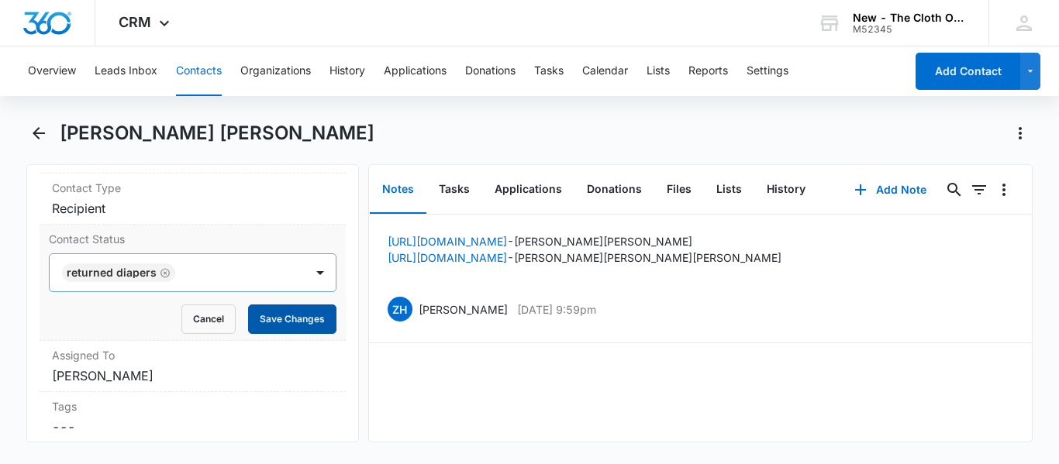
click at [305, 305] on button "Save Changes" at bounding box center [292, 319] width 88 height 29
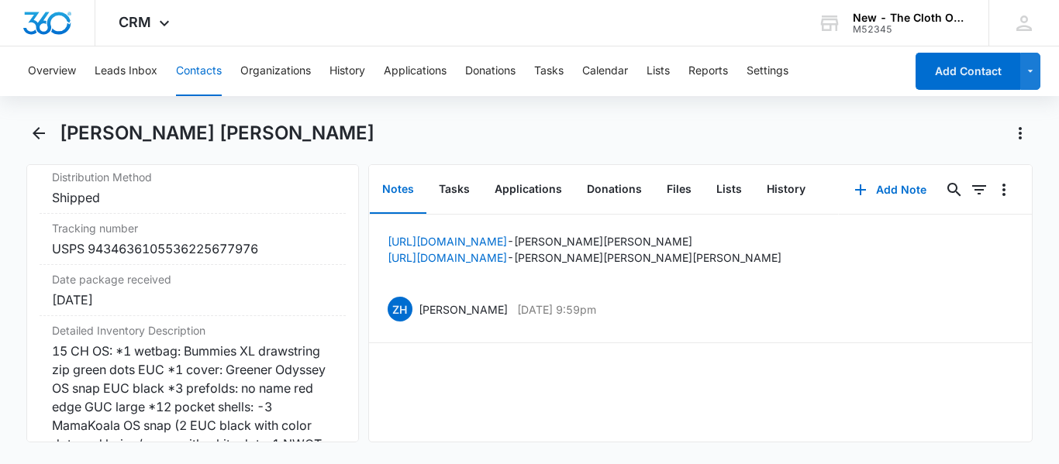
scroll to position [3757, 0]
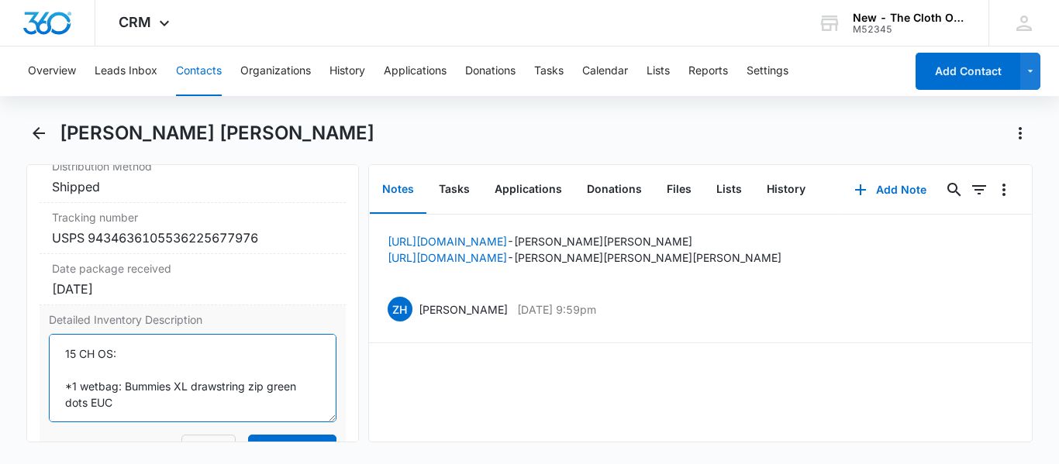
click at [62, 346] on textarea "15 CH OS: *1 wetbag: Bummies XL drawstring zip green dots EUC *1 cover: Greener…" at bounding box center [192, 378] width 287 height 88
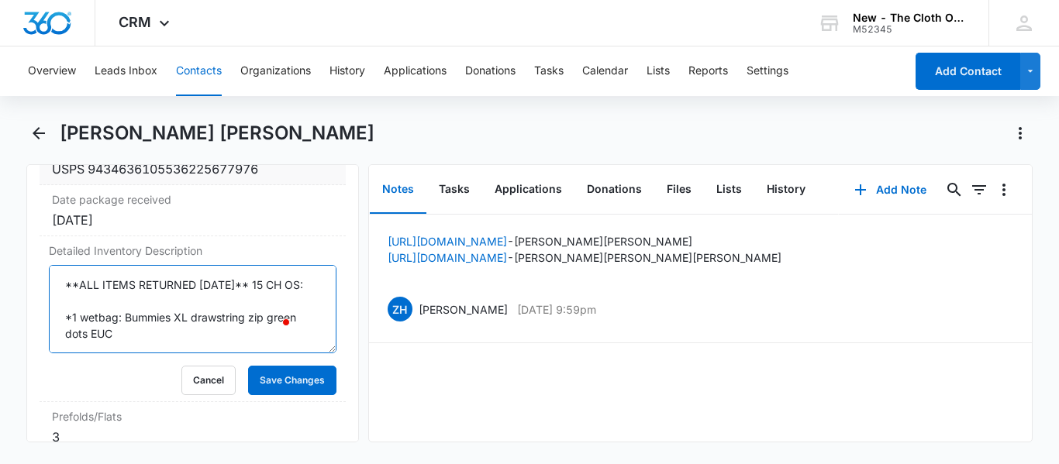
scroll to position [3837, 0]
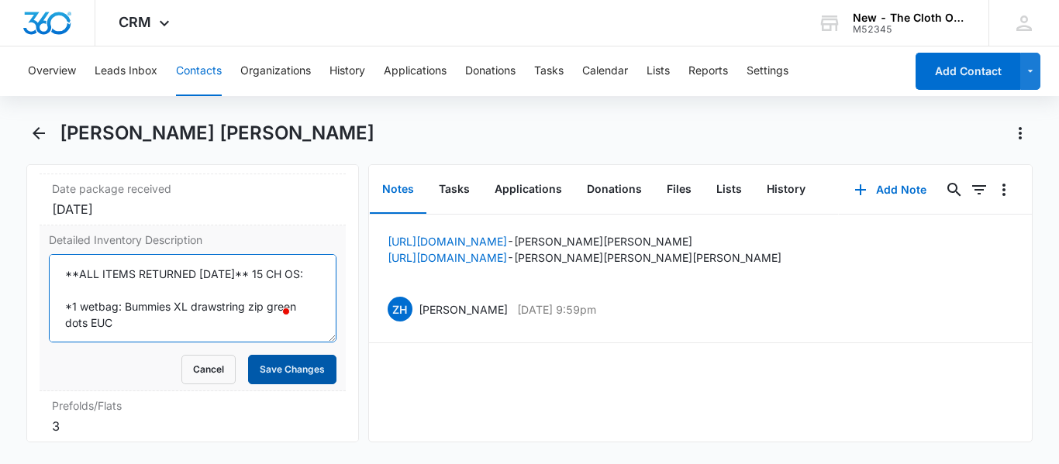
type textarea "**ALL ITEMS RETURNED [DATE]** 15 CH OS: *1 wetbag: Bummies XL drawstring zip gr…"
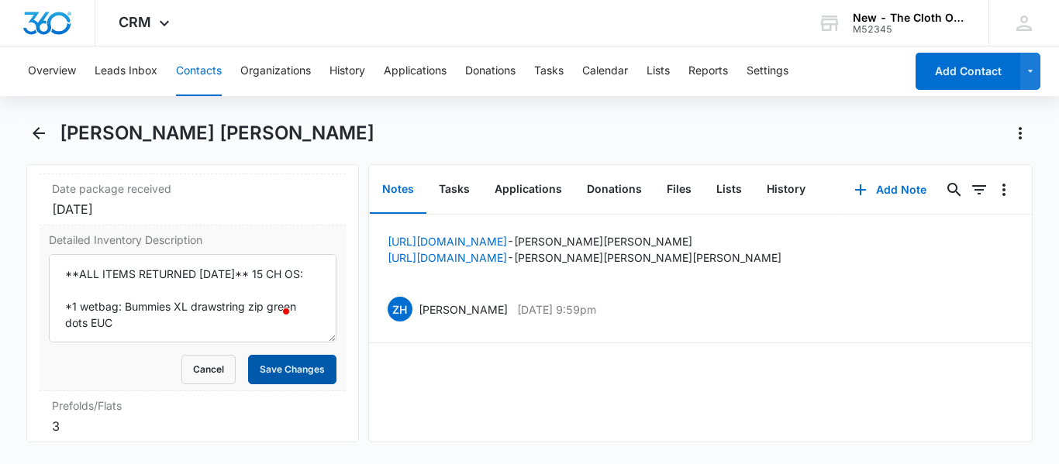
click at [277, 363] on button "Save Changes" at bounding box center [292, 369] width 88 height 29
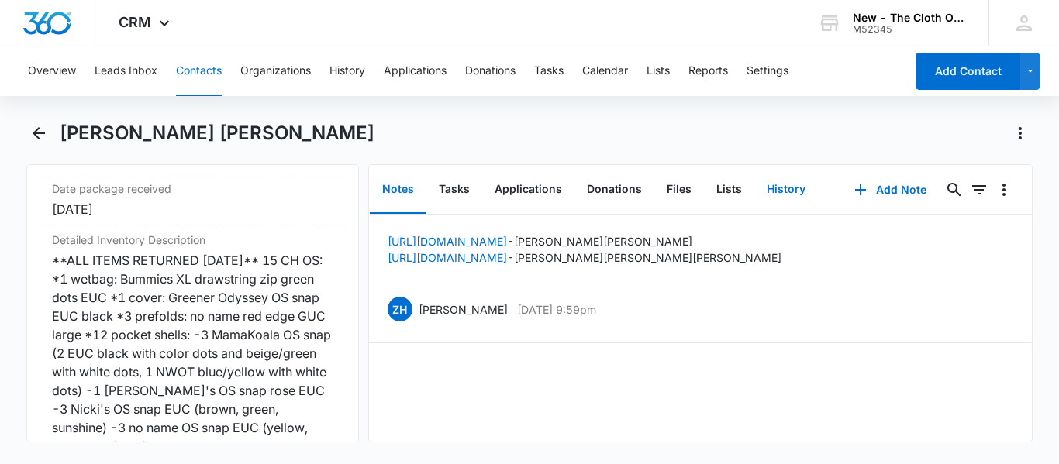
click at [783, 188] on button "History" at bounding box center [786, 190] width 64 height 48
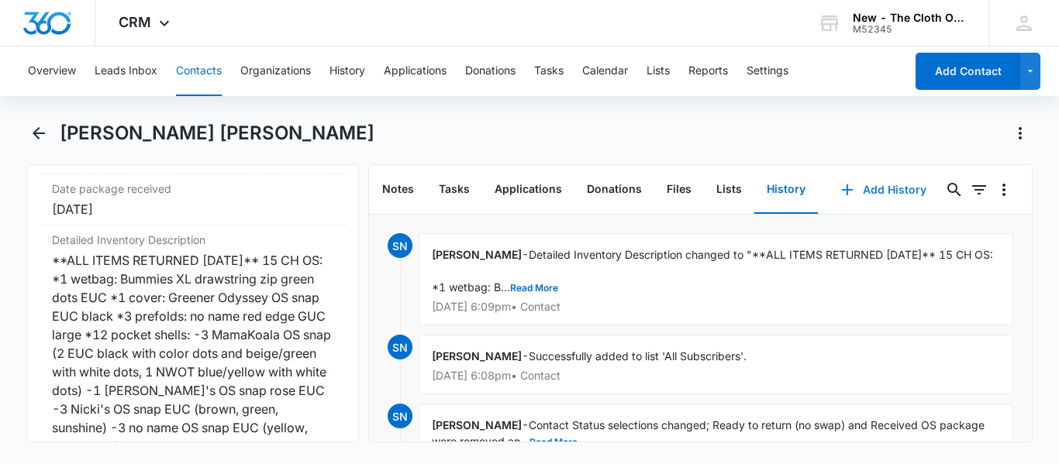
click at [851, 192] on button "Add History" at bounding box center [883, 189] width 116 height 37
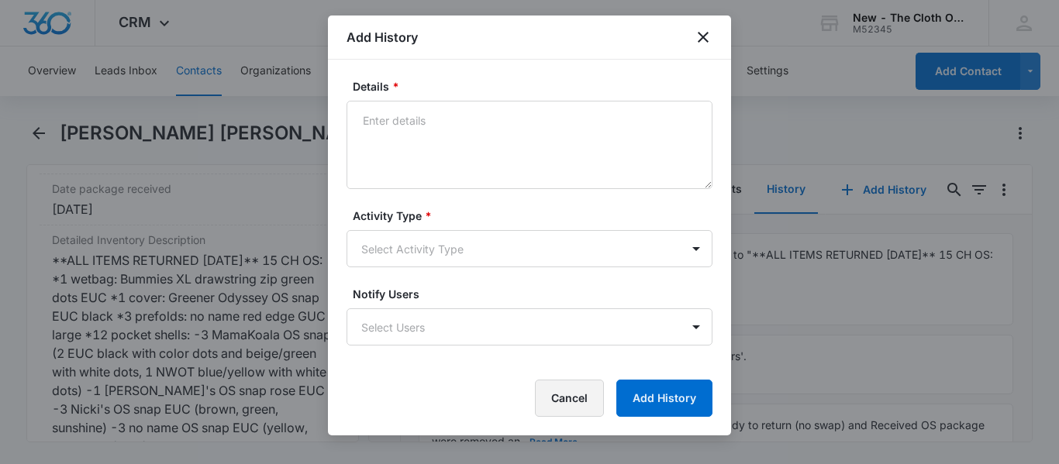
click at [573, 398] on button "Cancel" at bounding box center [569, 398] width 69 height 37
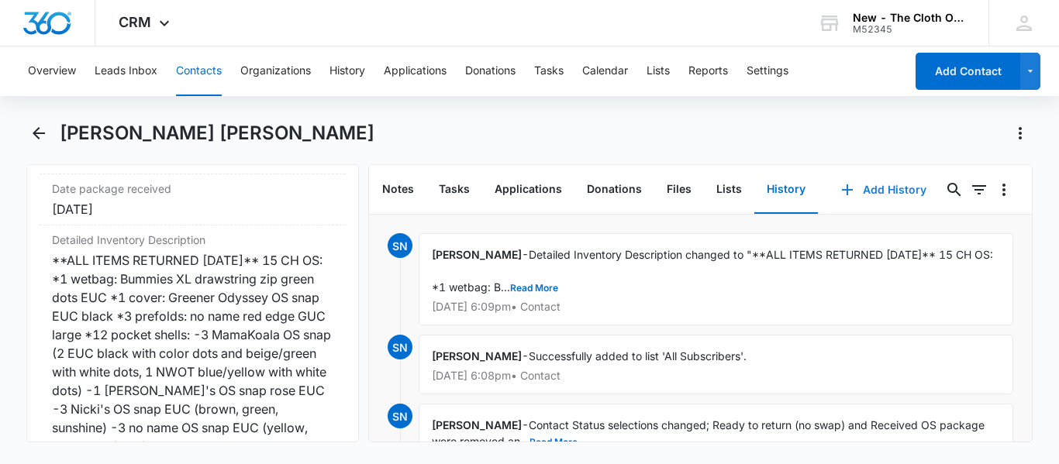
click at [846, 190] on button "Add History" at bounding box center [883, 189] width 116 height 37
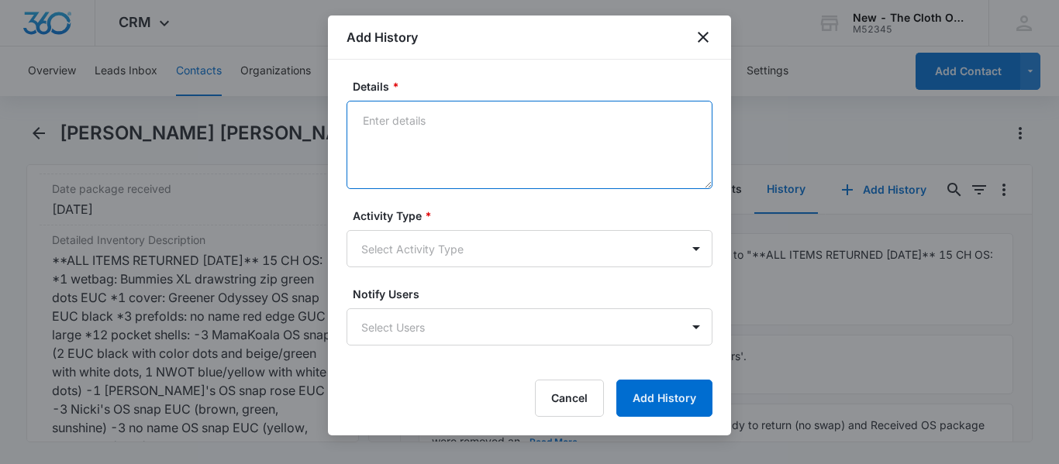
click at [546, 127] on textarea "Details *" at bounding box center [529, 145] width 366 height 88
type textarea "M"
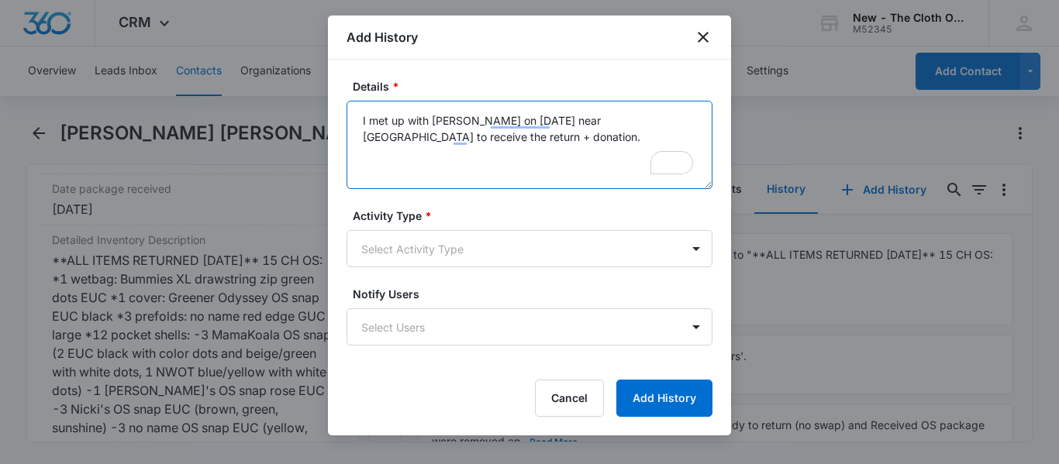
type textarea "I met up with [PERSON_NAME] on [DATE] near [GEOGRAPHIC_DATA] to receive the ret…"
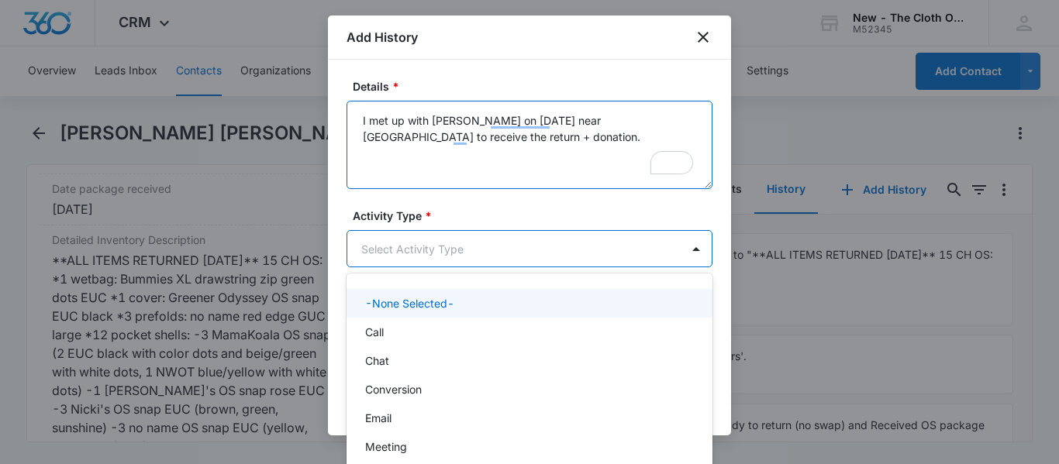
click at [558, 162] on textarea "I met up with [PERSON_NAME] on [DATE] near [GEOGRAPHIC_DATA] to receive the ret…" at bounding box center [529, 145] width 366 height 88
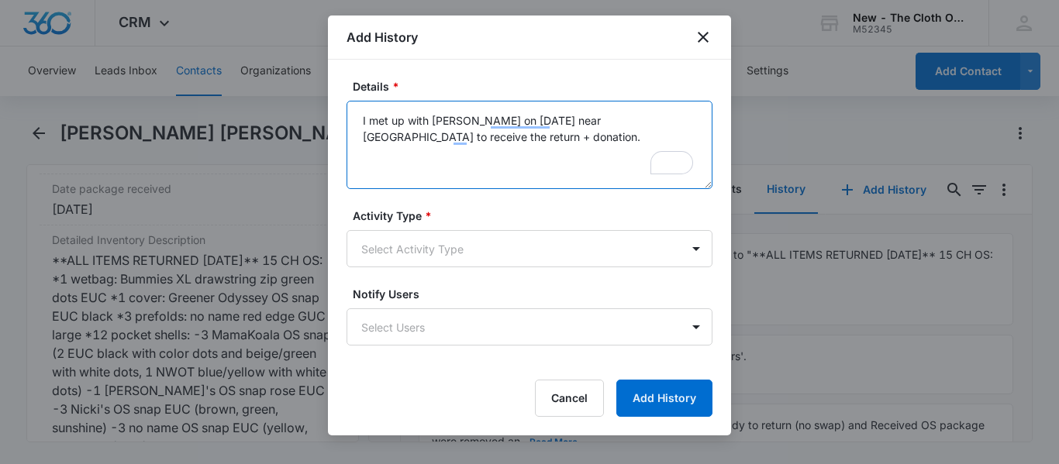
drag, startPoint x: 535, startPoint y: 140, endPoint x: 351, endPoint y: 105, distance: 187.7
click at [351, 105] on textarea "I met up with [PERSON_NAME] on [DATE] near [GEOGRAPHIC_DATA] to receive the ret…" at bounding box center [529, 145] width 366 height 88
click at [583, 384] on button "Cancel" at bounding box center [569, 398] width 69 height 37
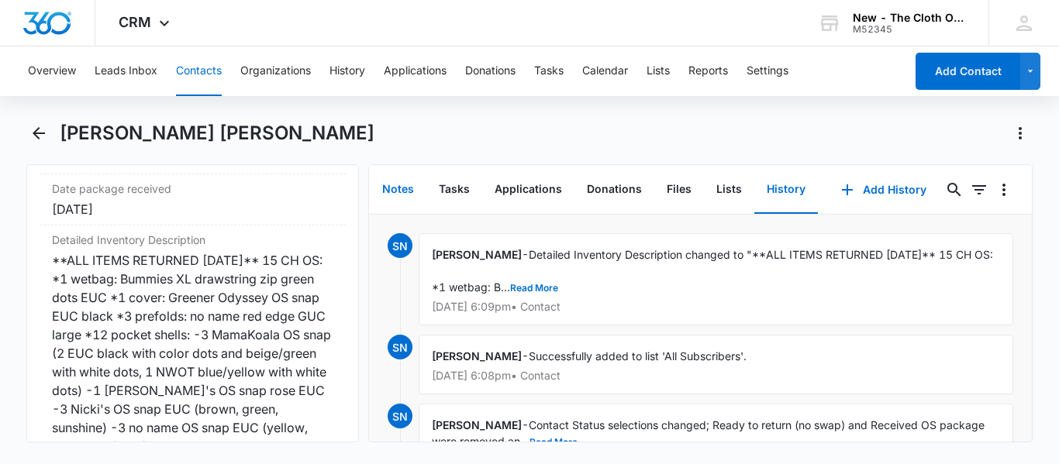
click at [397, 181] on button "Notes" at bounding box center [398, 190] width 57 height 48
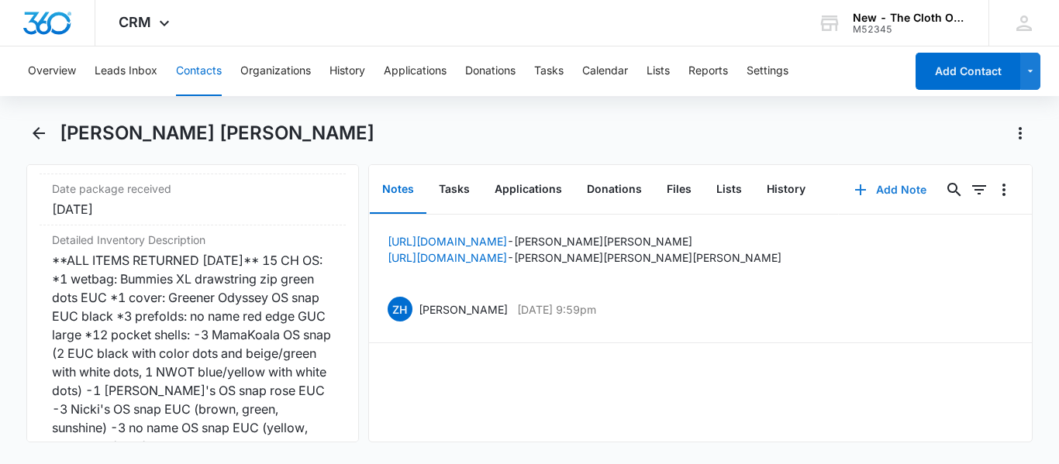
click at [893, 191] on button "Add Note" at bounding box center [889, 189] width 103 height 37
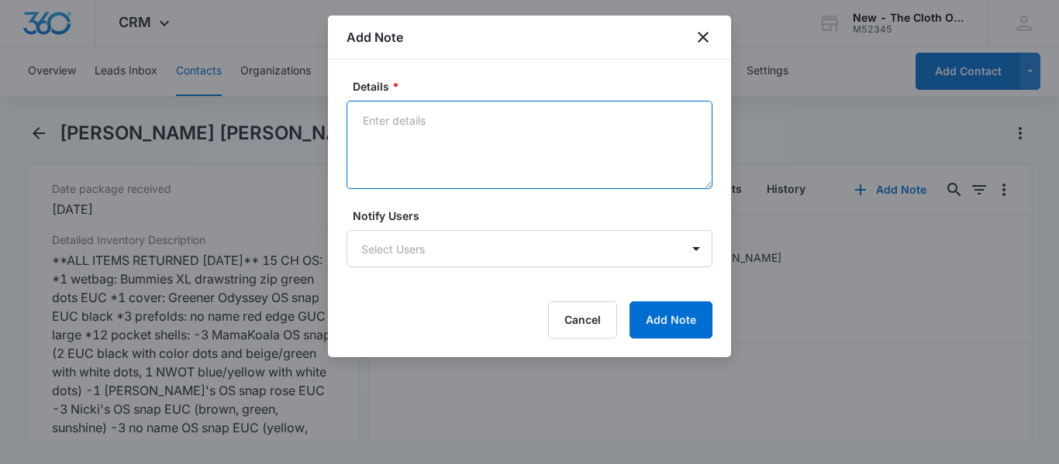
click at [477, 105] on textarea "Details *" at bounding box center [529, 145] width 366 height 88
click at [368, 125] on textarea "/Local return + donation received [DATE]. Donation receipt requested." at bounding box center [529, 145] width 366 height 88
click at [434, 133] on textarea "Local return + donation received [DATE]. Donation receipt requested." at bounding box center [529, 145] width 366 height 88
click at [434, 132] on textarea "Local return + donation received [DATE]. Donation receipt requested." at bounding box center [529, 145] width 366 height 88
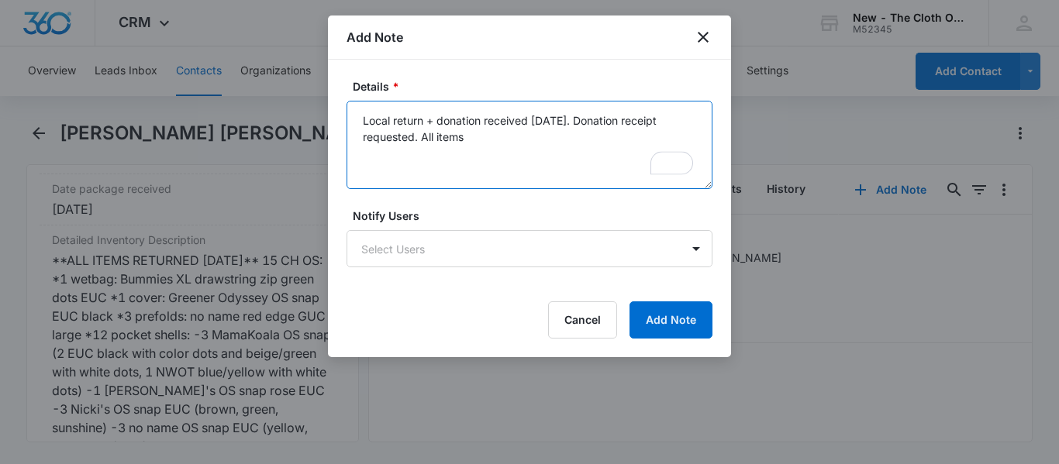
click at [596, 123] on textarea "Local return + donation received [DATE]. Donation receipt requested. All items" at bounding box center [529, 145] width 366 height 88
click at [513, 136] on textarea "Local return + donation received [DATE]. Donation receipt requested. All items" at bounding box center [529, 145] width 366 height 88
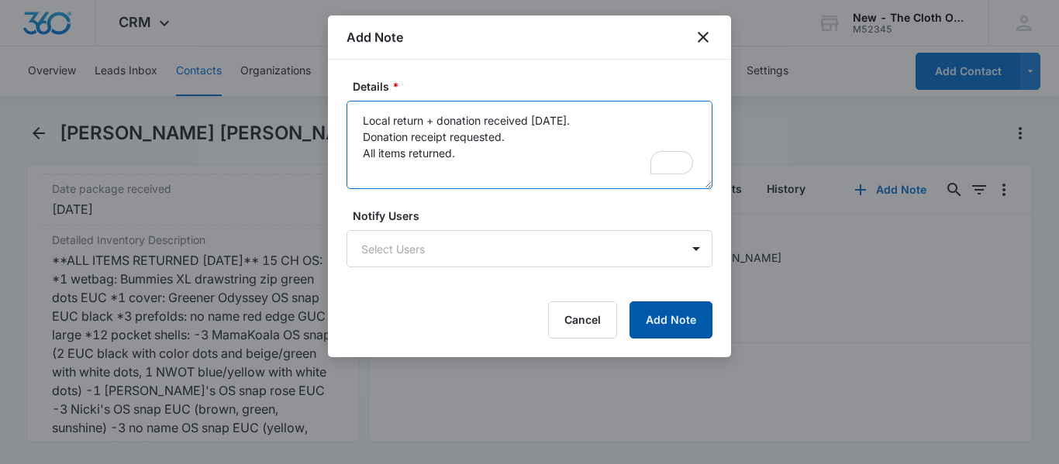
type textarea "Local return + donation received [DATE]. Donation receipt requested. All items …"
click at [670, 326] on button "Add Note" at bounding box center [670, 319] width 83 height 37
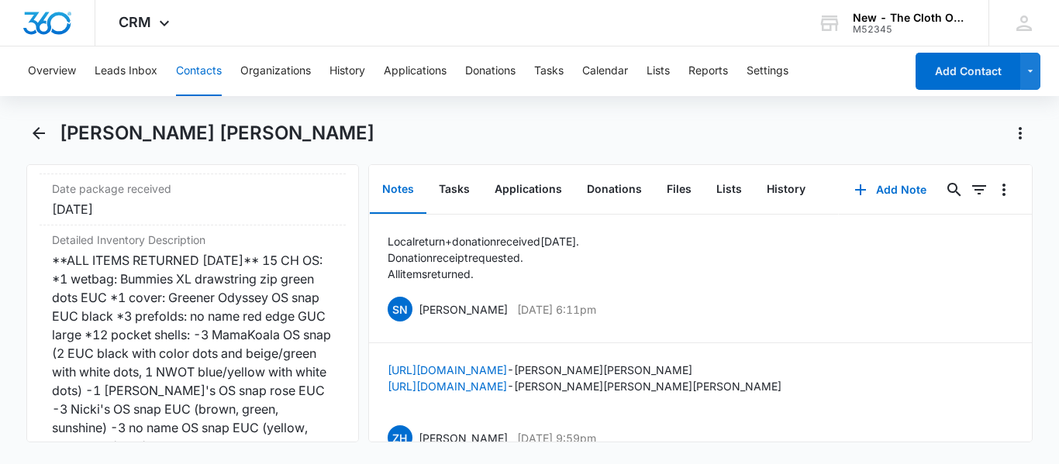
click at [205, 76] on button "Contacts" at bounding box center [199, 71] width 46 height 50
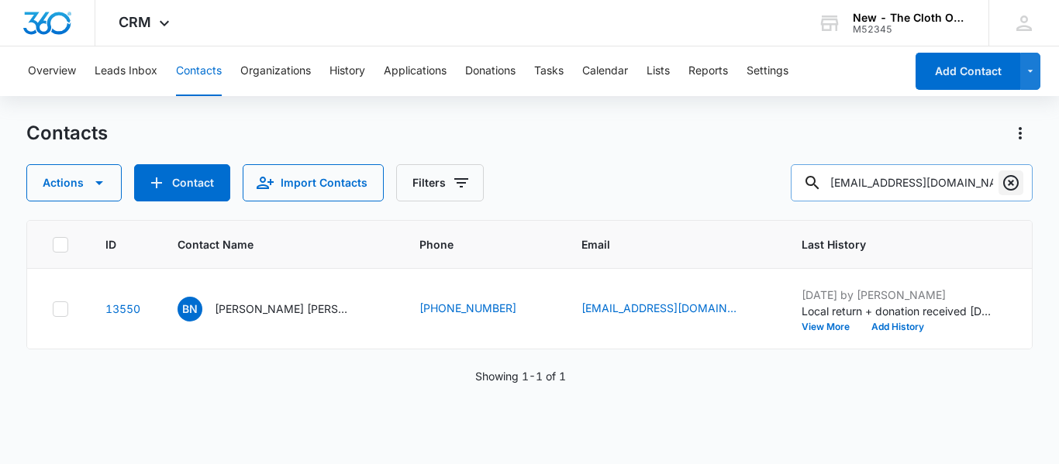
click at [1010, 182] on icon "Clear" at bounding box center [1010, 182] width 15 height 15
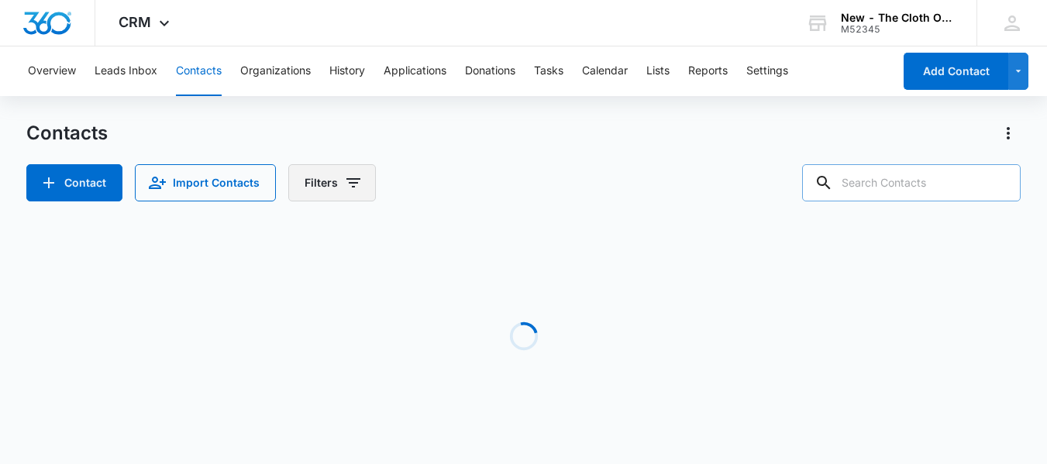
click at [350, 183] on icon "Filters" at bounding box center [353, 182] width 14 height 9
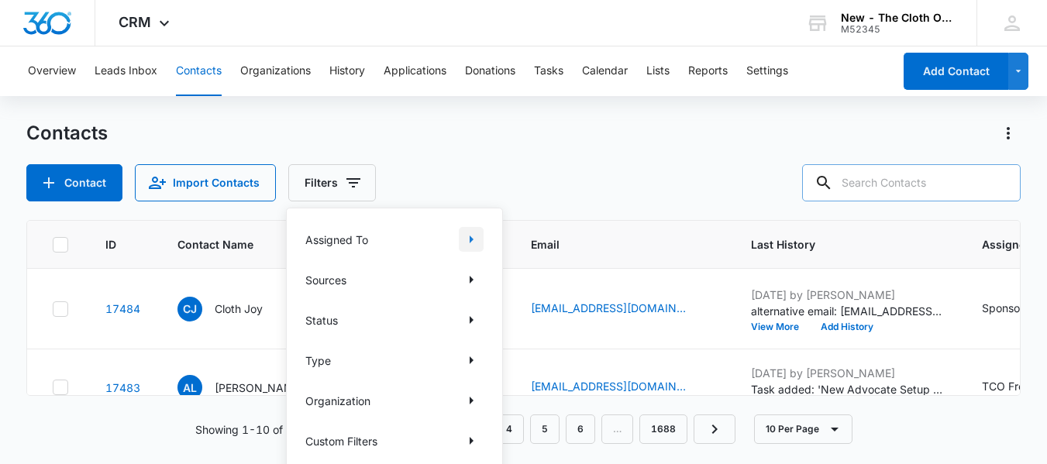
click at [472, 239] on icon "Show Assigned To filters" at bounding box center [472, 240] width 4 height 8
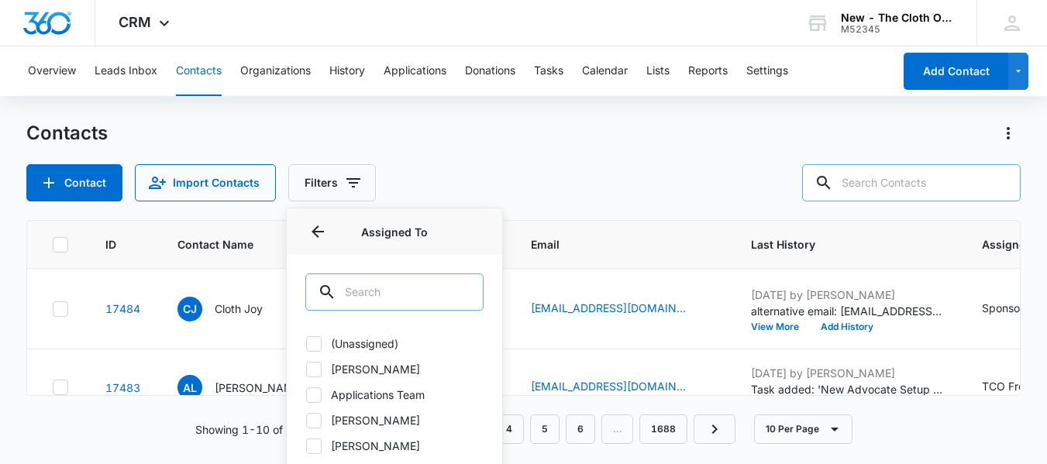
click at [383, 292] on input "text" at bounding box center [394, 292] width 178 height 37
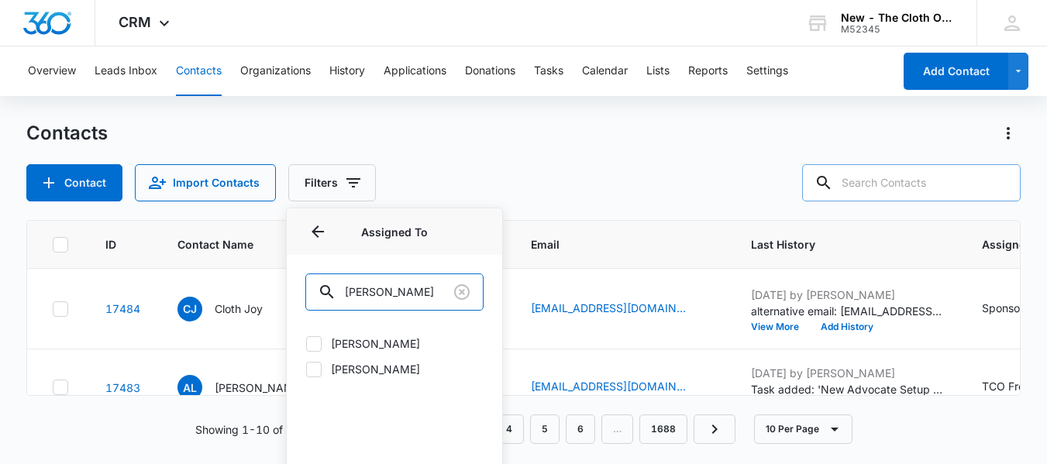
type input "[PERSON_NAME]"
click at [318, 346] on icon at bounding box center [314, 344] width 14 height 14
click at [306, 344] on input "[PERSON_NAME]" at bounding box center [305, 343] width 1 height 1
checkbox input "true"
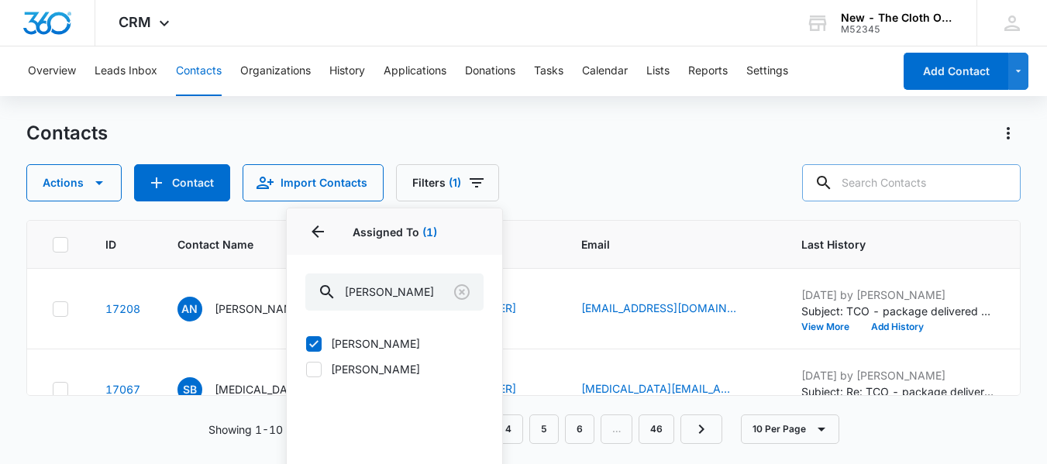
click at [584, 143] on div "Contacts" at bounding box center [523, 133] width 994 height 25
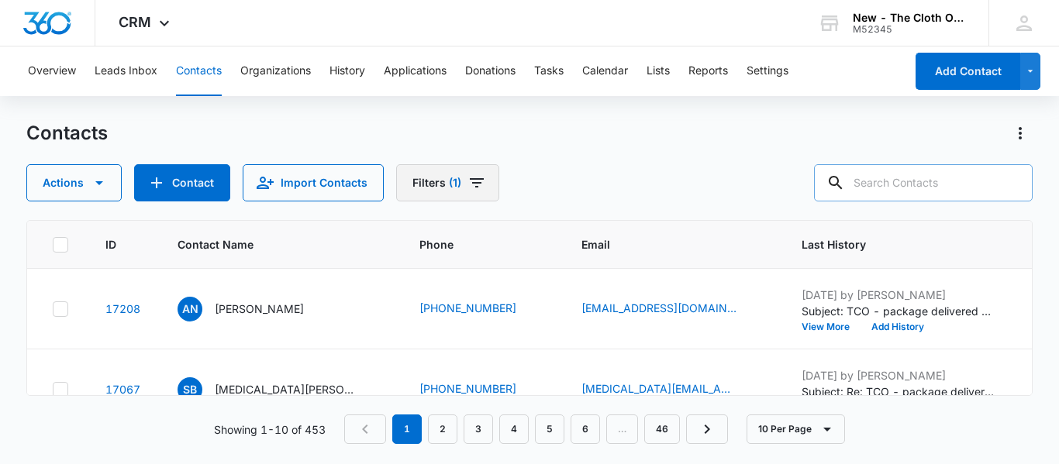
click at [467, 191] on icon "Filters" at bounding box center [476, 183] width 19 height 19
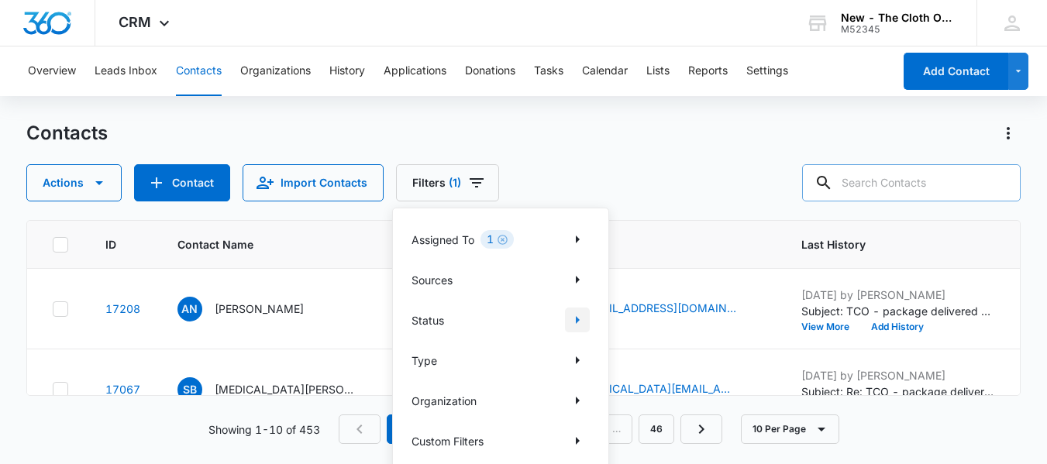
click at [577, 320] on icon "Show Status filters" at bounding box center [578, 320] width 4 height 8
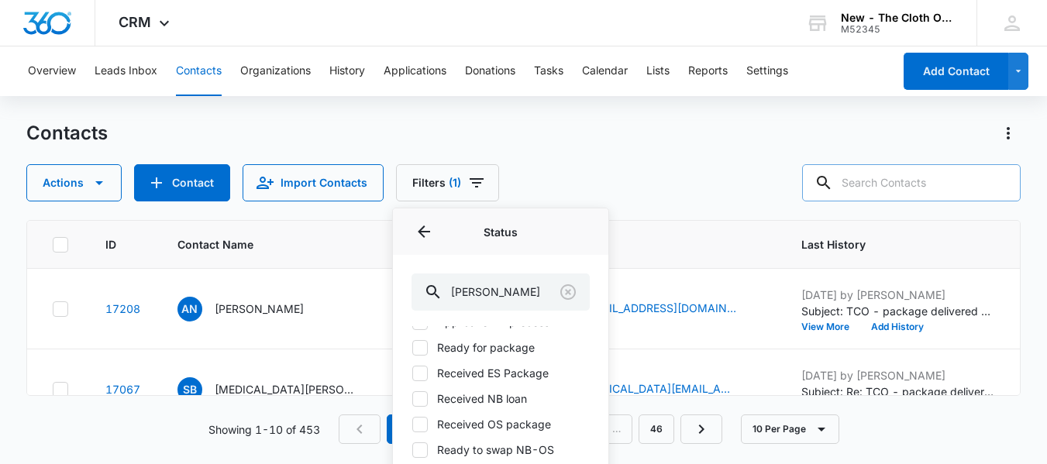
scroll to position [108, 0]
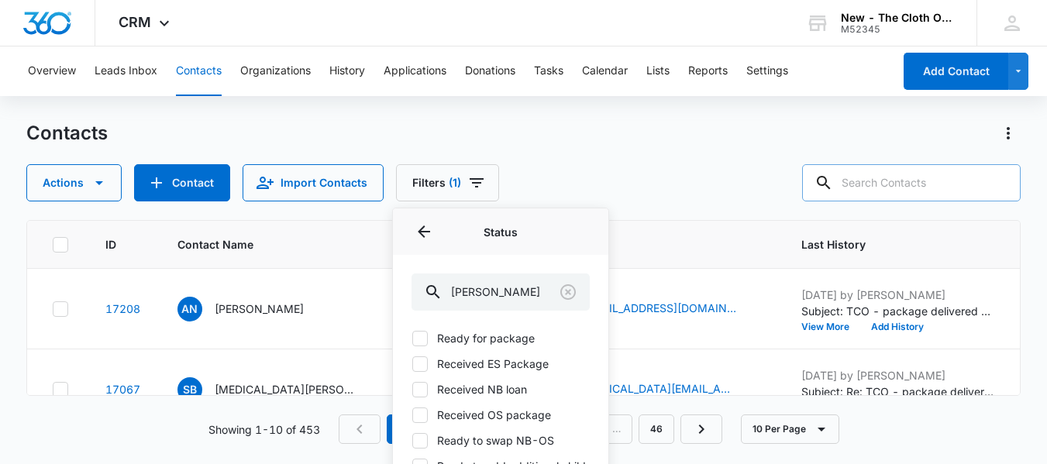
click at [419, 367] on icon at bounding box center [420, 364] width 14 height 14
click at [412, 364] on input "Received ES Package" at bounding box center [411, 363] width 1 height 1
checkbox input "true"
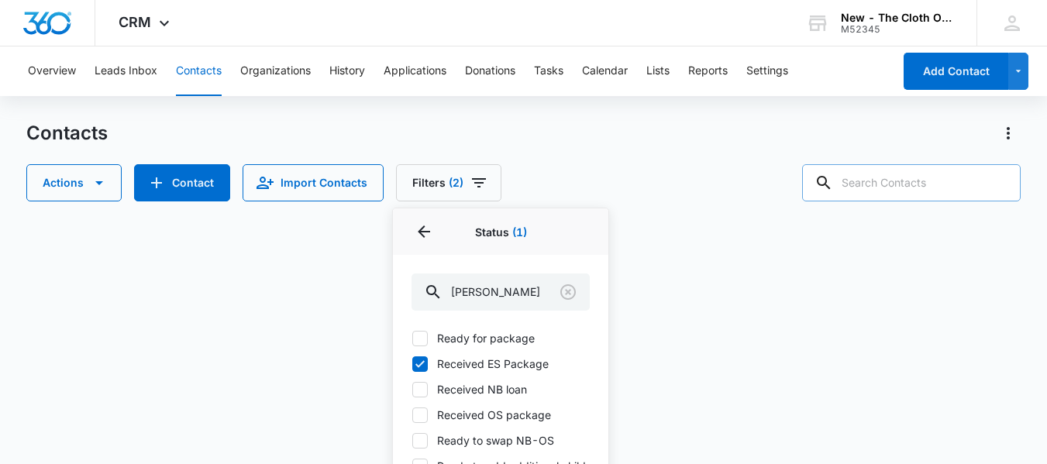
click at [420, 391] on icon at bounding box center [419, 389] width 9 height 7
click at [412, 390] on input "Received NB loan" at bounding box center [411, 389] width 1 height 1
checkbox input "true"
click at [438, 422] on label "Received OS package" at bounding box center [500, 415] width 178 height 16
click at [412, 415] on input "Received OS package" at bounding box center [411, 415] width 1 height 1
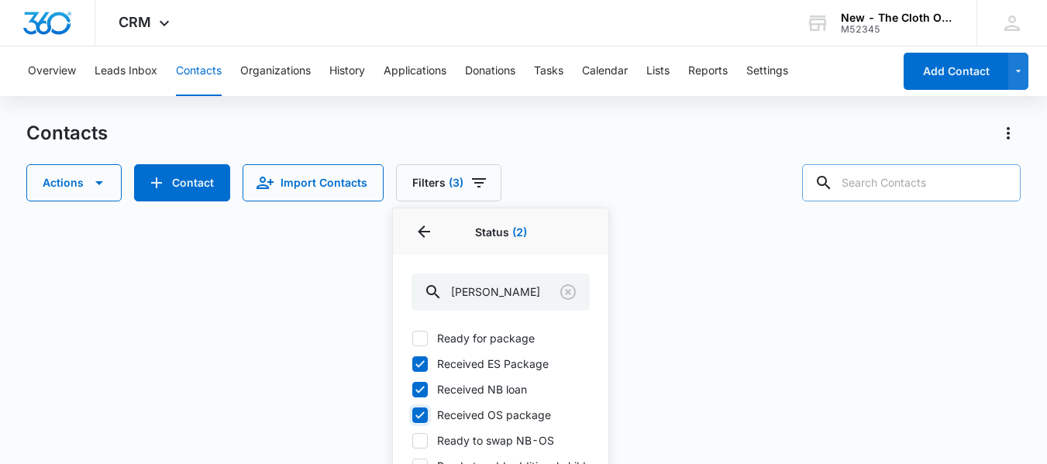
checkbox input "true"
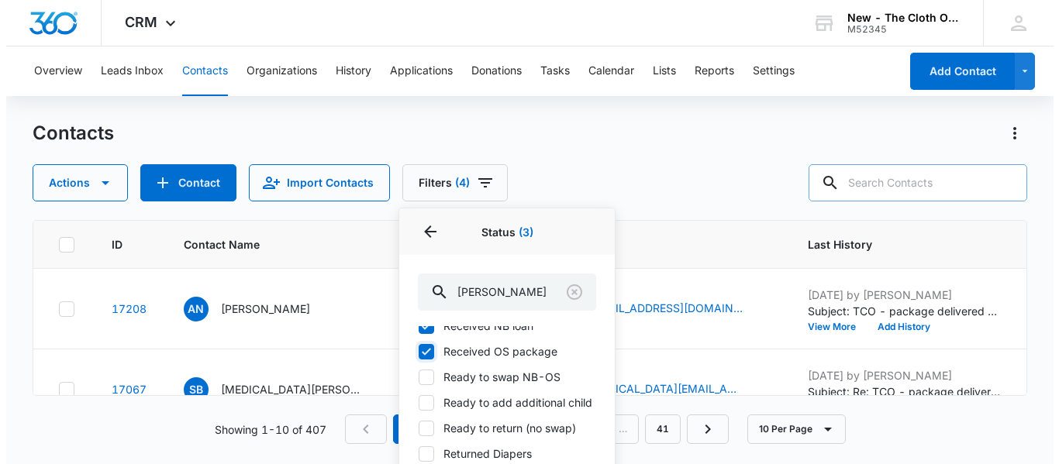
scroll to position [184, 0]
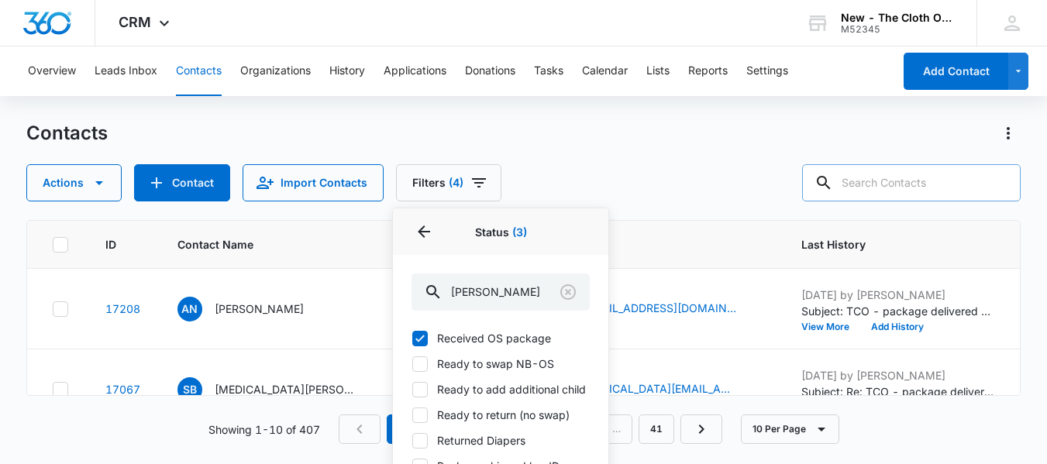
click at [639, 159] on div "Contacts Actions Contact Import Contacts Filters (4) Assigned To 1 Sources Stat…" at bounding box center [523, 161] width 994 height 81
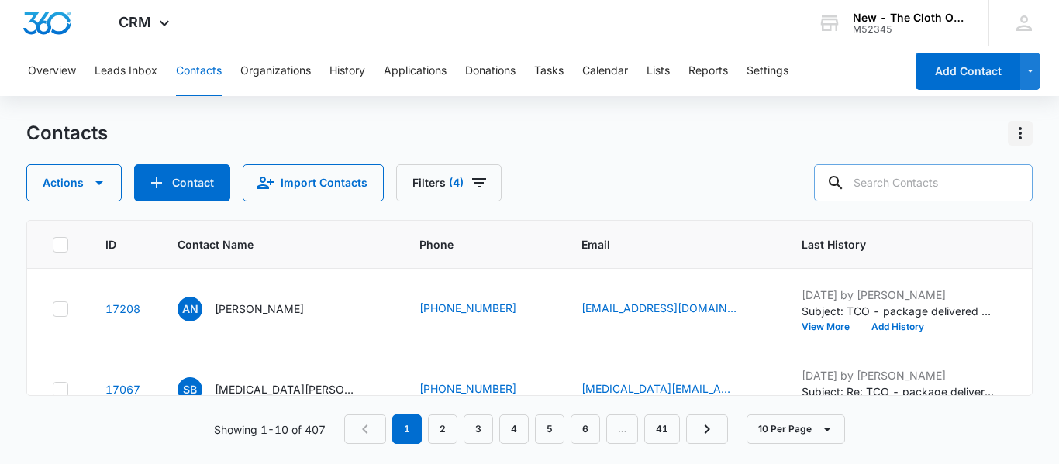
click at [1018, 136] on icon "Actions" at bounding box center [1019, 133] width 19 height 19
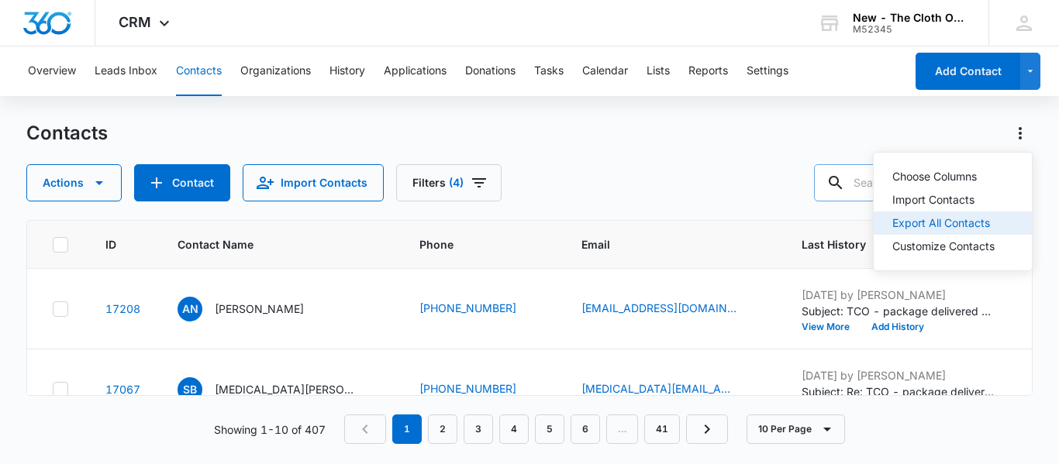
click at [960, 226] on div "Export All Contacts" at bounding box center [943, 223] width 102 height 11
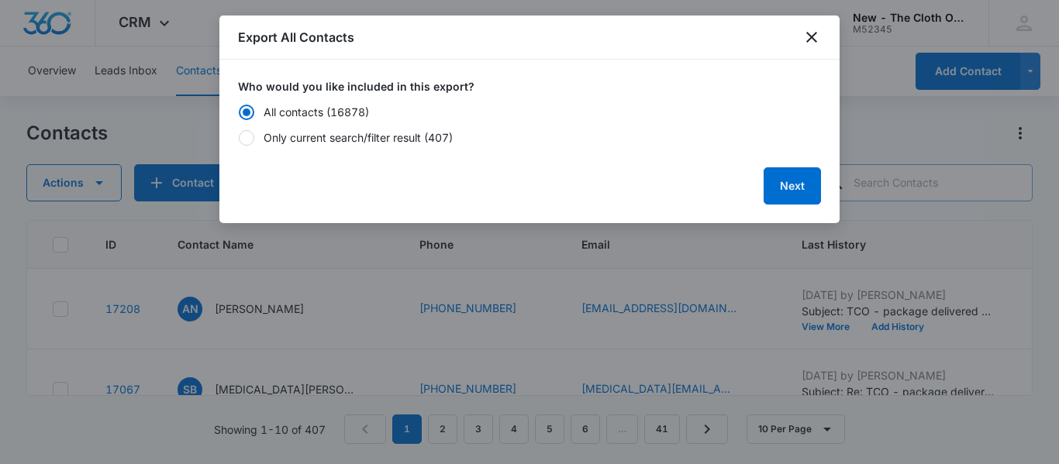
click at [243, 143] on div at bounding box center [246, 137] width 15 height 15
click at [239, 138] on input "Only current search/filter result (407)" at bounding box center [238, 137] width 1 height 1
radio input "false"
radio input "true"
click at [793, 191] on button "Next" at bounding box center [791, 185] width 57 height 37
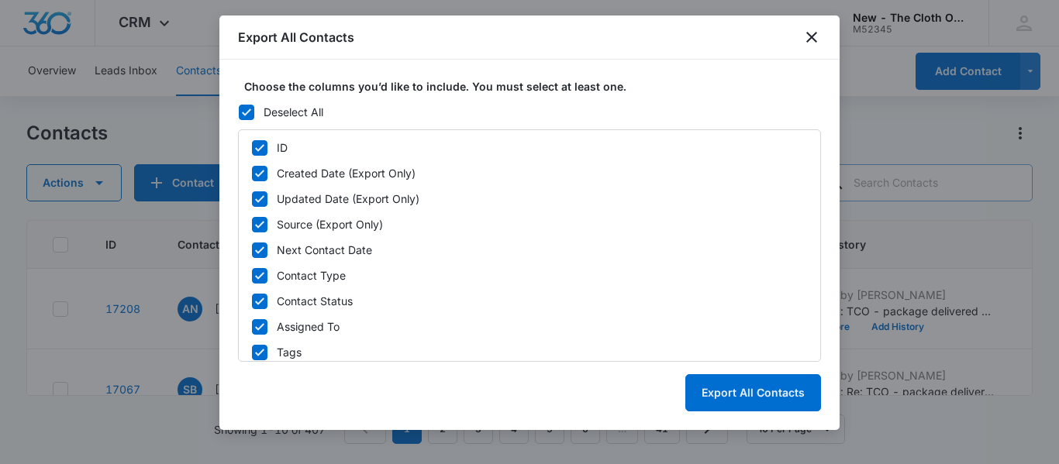
click at [259, 148] on icon at bounding box center [260, 148] width 14 height 14
click at [252, 148] on input "ID" at bounding box center [251, 147] width 1 height 1
checkbox input "false"
click at [258, 195] on icon at bounding box center [260, 199] width 14 height 14
click at [252, 198] on input "Updated Date (Export Only)" at bounding box center [251, 198] width 1 height 1
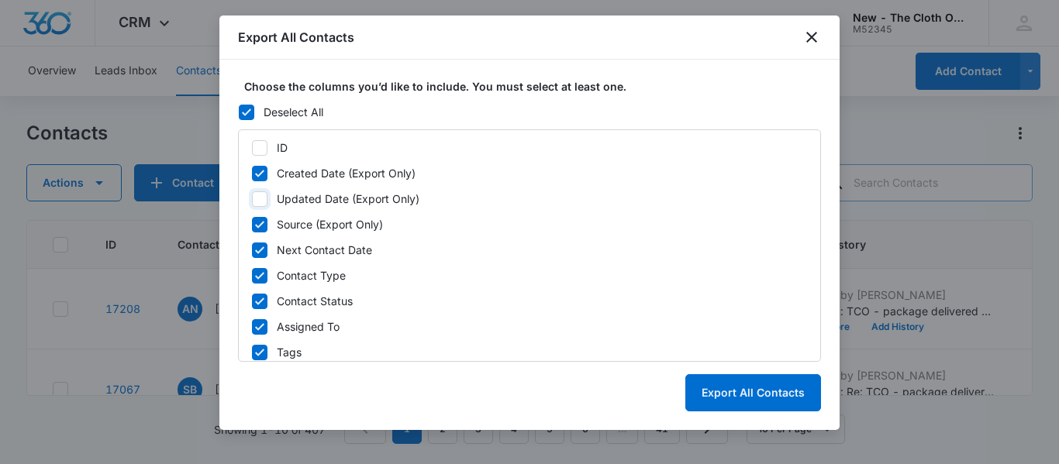
checkbox input "false"
click at [255, 172] on icon at bounding box center [260, 174] width 14 height 14
click at [252, 173] on input "Created Date (Export Only)" at bounding box center [251, 173] width 1 height 1
checkbox input "false"
click at [243, 113] on icon at bounding box center [246, 111] width 9 height 7
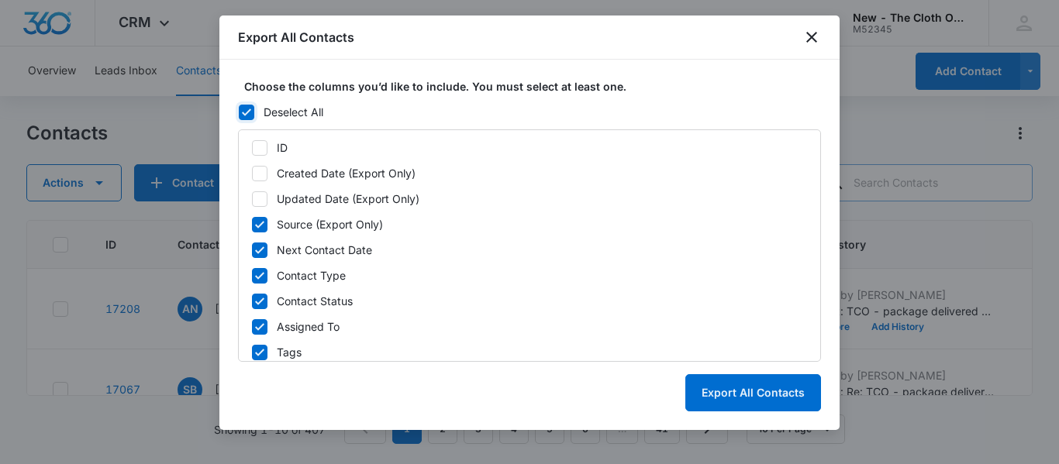
click at [239, 112] on input "Deselect All" at bounding box center [238, 112] width 1 height 1
checkbox input "false"
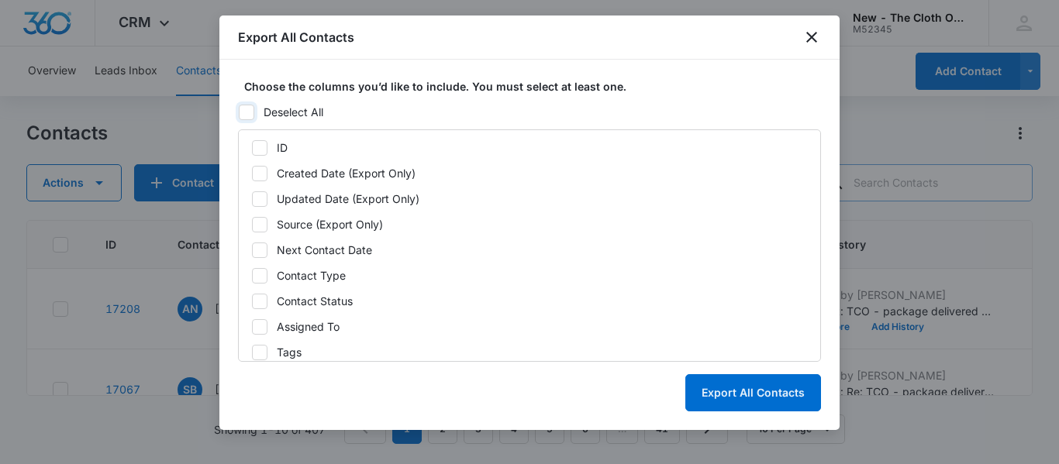
checkbox input "false"
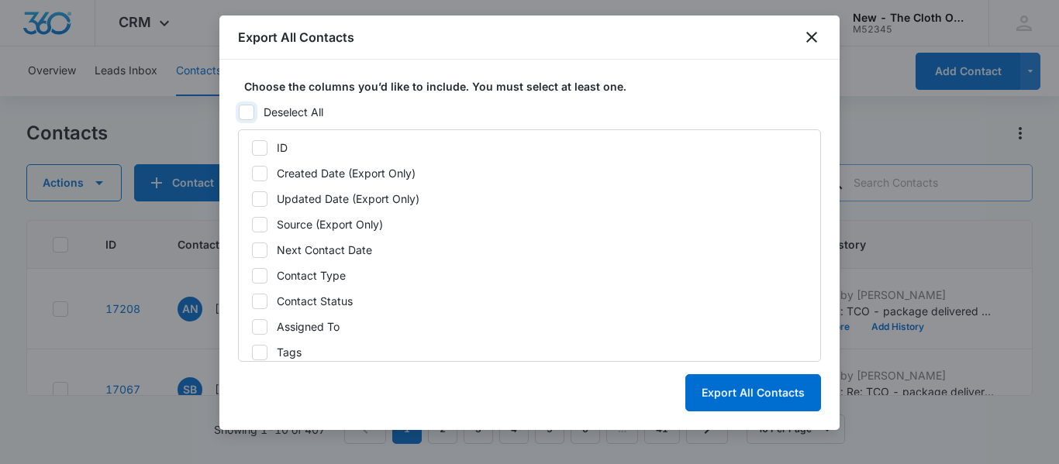
checkbox input "false"
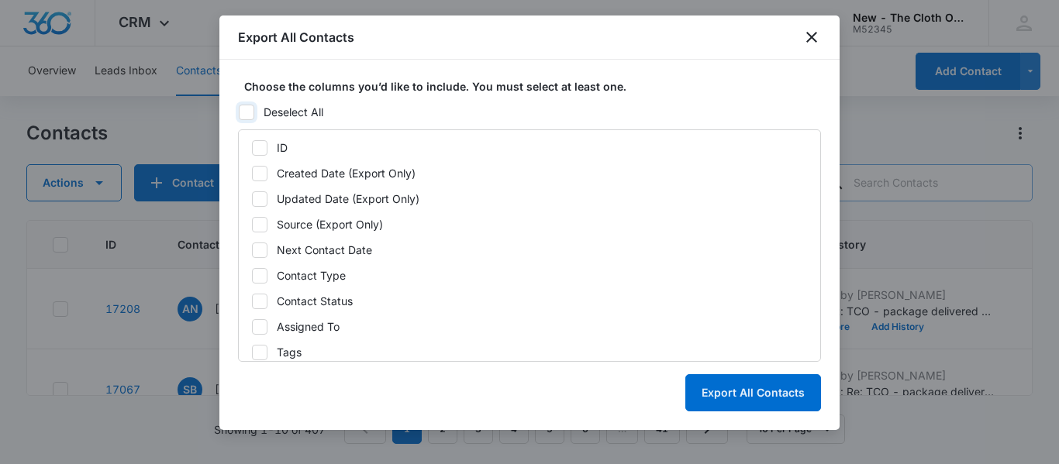
checkbox input "false"
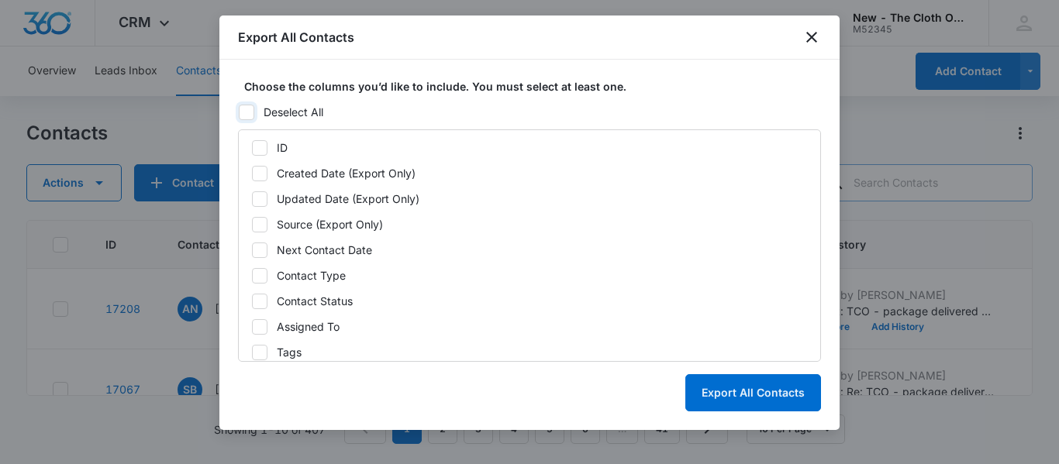
checkbox input "false"
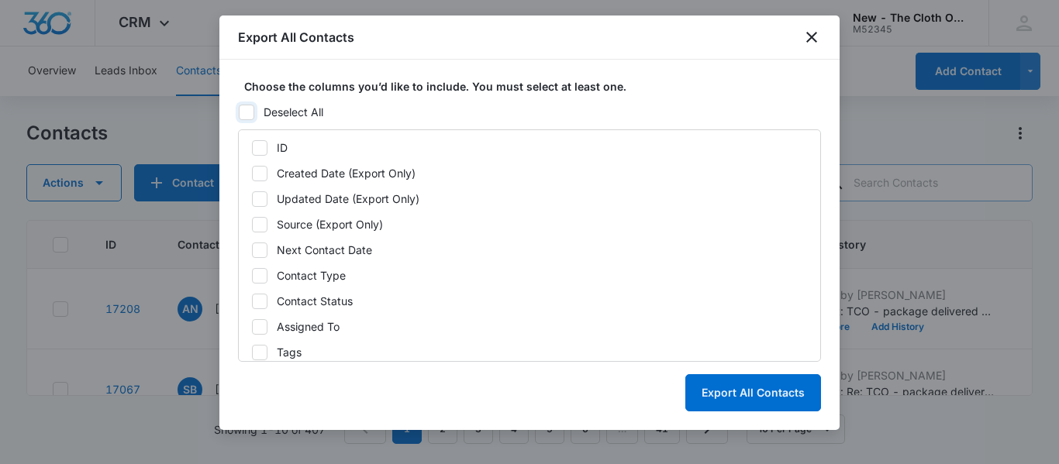
checkbox input "false"
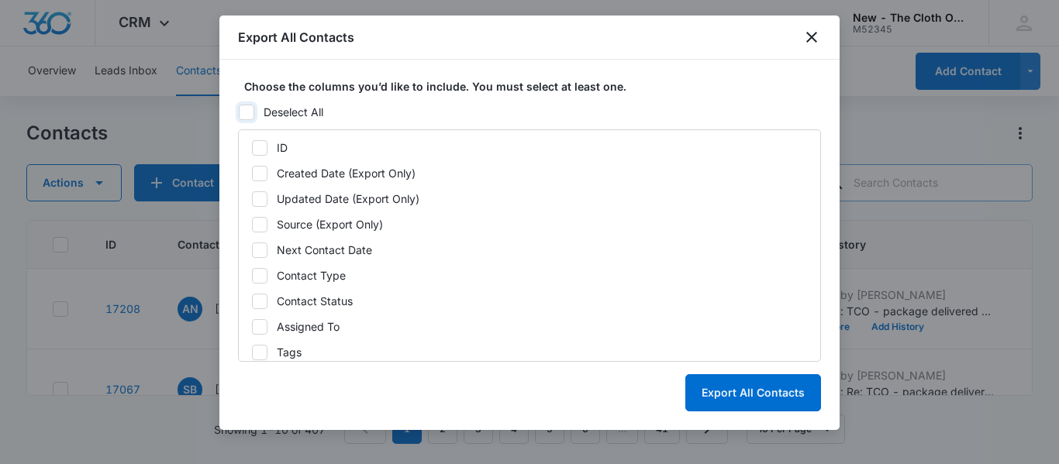
checkbox input "false"
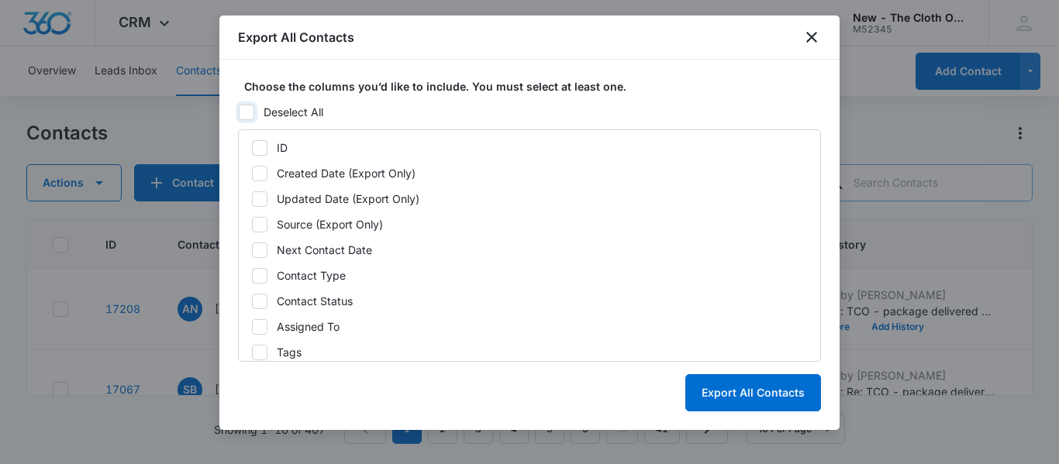
checkbox input "false"
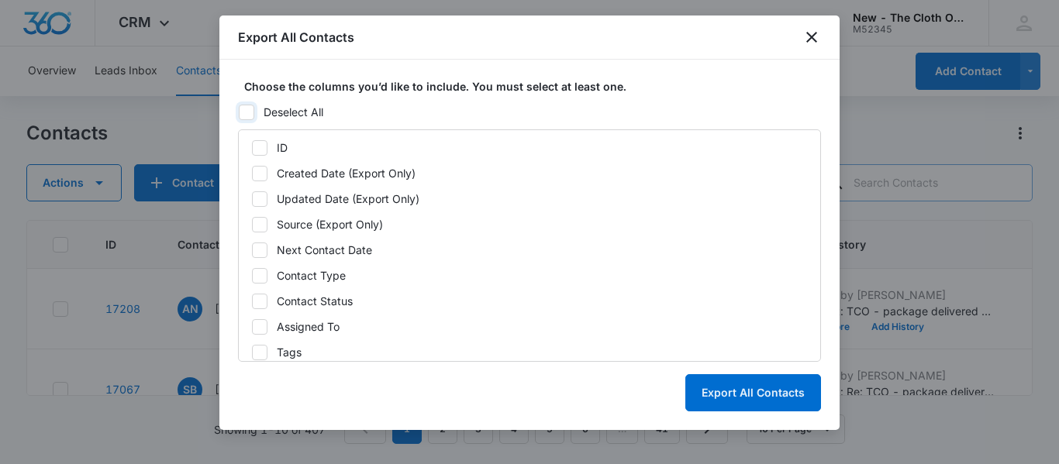
checkbox input "false"
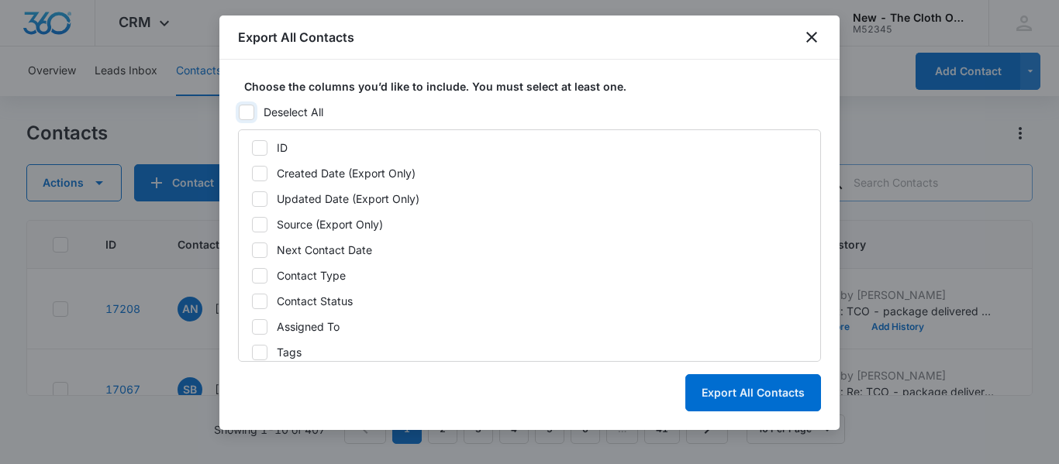
checkbox input "false"
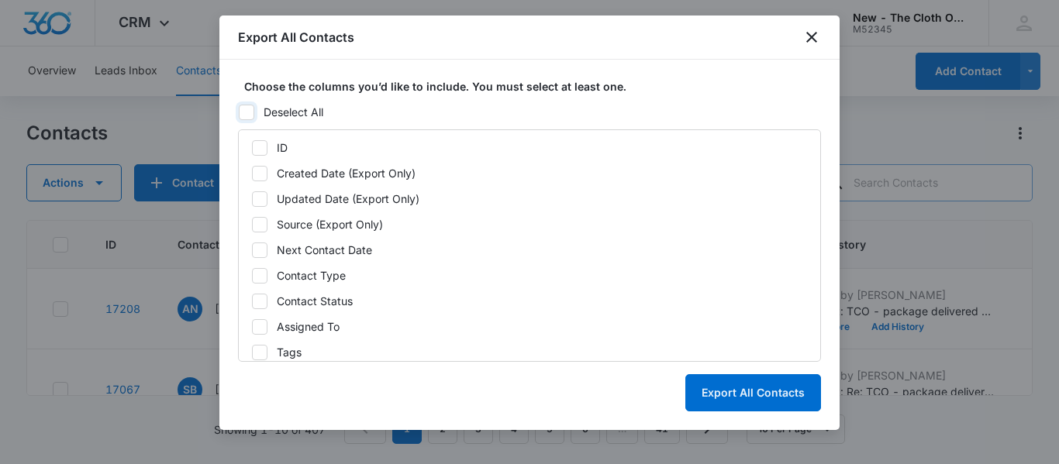
checkbox input "false"
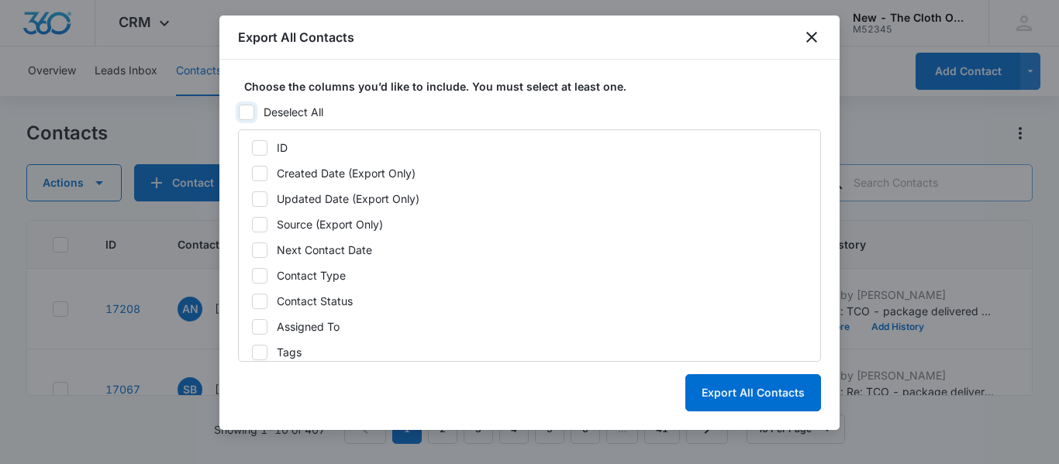
checkbox input "false"
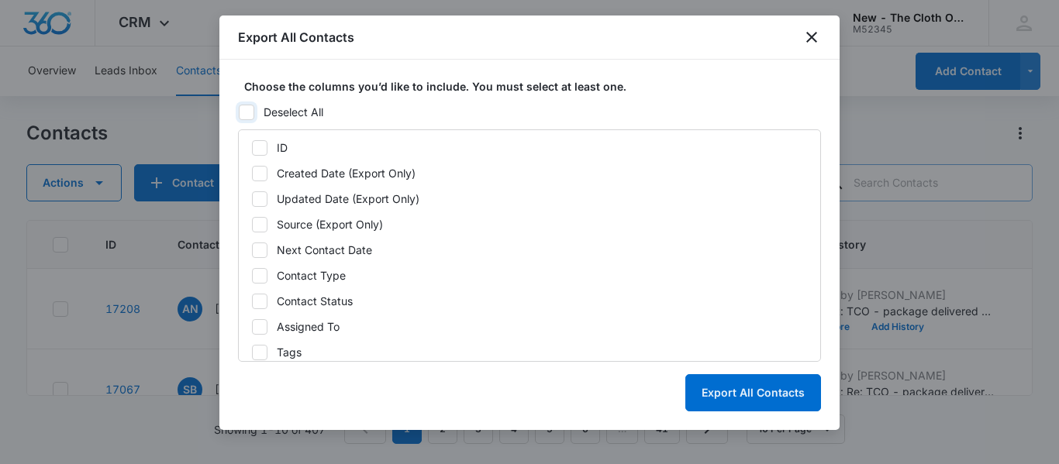
checkbox input "false"
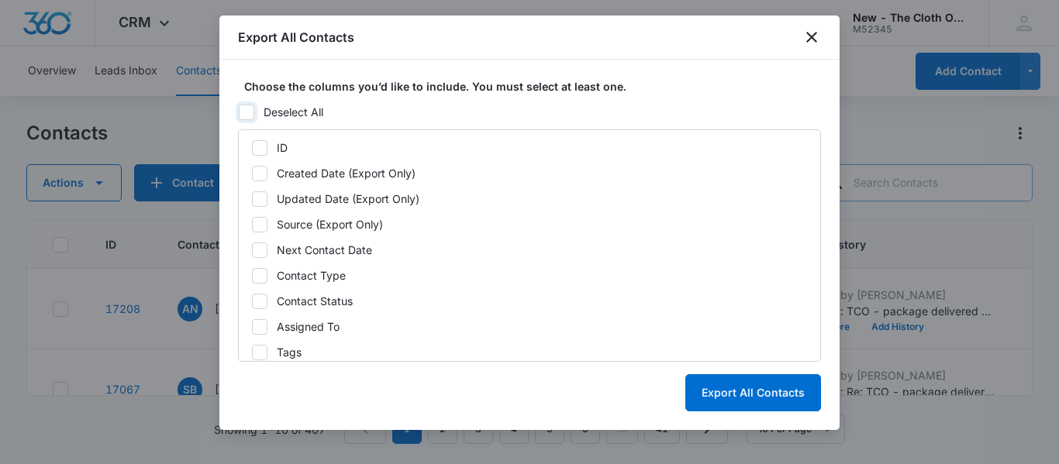
checkbox input "false"
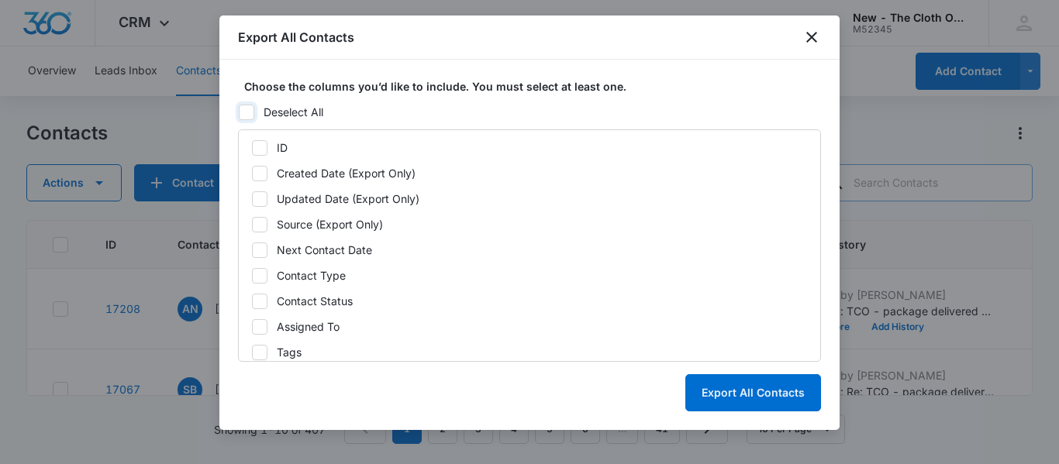
checkbox input "false"
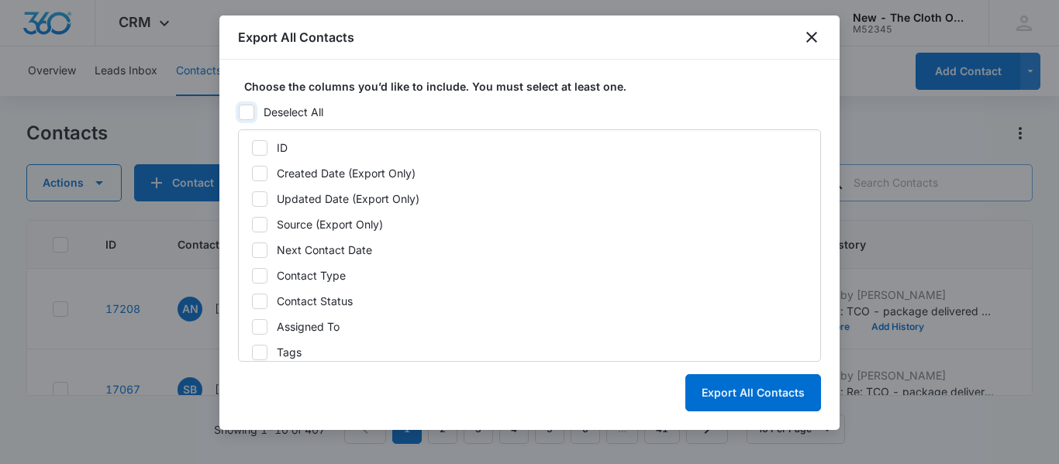
checkbox input "false"
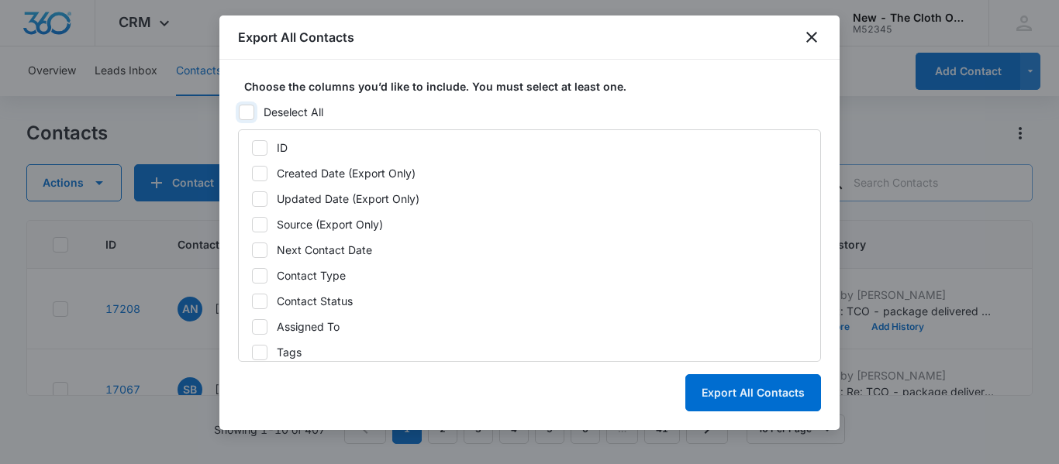
checkbox input "false"
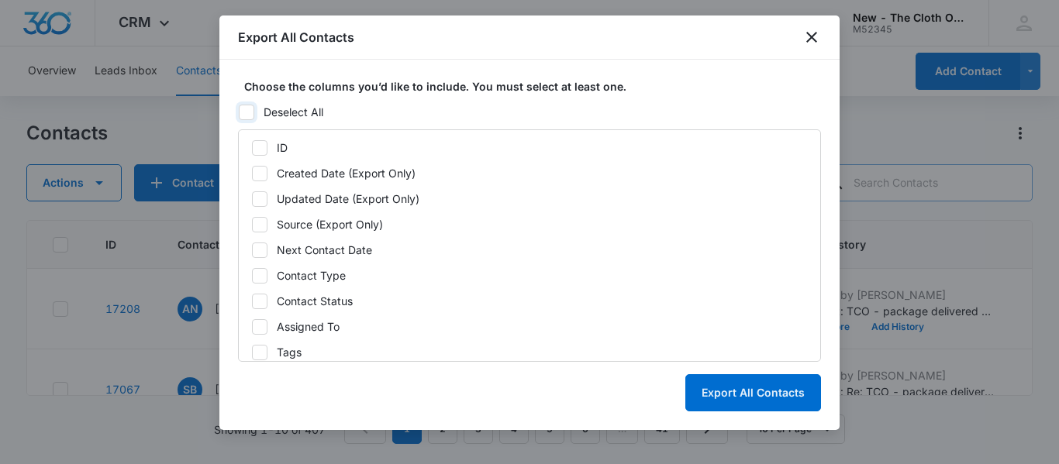
checkbox input "false"
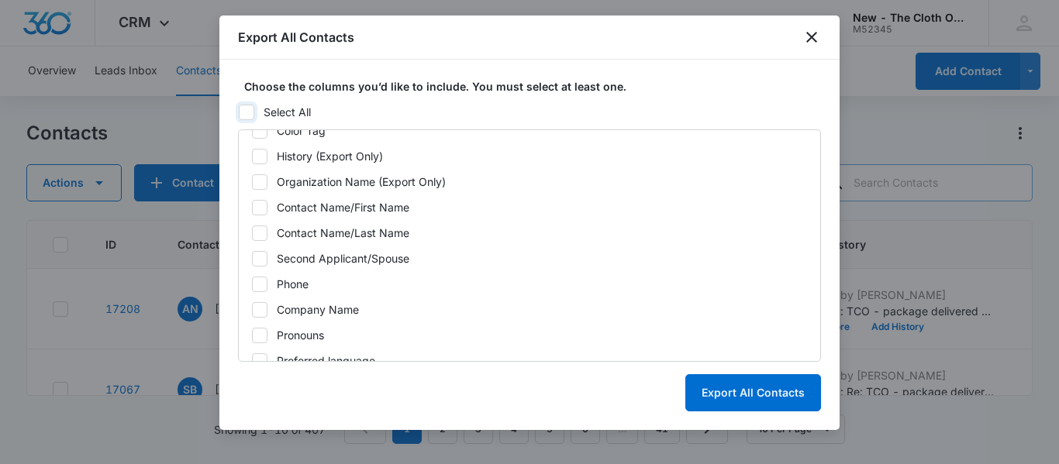
scroll to position [248, 0]
click at [256, 210] on icon at bounding box center [260, 207] width 14 height 14
click at [252, 207] on input "Contact Name/First Name" at bounding box center [251, 206] width 1 height 1
checkbox input "true"
click at [257, 232] on icon at bounding box center [260, 232] width 14 height 14
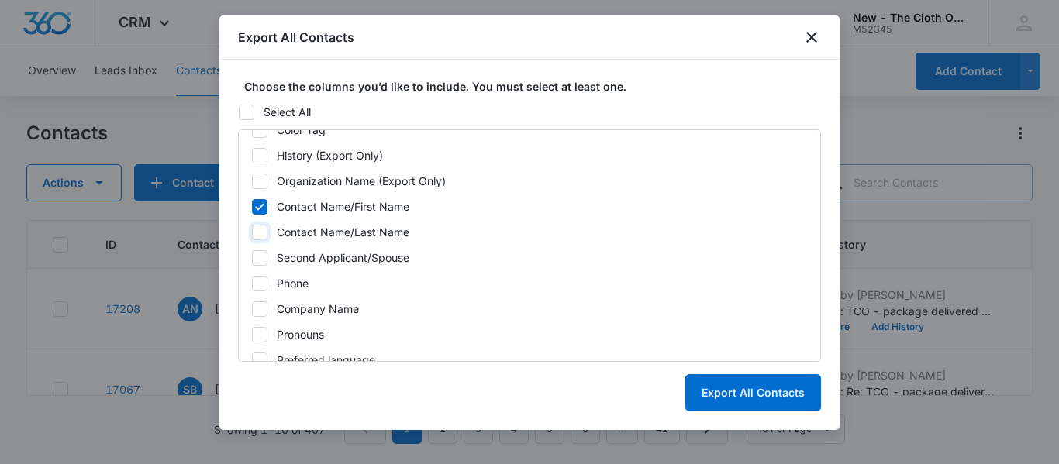
click at [252, 232] on input "Contact Name/Last Name" at bounding box center [251, 232] width 1 height 1
checkbox input "true"
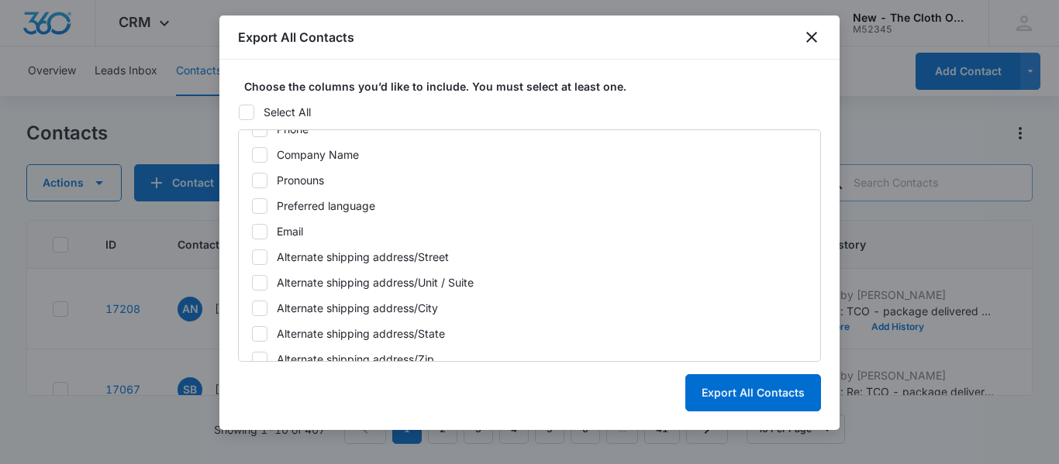
scroll to position [404, 0]
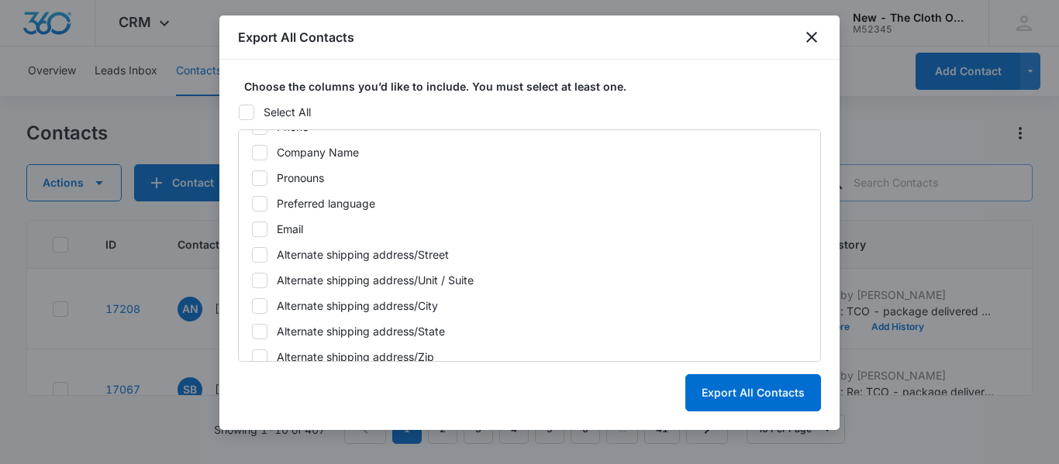
click at [257, 232] on icon at bounding box center [259, 228] width 9 height 7
click at [252, 229] on input "Email" at bounding box center [251, 229] width 1 height 1
checkbox input "true"
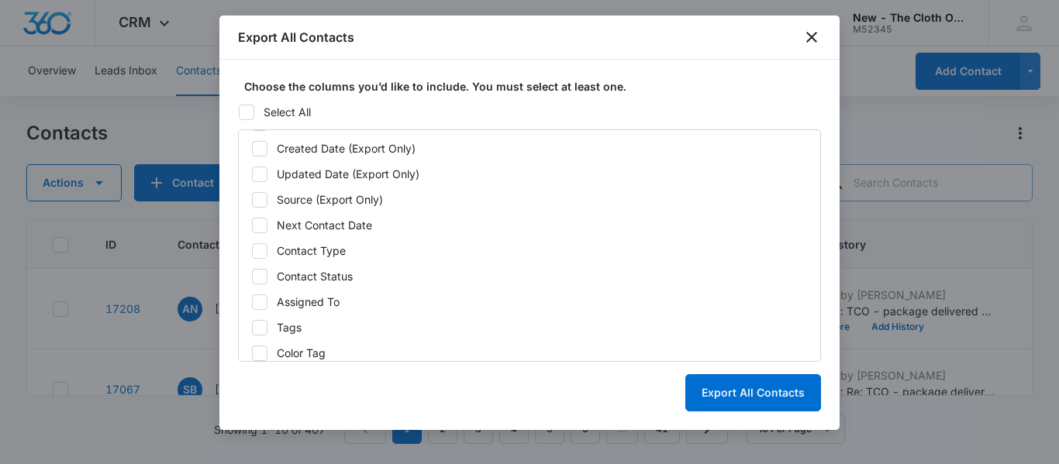
scroll to position [0, 0]
click at [260, 301] on icon at bounding box center [260, 301] width 14 height 14
click at [252, 301] on input "Contact Status" at bounding box center [251, 301] width 1 height 1
checkbox input "true"
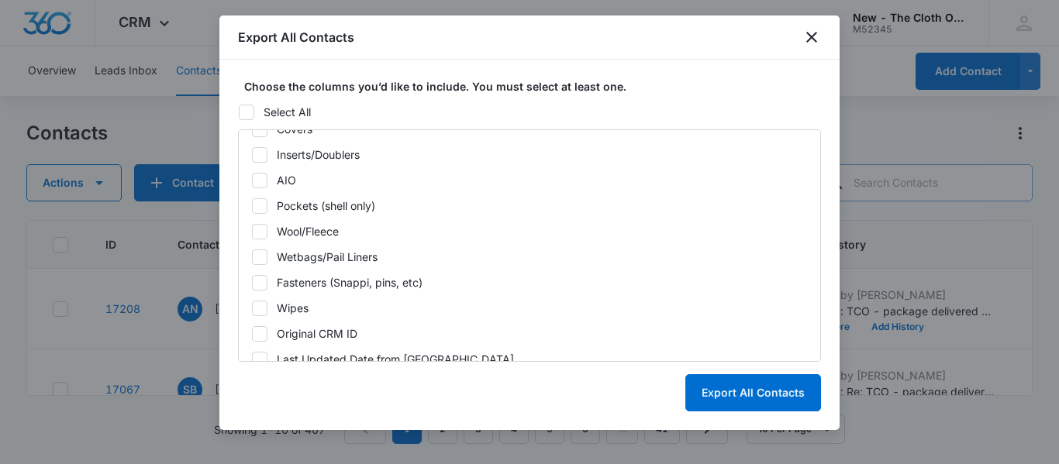
scroll to position [2054, 0]
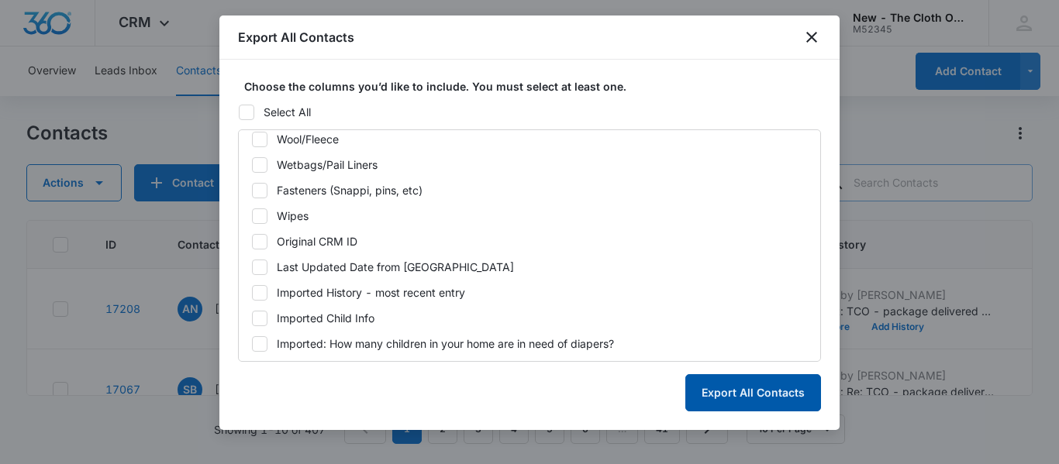
click at [751, 393] on button "Export All Contacts" at bounding box center [753, 392] width 136 height 37
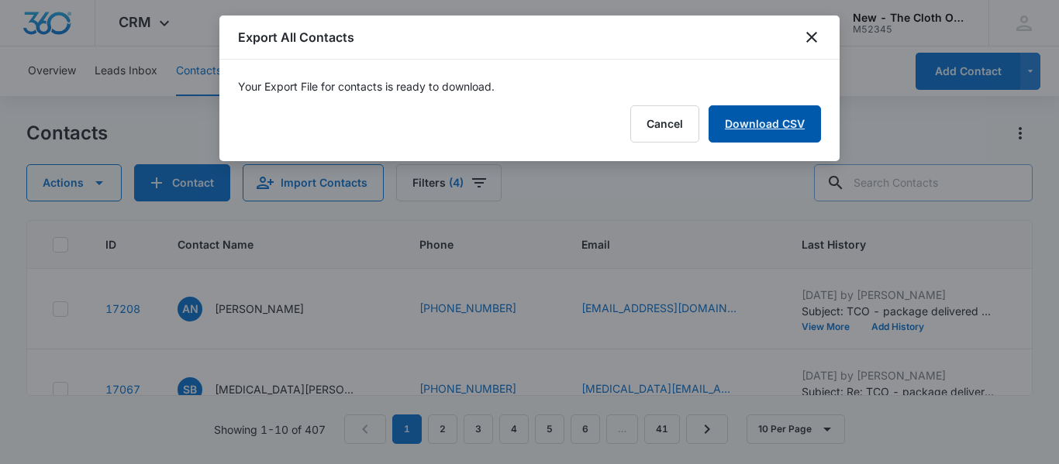
click at [769, 120] on link "Download CSV" at bounding box center [764, 123] width 112 height 37
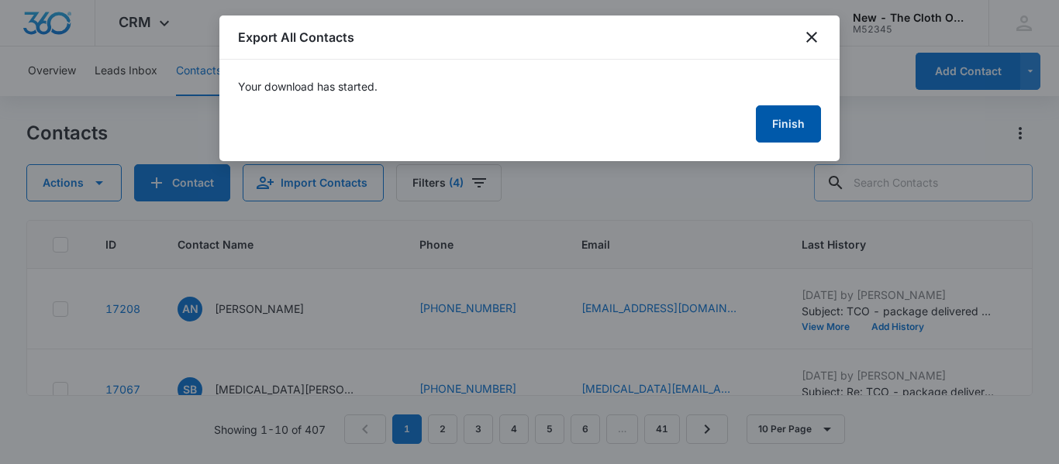
click at [787, 139] on button "Finish" at bounding box center [788, 123] width 65 height 37
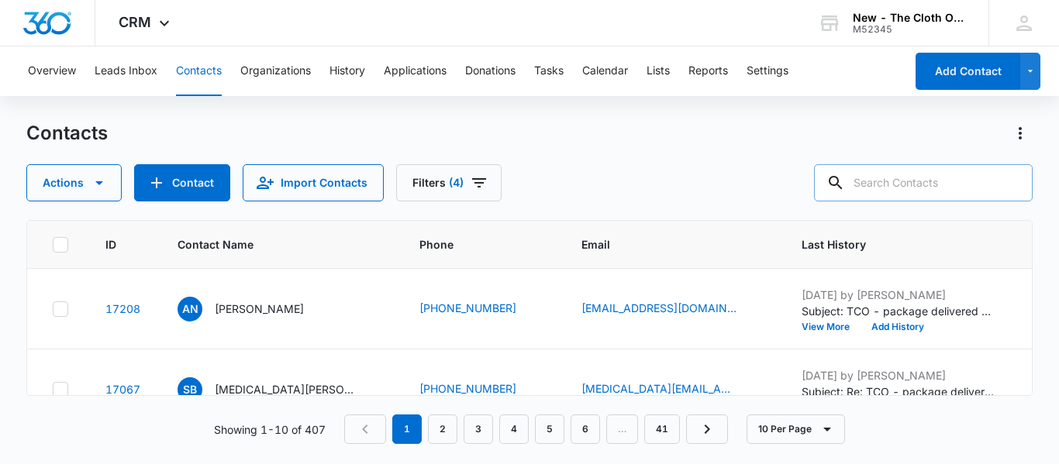
click at [890, 177] on input "text" at bounding box center [923, 182] width 219 height 37
paste input "[EMAIL_ADDRESS][DOMAIN_NAME]"
type input "[EMAIL_ADDRESS][DOMAIN_NAME]"
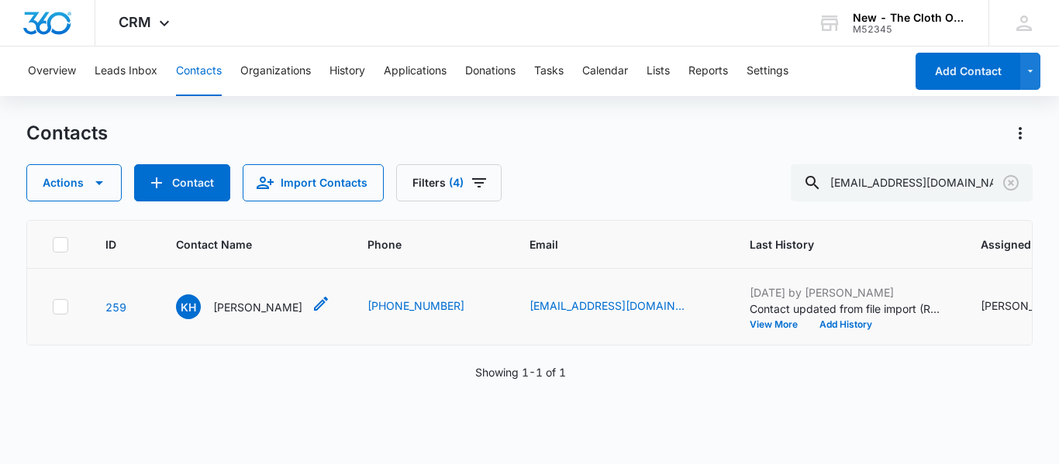
click at [250, 315] on p "[PERSON_NAME]" at bounding box center [257, 307] width 89 height 16
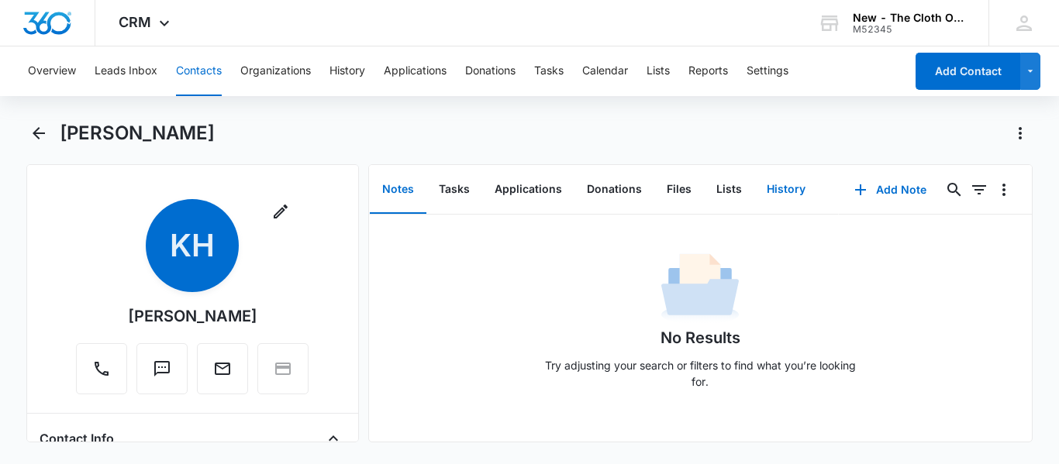
click at [780, 192] on button "History" at bounding box center [786, 190] width 64 height 48
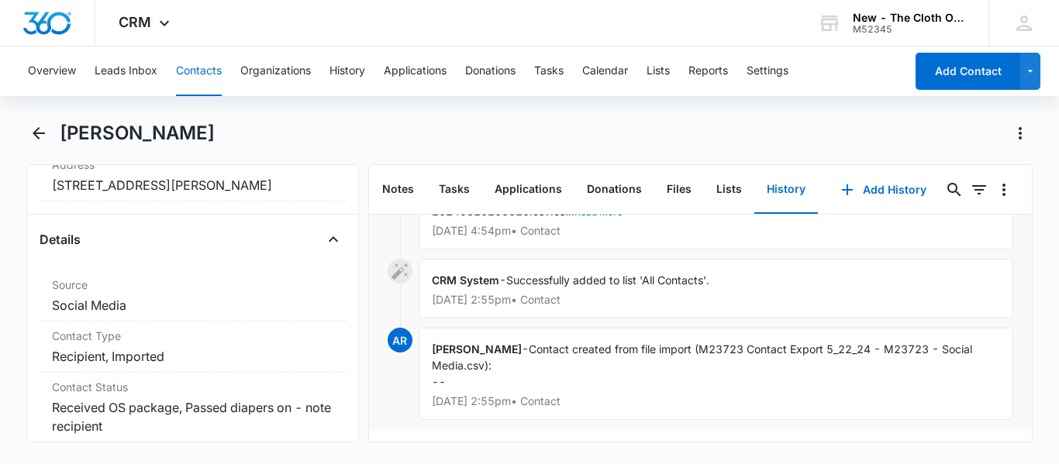
scroll to position [591, 0]
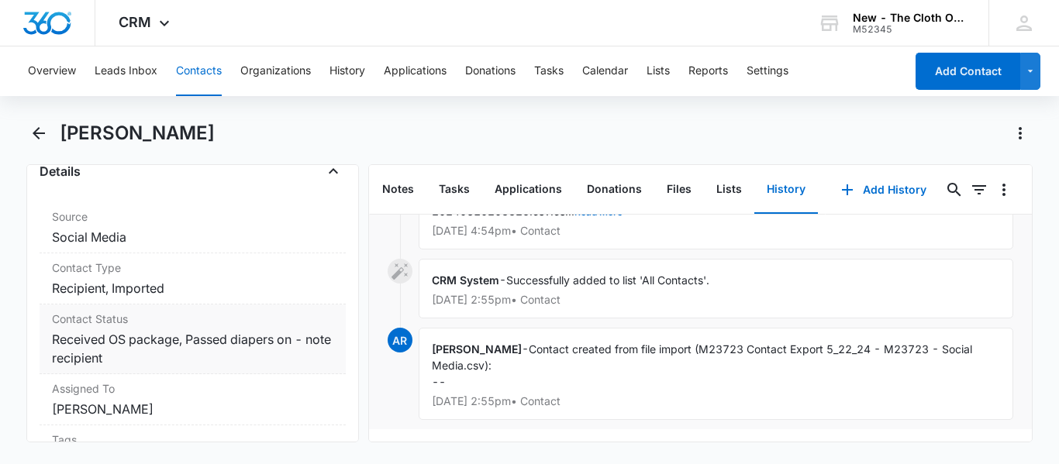
click at [156, 334] on dd "Cancel Save Changes Received OS package, Passed diapers on - note recipient" at bounding box center [192, 348] width 281 height 37
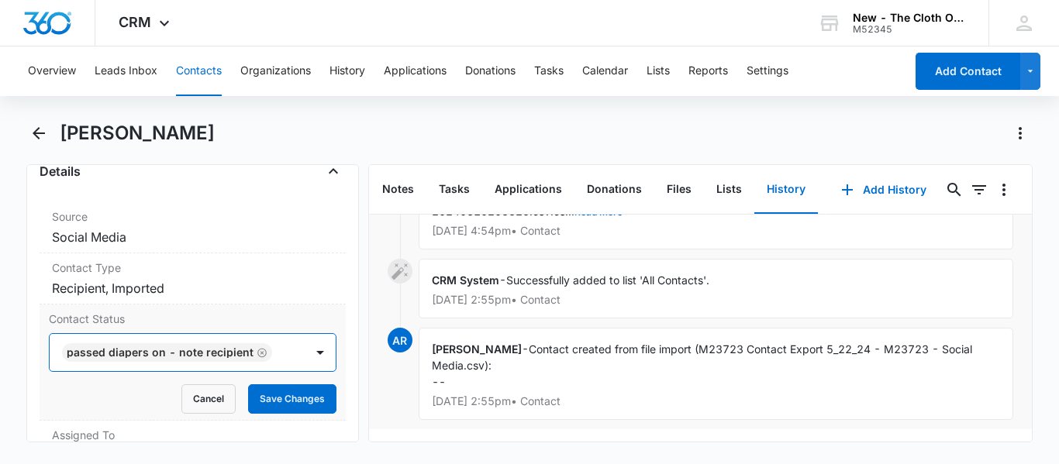
scroll to position [12, 0]
click at [301, 414] on button "Save Changes" at bounding box center [292, 398] width 88 height 29
